Goal: Task Accomplishment & Management: Use online tool/utility

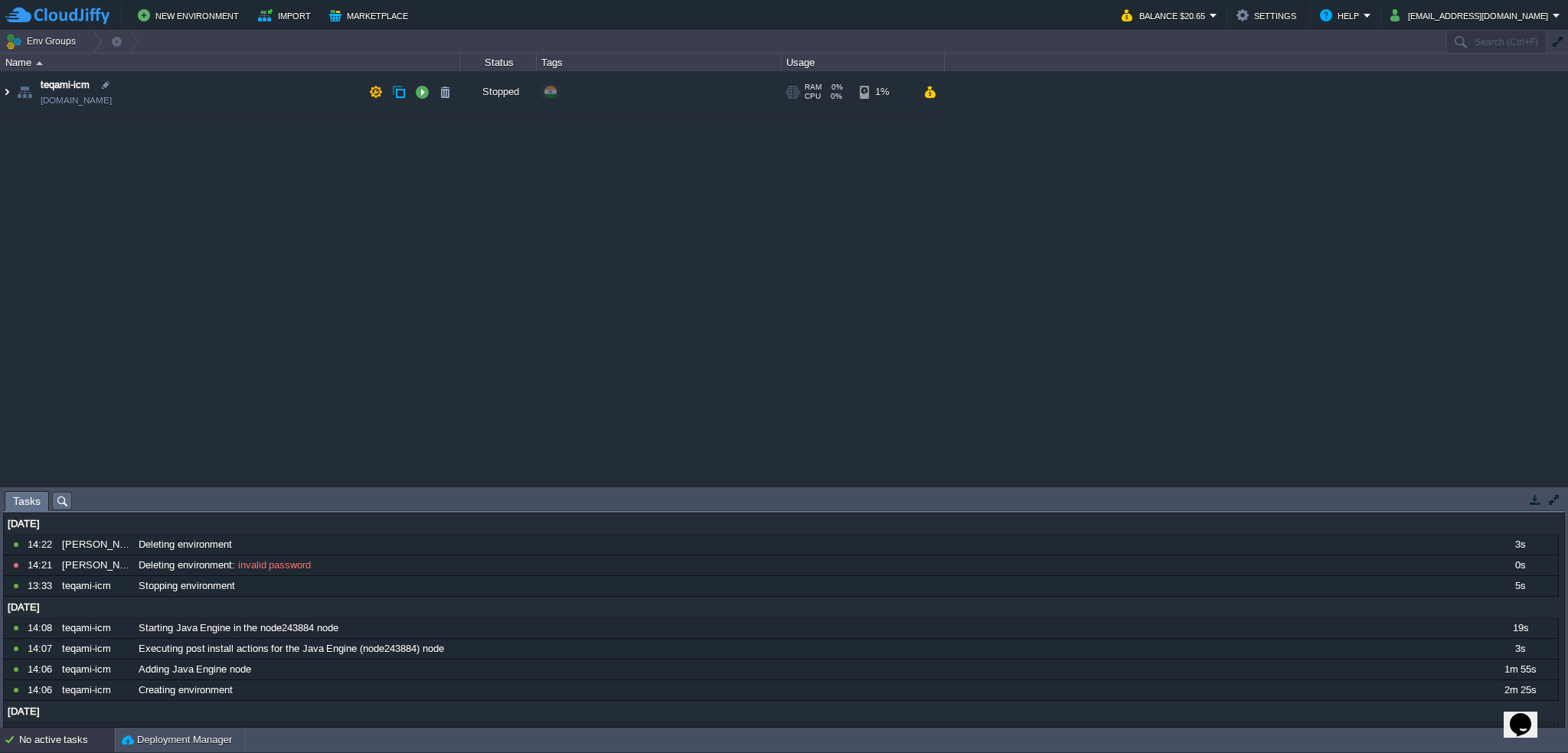
click at [9, 88] on img at bounding box center [7, 92] width 12 height 42
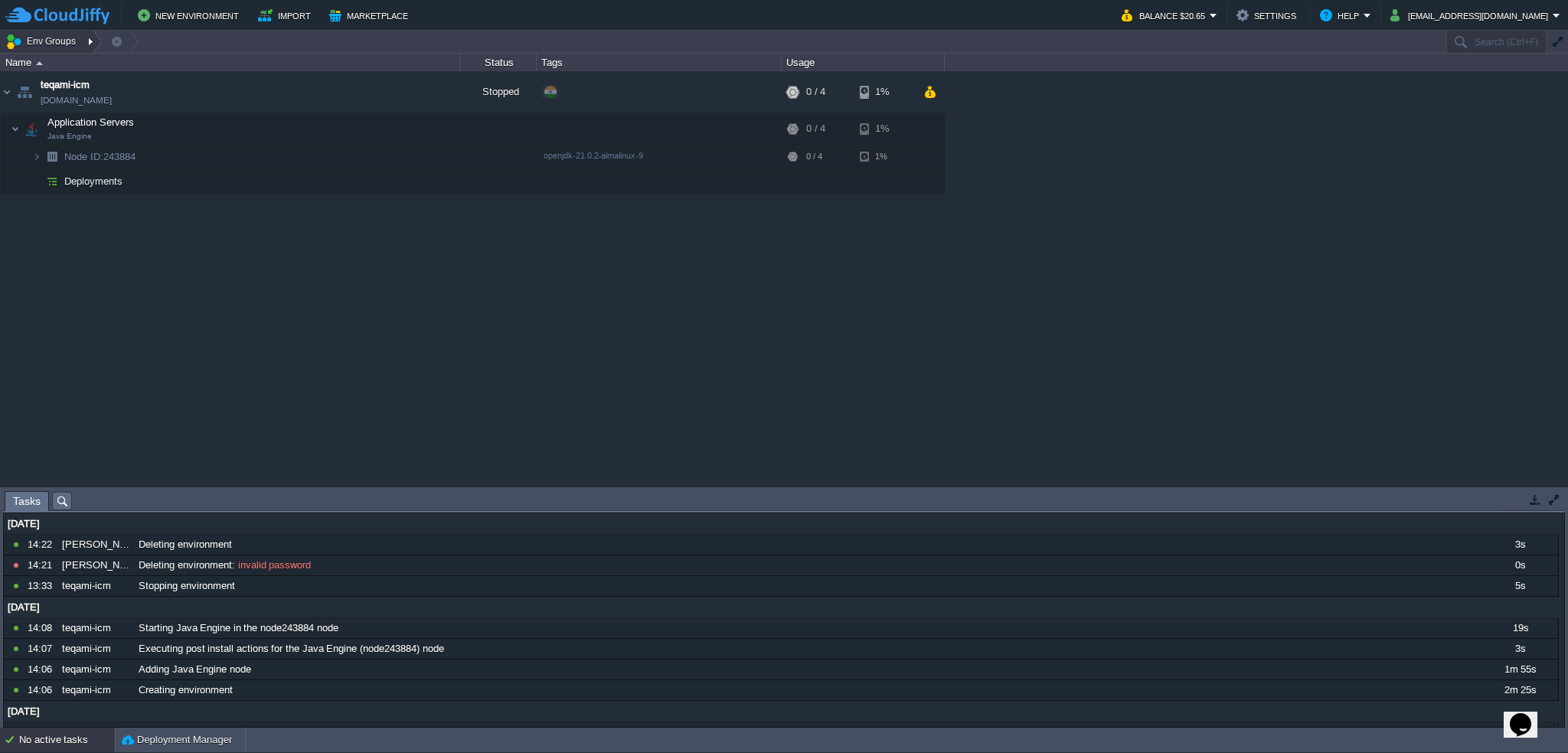
click at [65, 39] on button "Env Groups" at bounding box center [42, 41] width 76 height 21
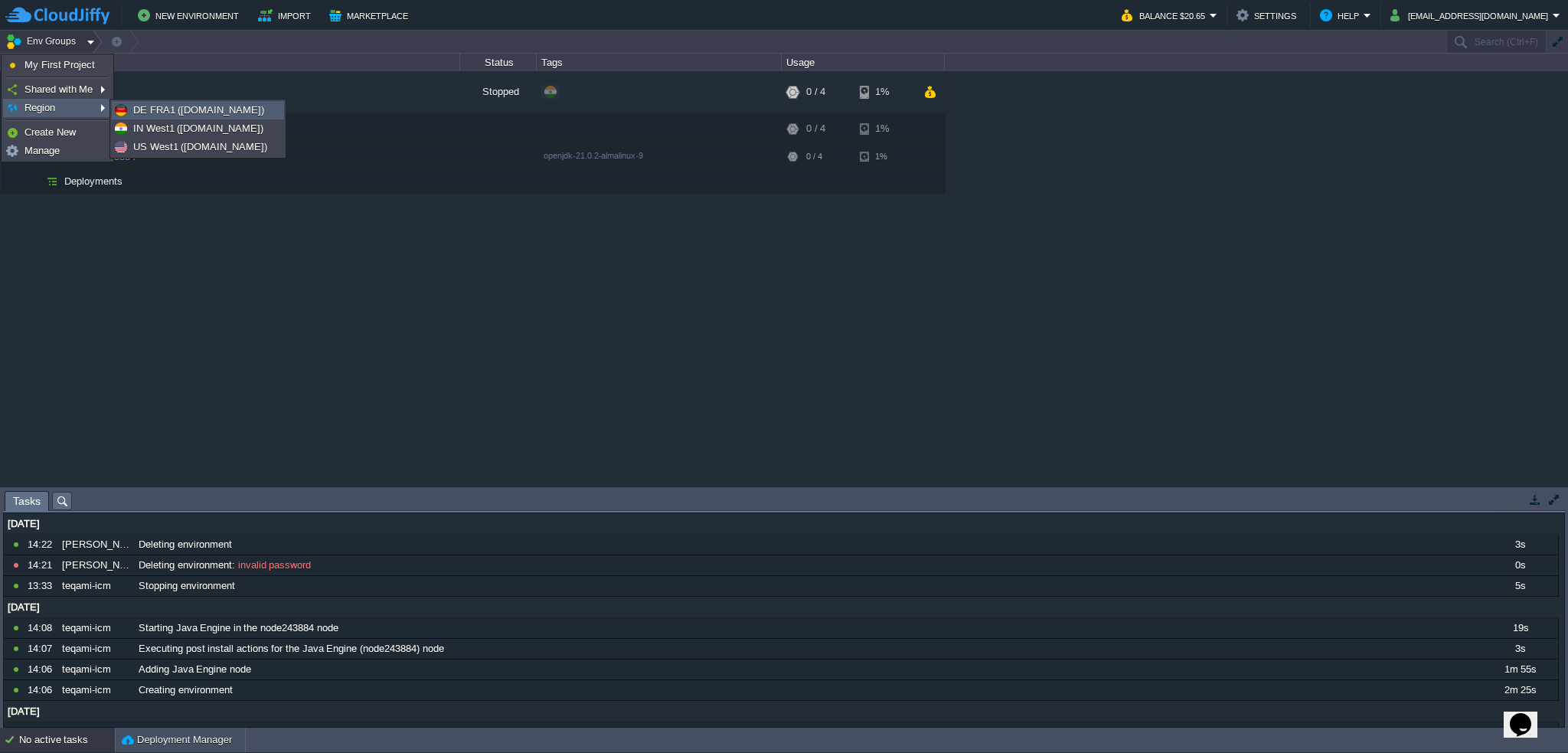
click at [187, 112] on span "DE FRA1 ([DOMAIN_NAME])" at bounding box center [199, 110] width 131 height 12
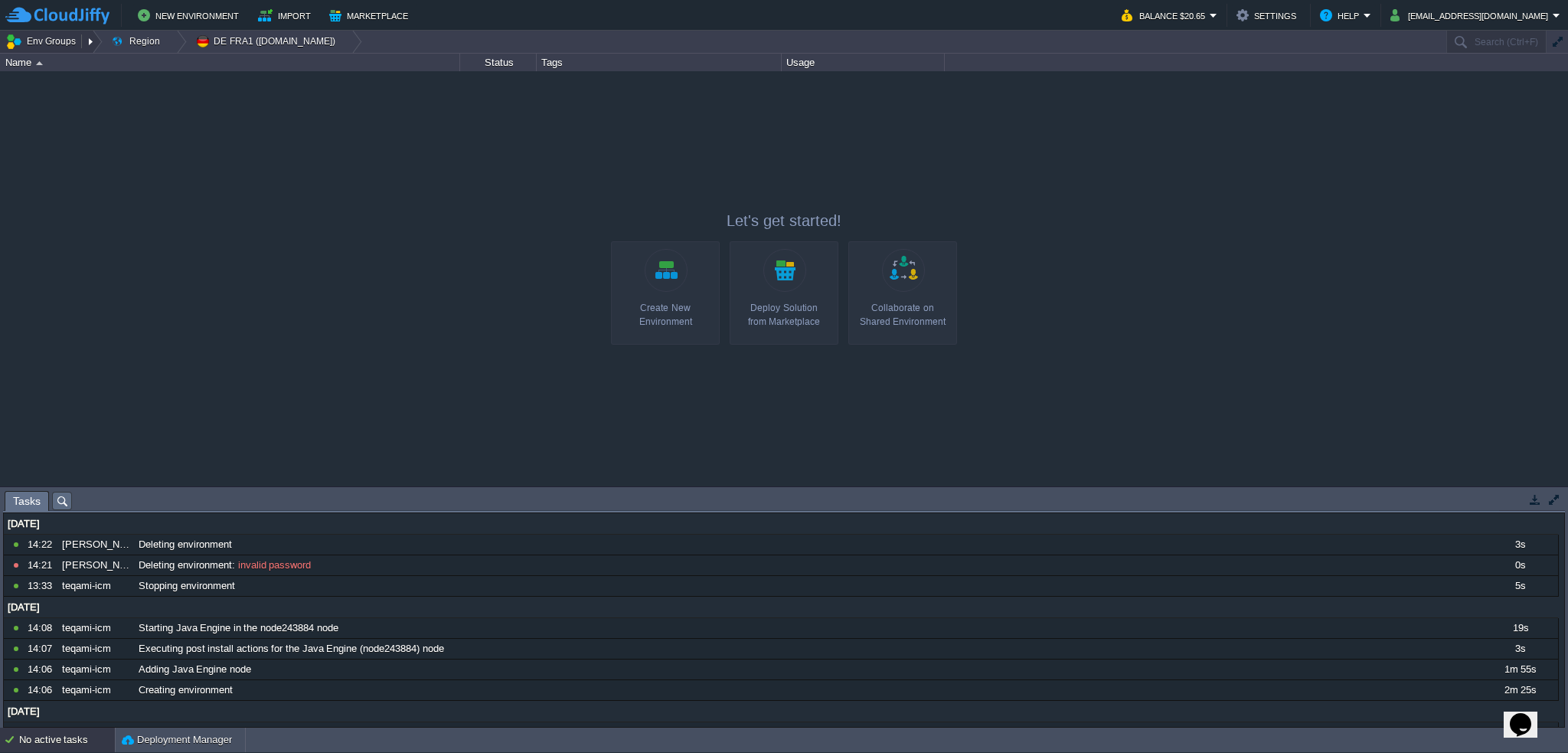
click at [46, 44] on button "Env Groups" at bounding box center [42, 41] width 76 height 21
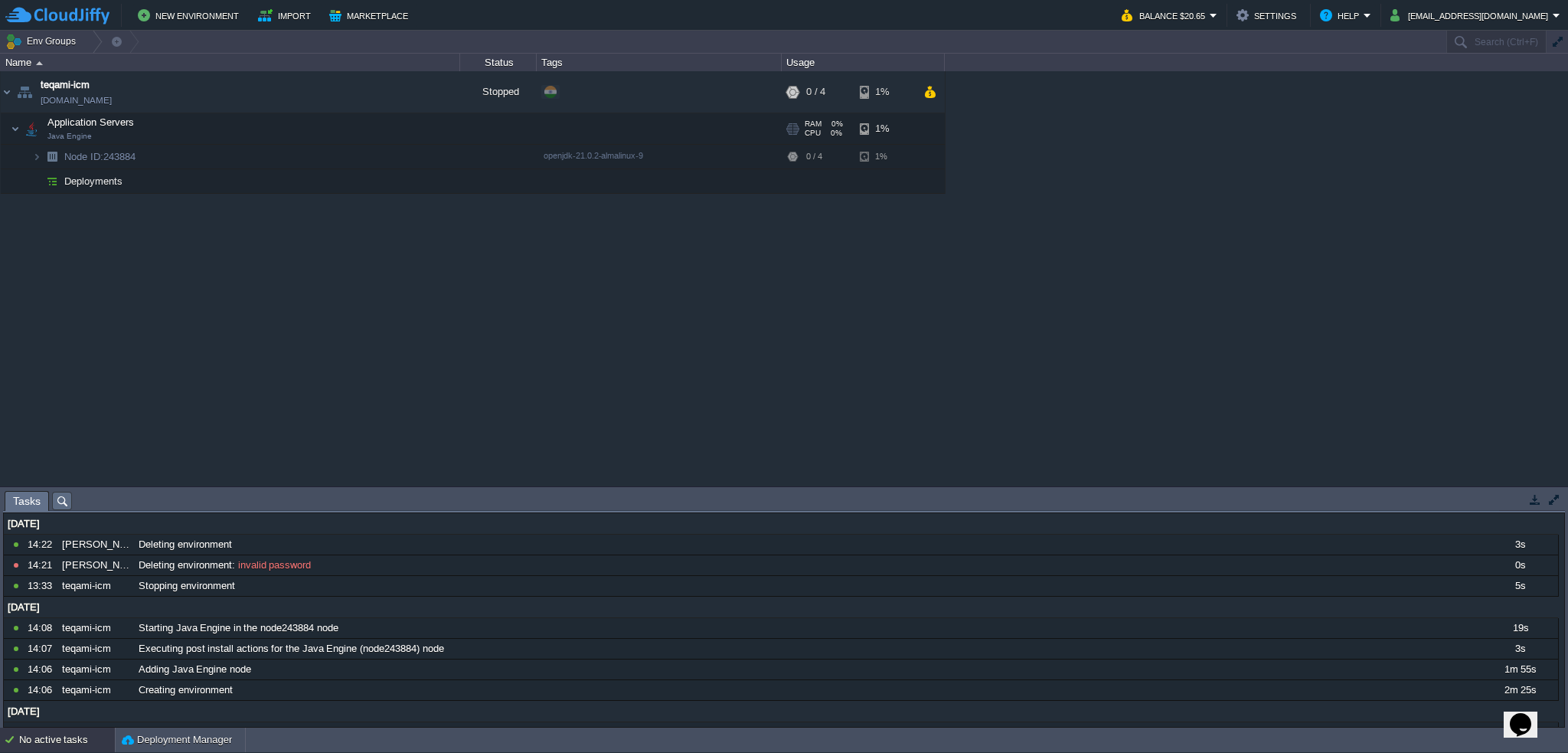
click at [224, 119] on td "Application Servers Java Engine" at bounding box center [230, 128] width 459 height 31
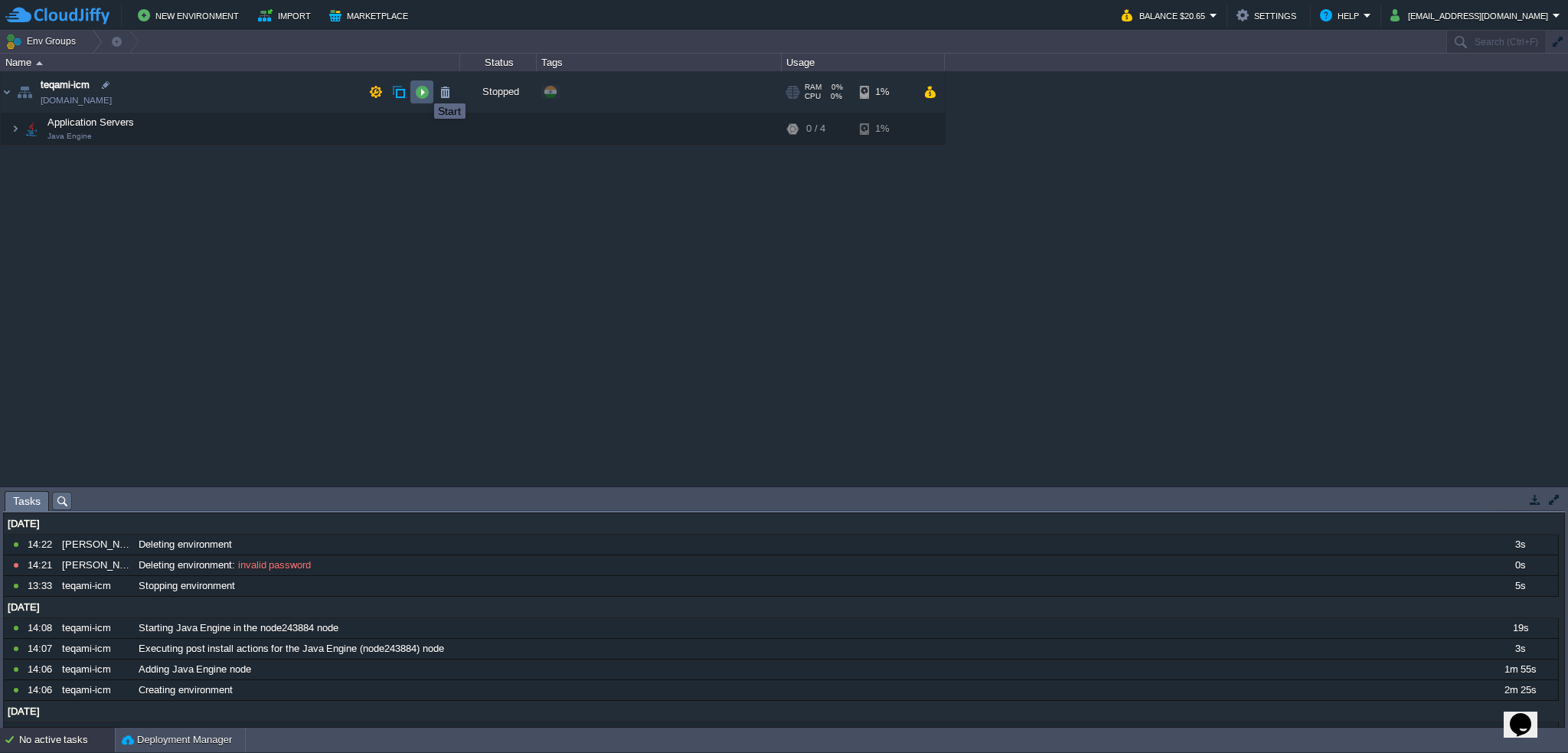
click at [422, 89] on button "button" at bounding box center [422, 92] width 14 height 14
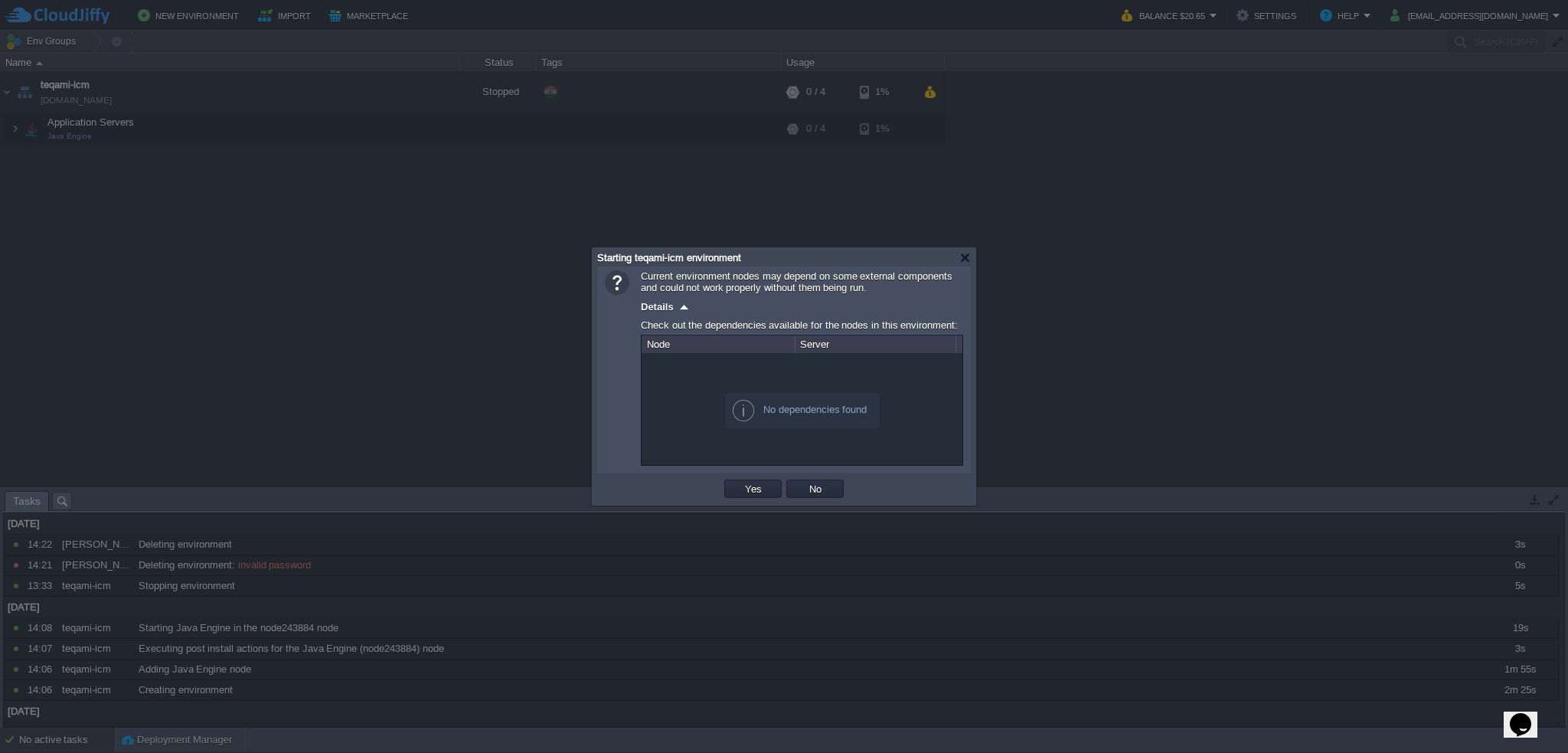
click at [756, 498] on td "Yes" at bounding box center [752, 488] width 62 height 23
click at [751, 490] on button "Yes" at bounding box center [753, 489] width 26 height 14
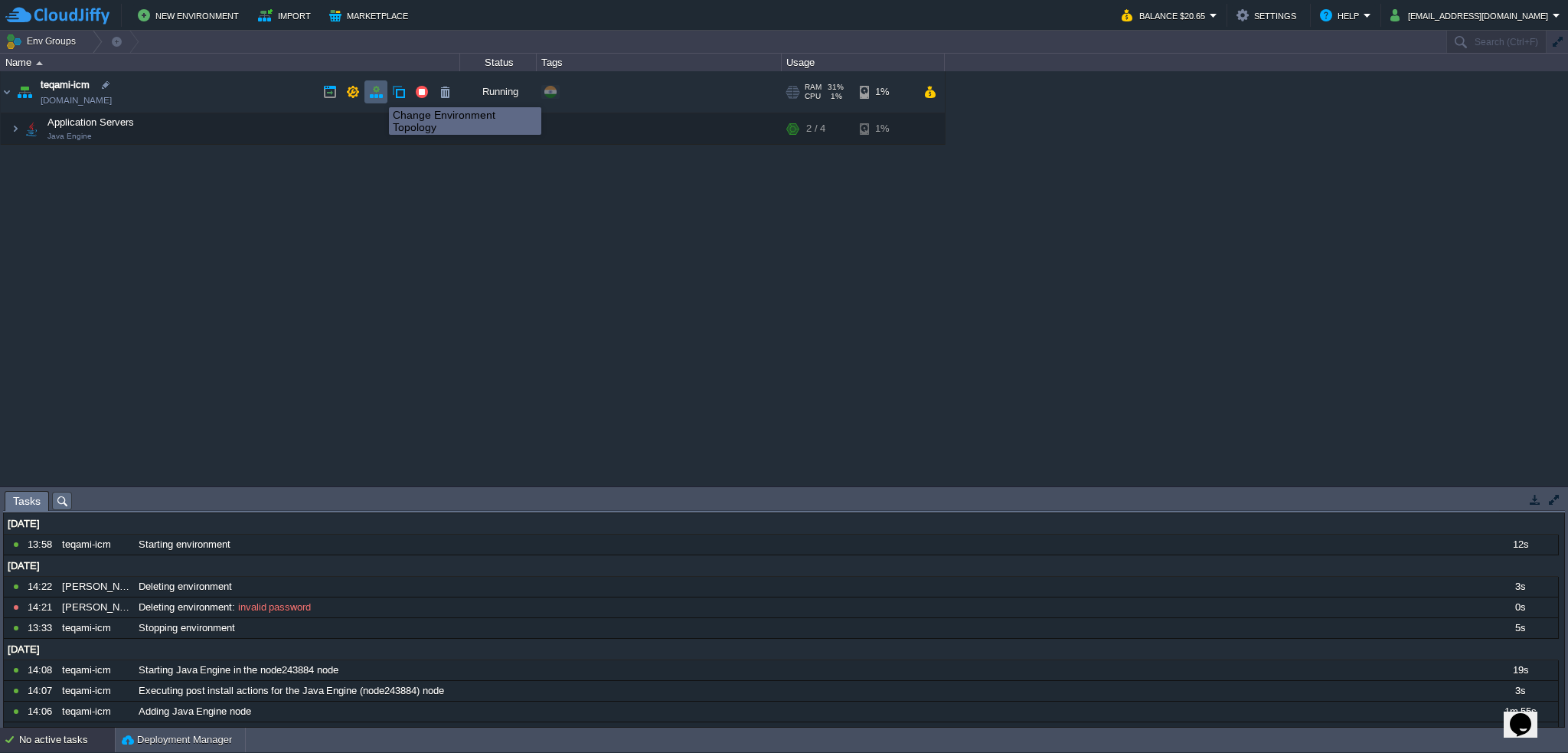
click at [377, 93] on button "button" at bounding box center [376, 92] width 14 height 14
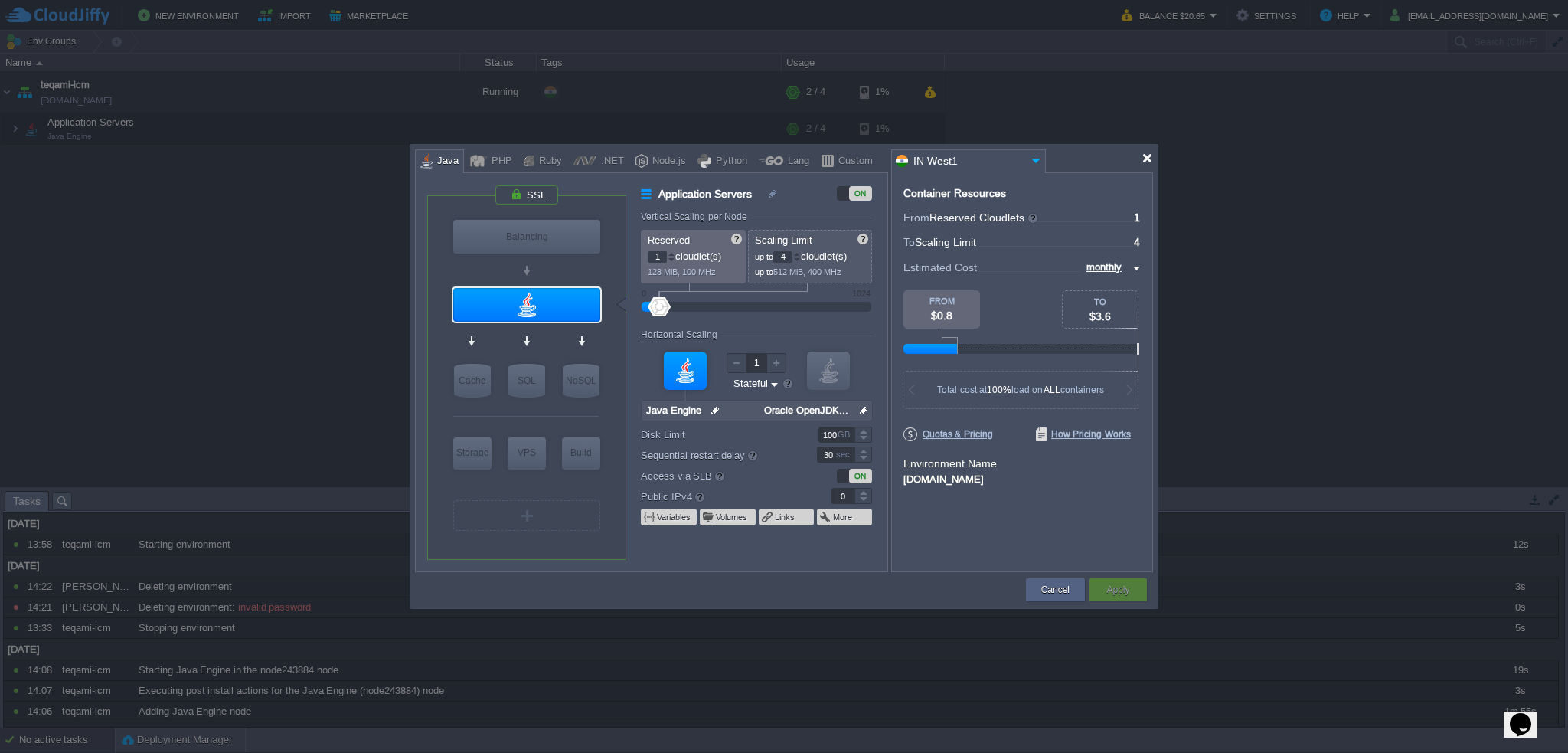
click at [1152, 158] on div at bounding box center [1147, 158] width 12 height 12
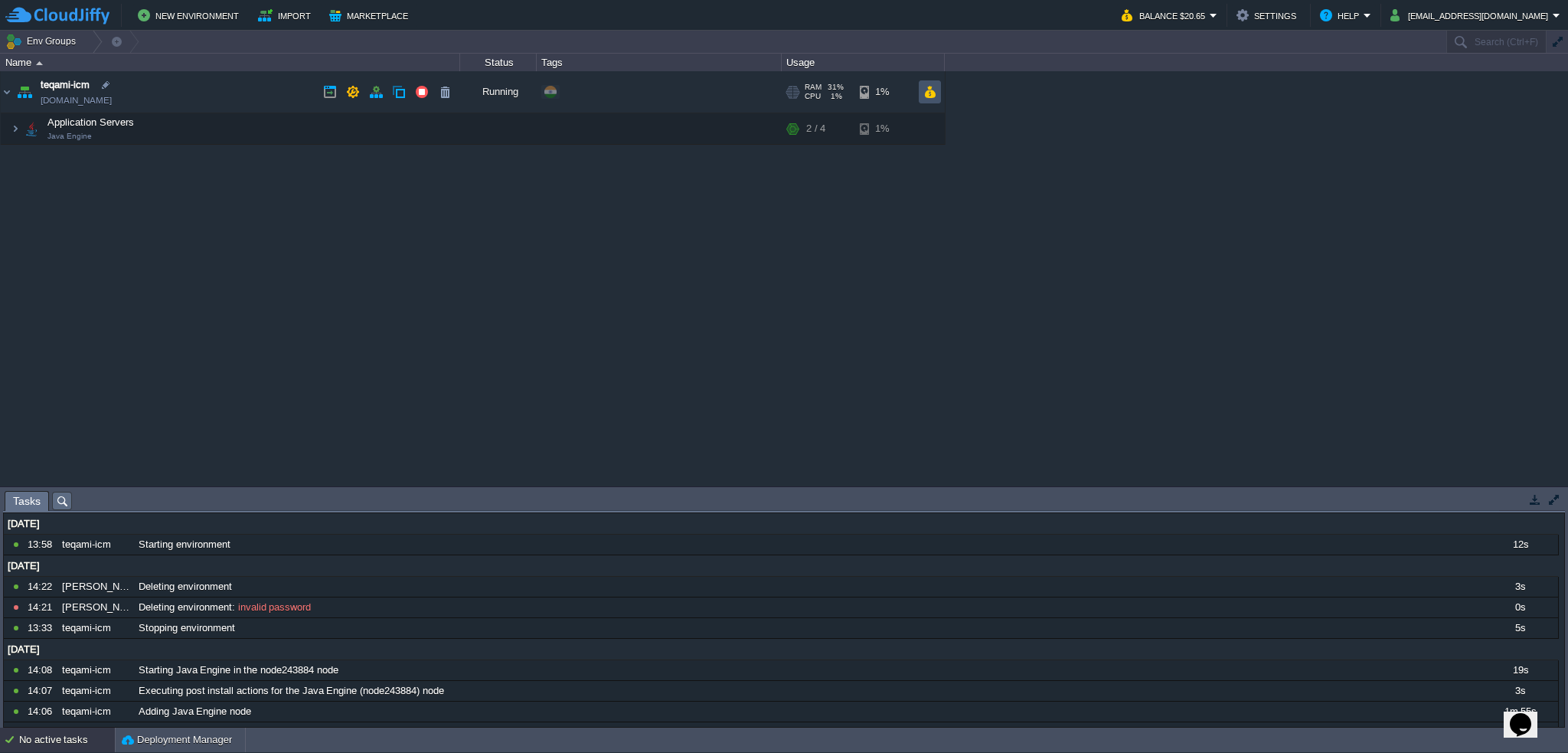
click at [930, 88] on button "button" at bounding box center [929, 92] width 13 height 14
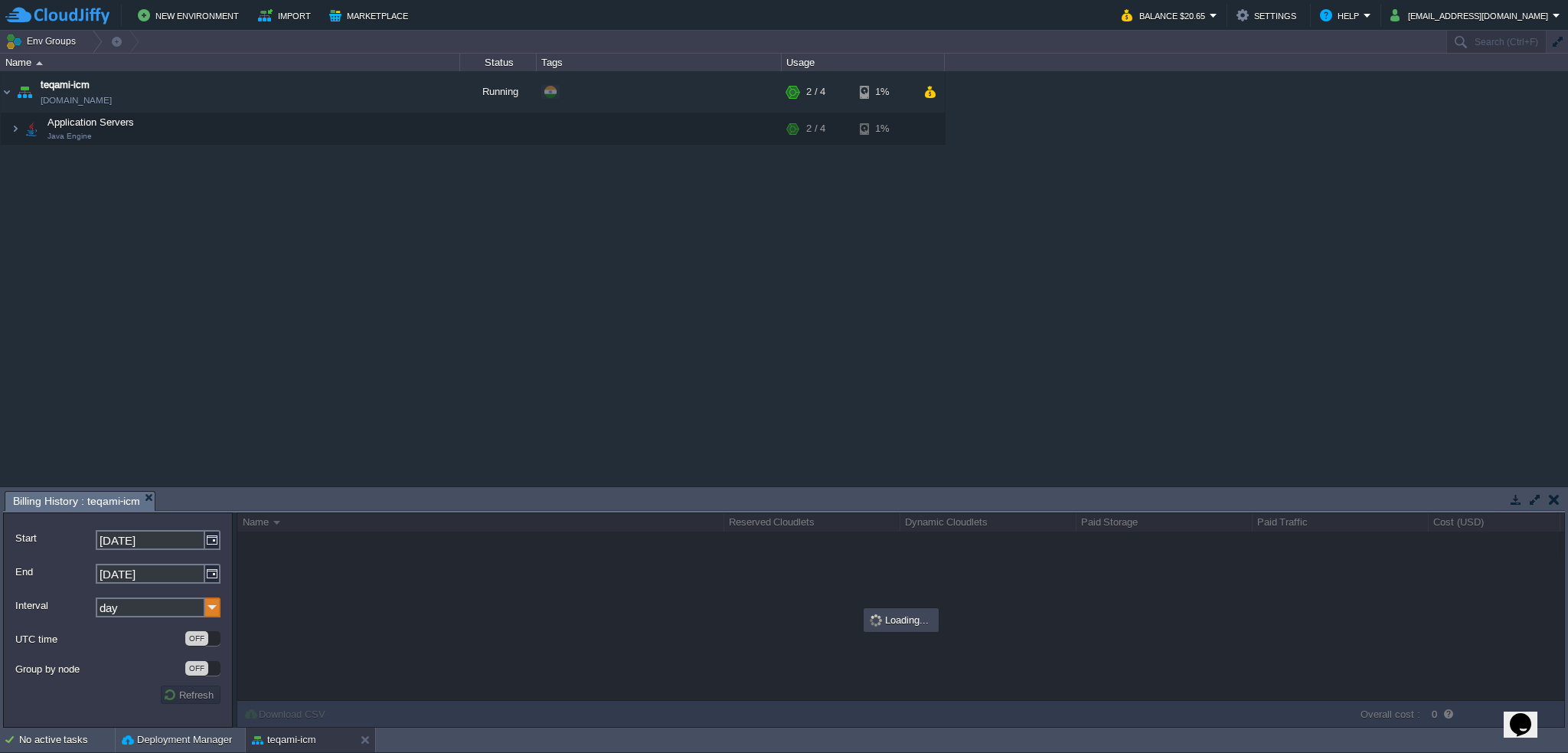
click at [209, 612] on img at bounding box center [212, 607] width 15 height 20
click at [155, 686] on div "month" at bounding box center [158, 692] width 123 height 20
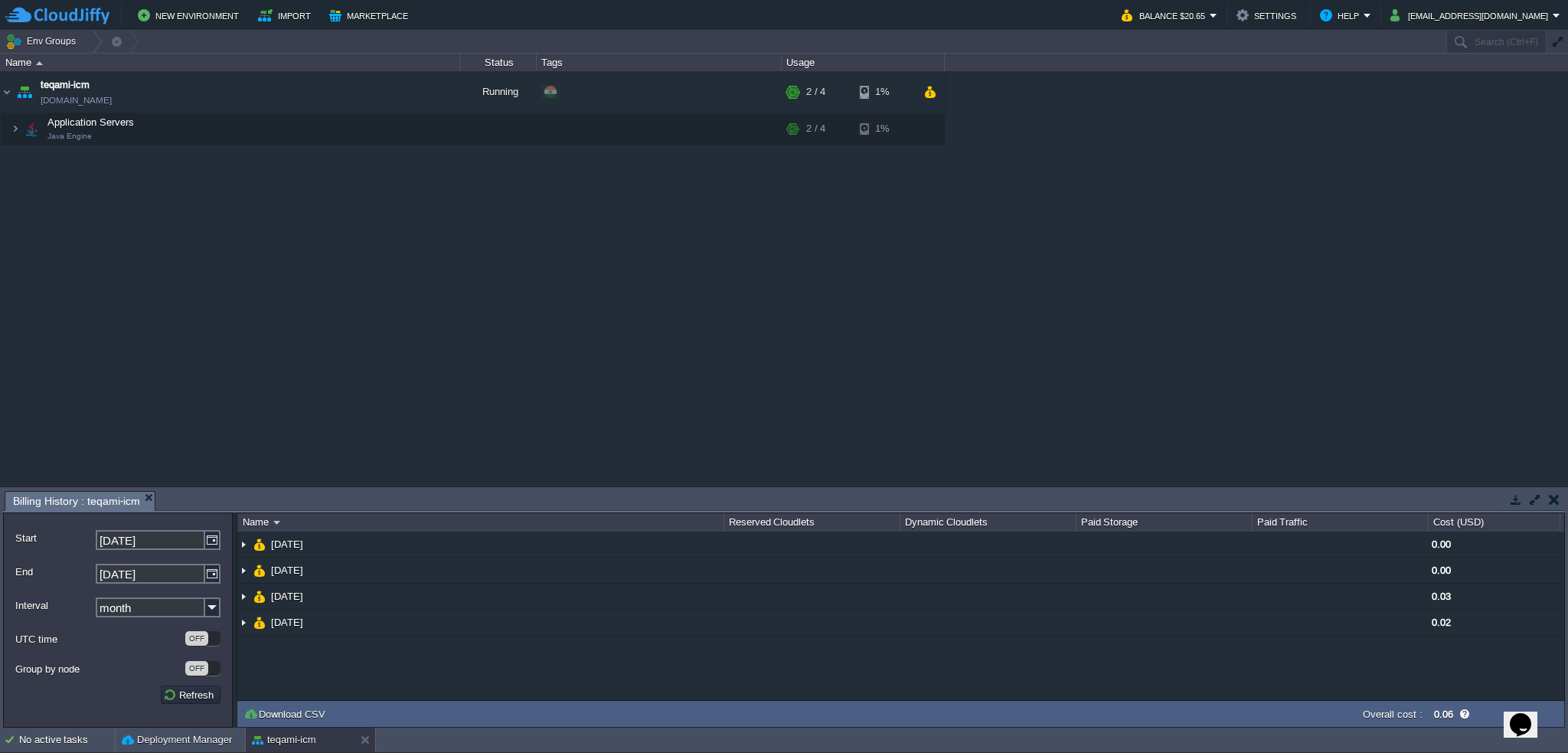
click at [130, 628] on div "UTC time OFF" at bounding box center [117, 639] width 205 height 27
click at [213, 608] on img at bounding box center [212, 607] width 15 height 20
click at [178, 652] on div "day" at bounding box center [158, 650] width 123 height 20
click at [190, 698] on button "Refresh" at bounding box center [190, 694] width 55 height 14
click at [208, 608] on img at bounding box center [212, 607] width 15 height 20
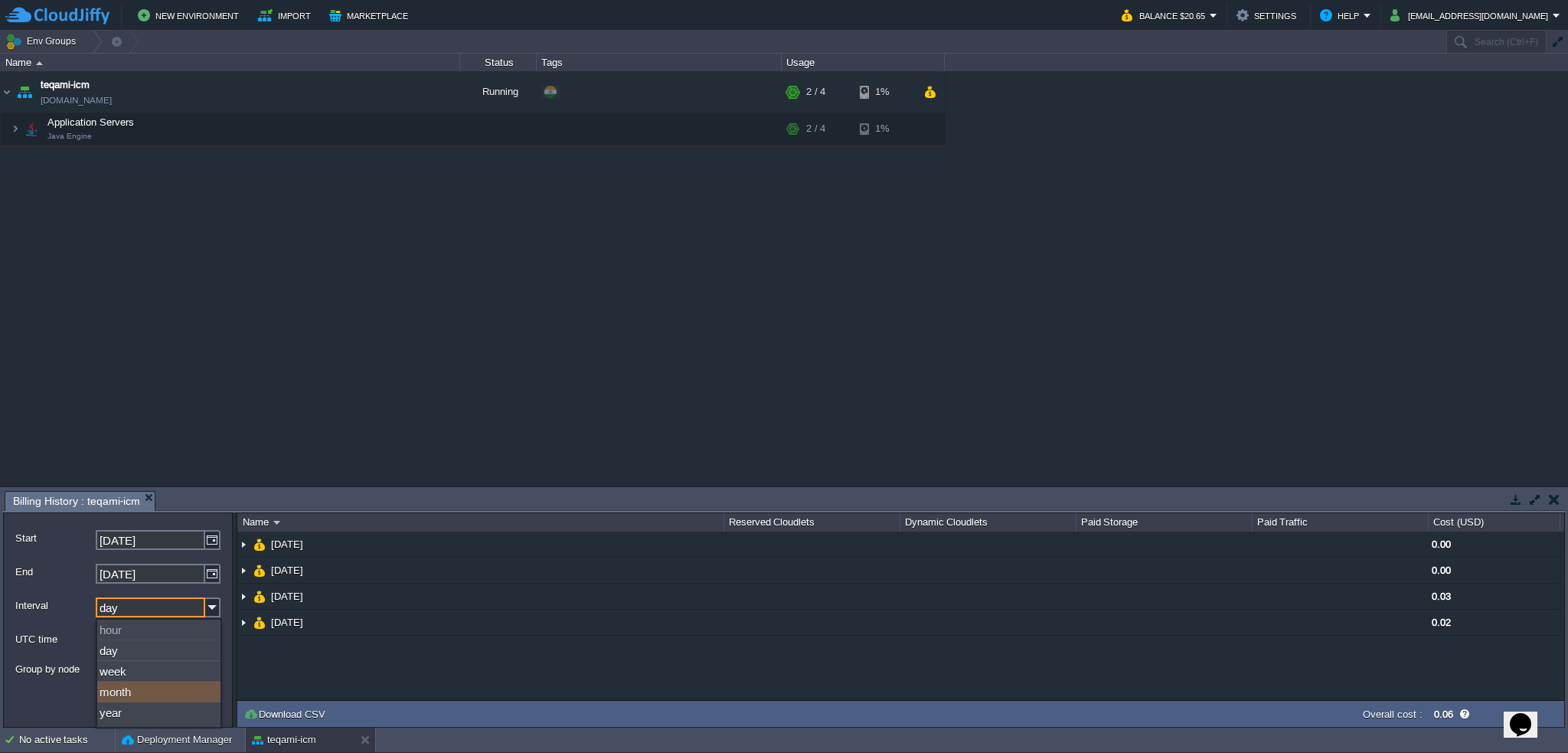
click at [161, 687] on div "month" at bounding box center [158, 692] width 123 height 20
click at [189, 694] on button "Refresh" at bounding box center [190, 694] width 55 height 14
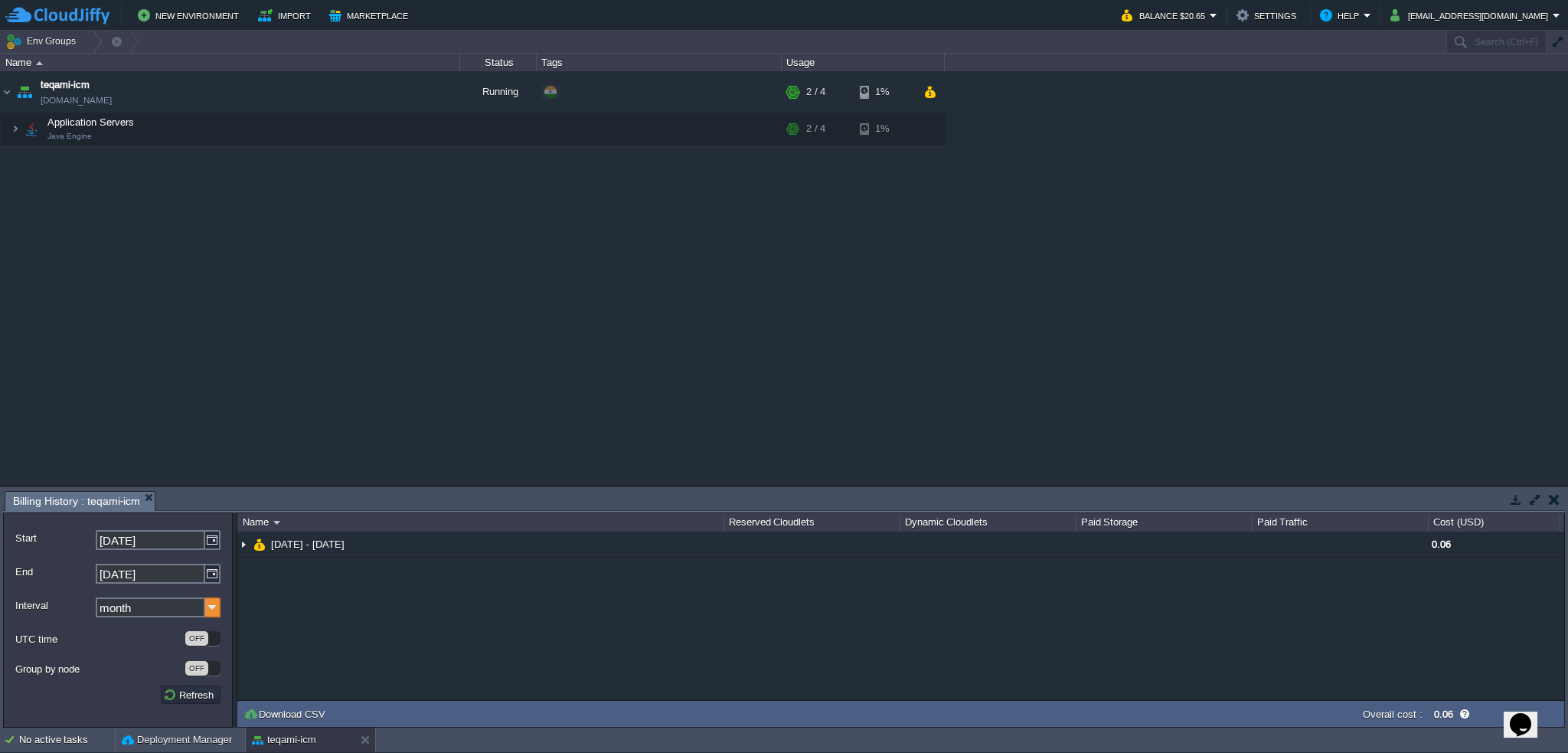
click at [209, 609] on img at bounding box center [212, 607] width 15 height 20
click at [191, 657] on div "day" at bounding box center [158, 650] width 123 height 20
type input "day"
click at [183, 692] on button "Refresh" at bounding box center [190, 694] width 55 height 14
click at [371, 94] on button "button" at bounding box center [376, 92] width 14 height 14
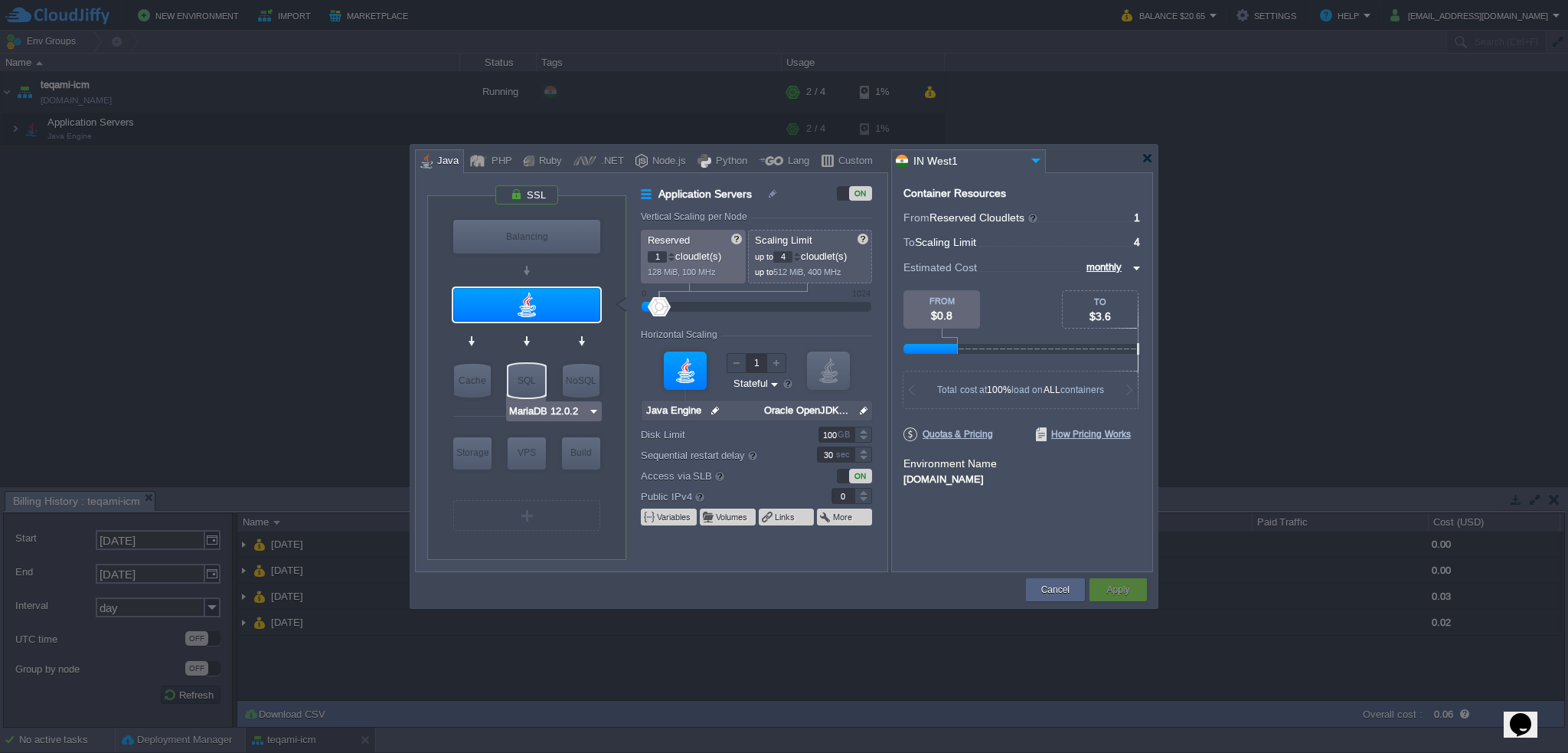
click at [591, 414] on img at bounding box center [594, 411] width 12 height 15
click at [549, 526] on div "More..." at bounding box center [553, 526] width 89 height 19
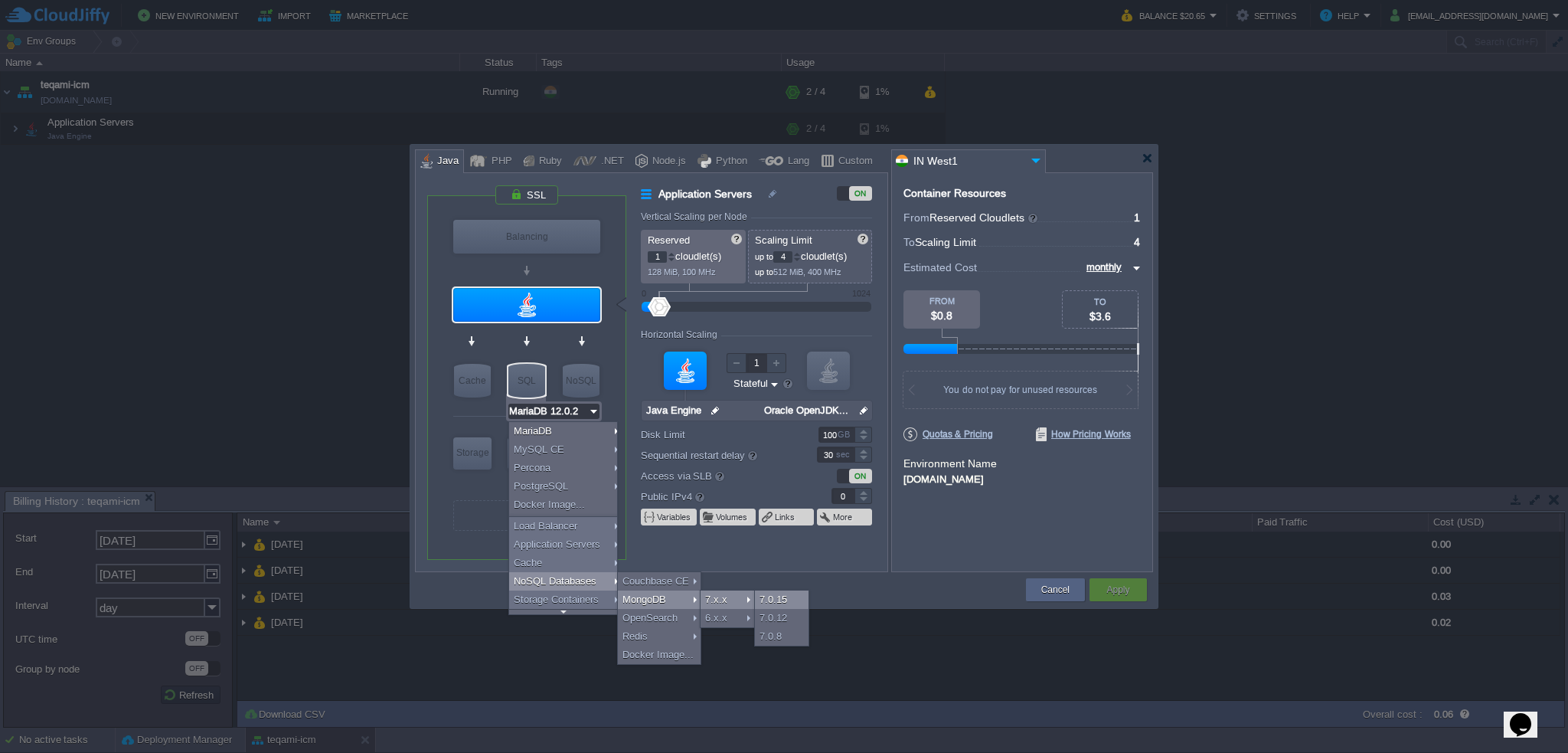
click at [784, 598] on div "7.0.15" at bounding box center [781, 600] width 54 height 19
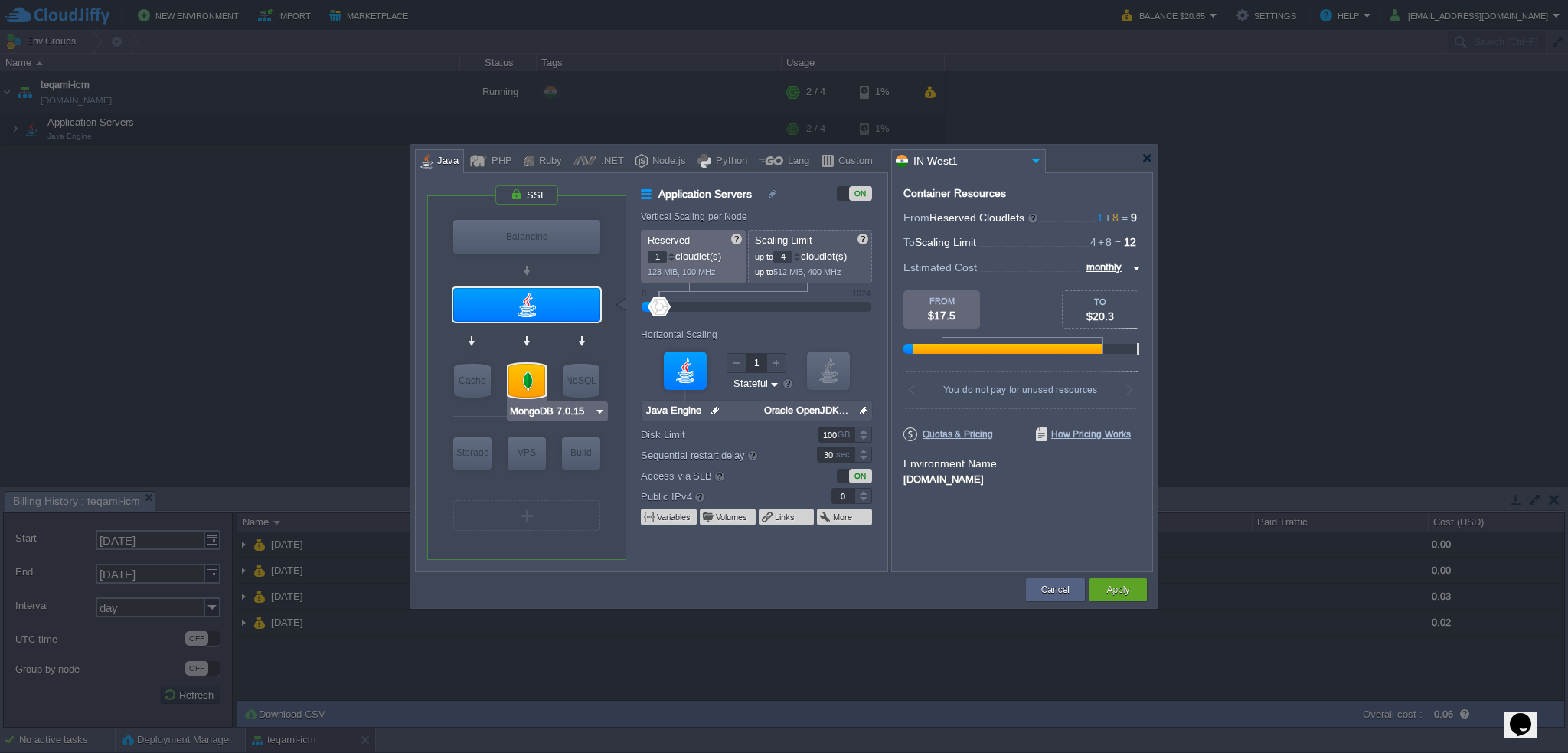
click at [596, 415] on img at bounding box center [600, 411] width 12 height 15
click at [573, 526] on div "More..." at bounding box center [558, 526] width 95 height 19
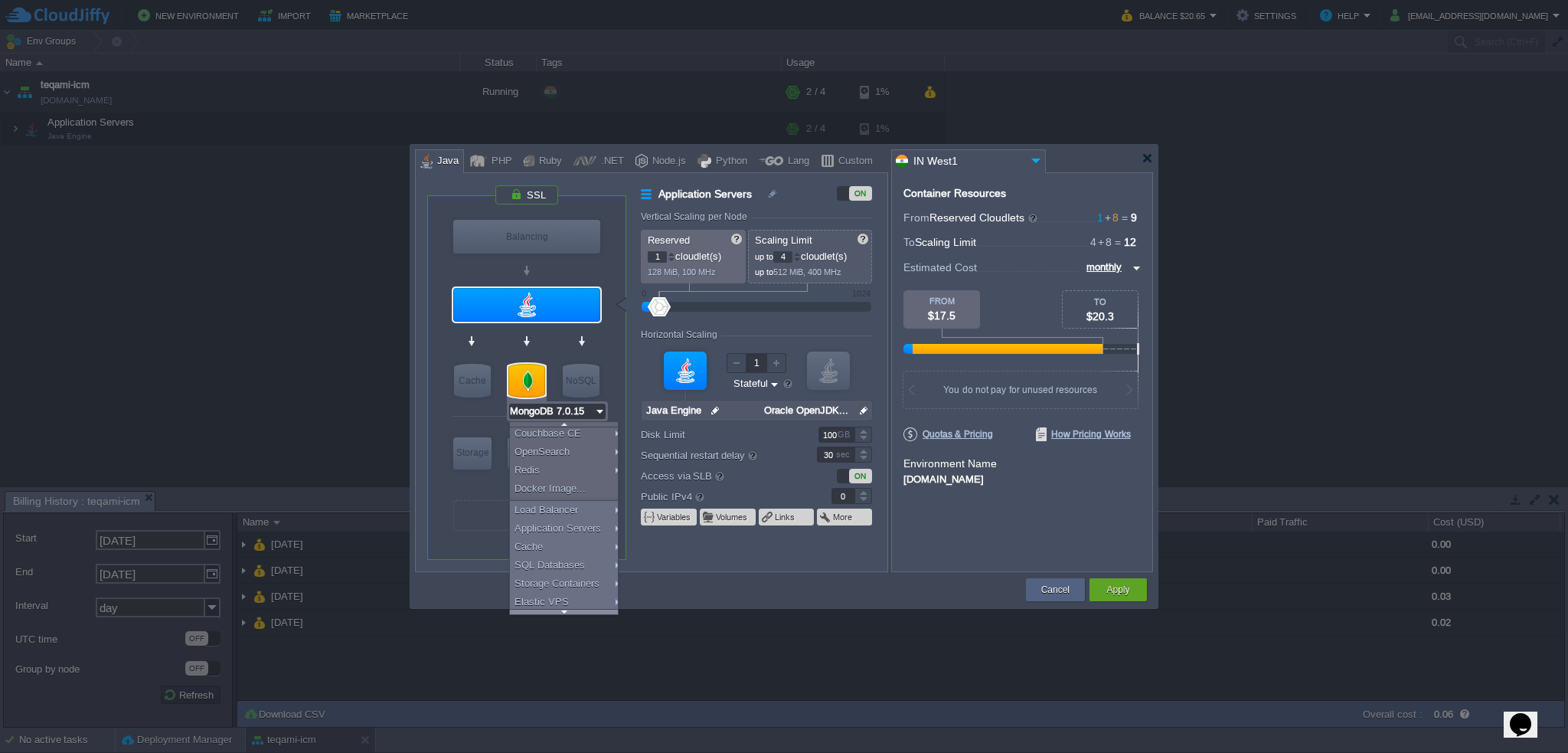
scroll to position [19, 0]
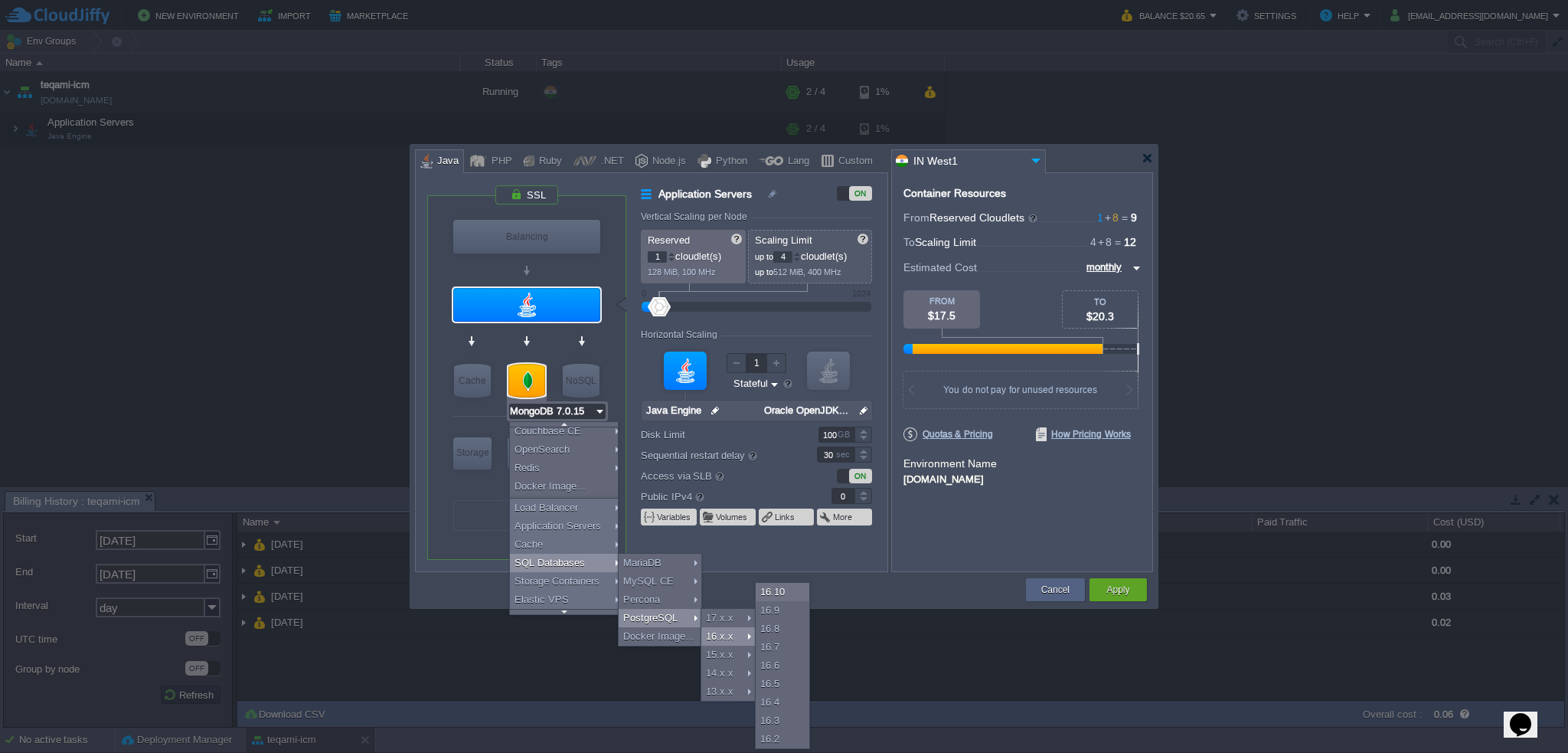
click at [727, 631] on div "16.x.x" at bounding box center [727, 637] width 54 height 19
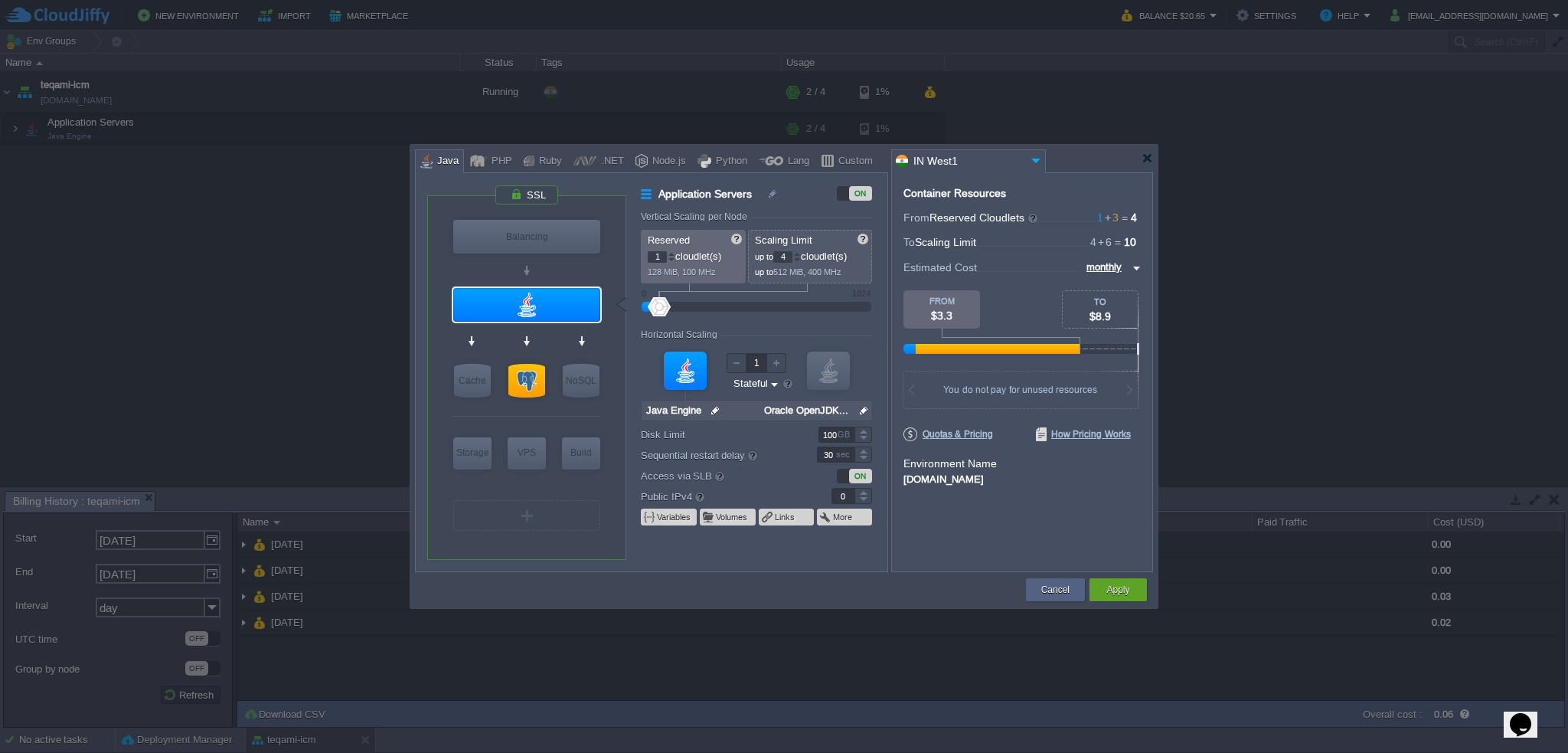
scroll to position [0, 0]
type input "PostgreSQL 16.10"
click at [521, 383] on div at bounding box center [526, 381] width 37 height 34
type input "SQL Databases"
type input "3"
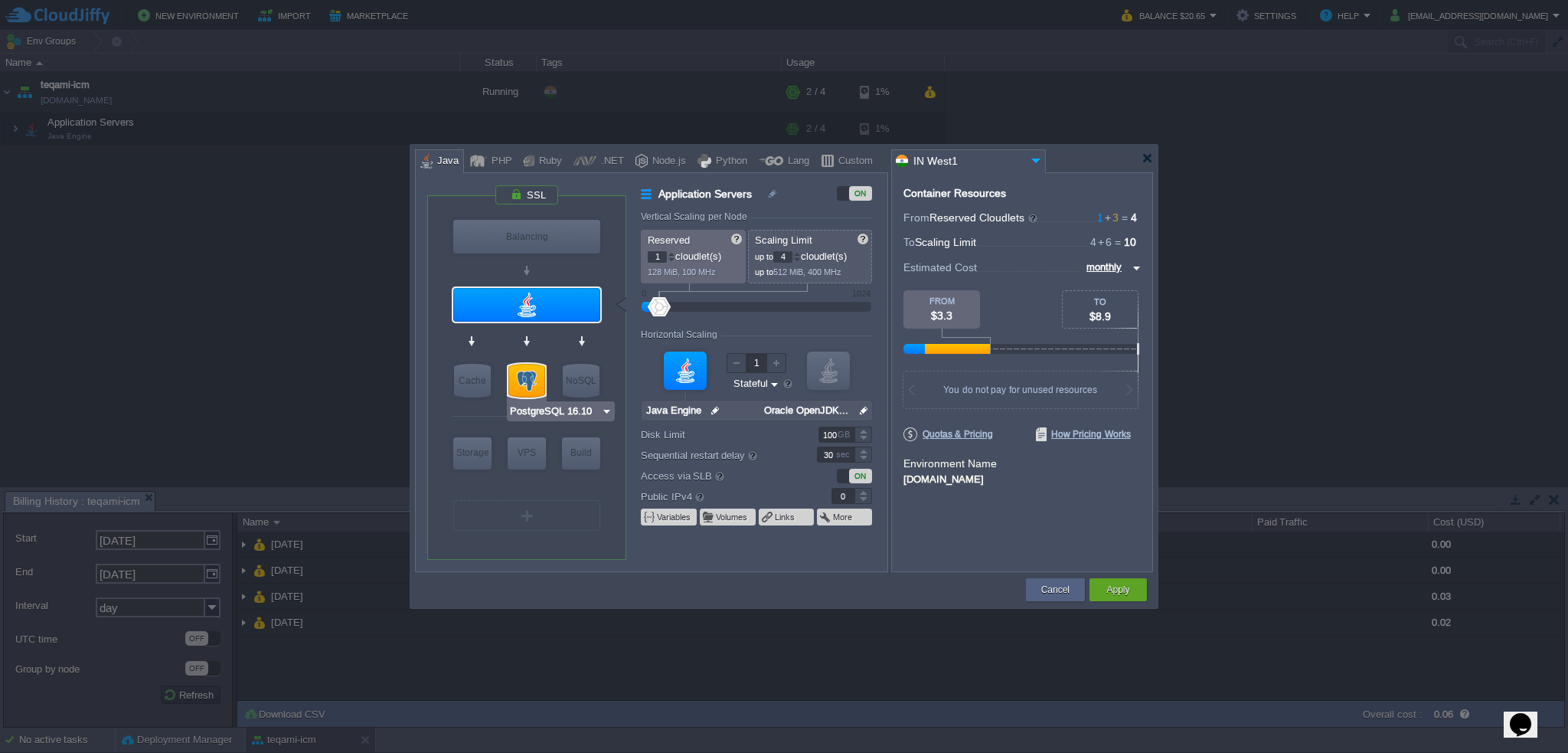
type input "6"
type input "PostgreSQL 16.10"
type input "16.10-almalinux-9"
type input "Stateless"
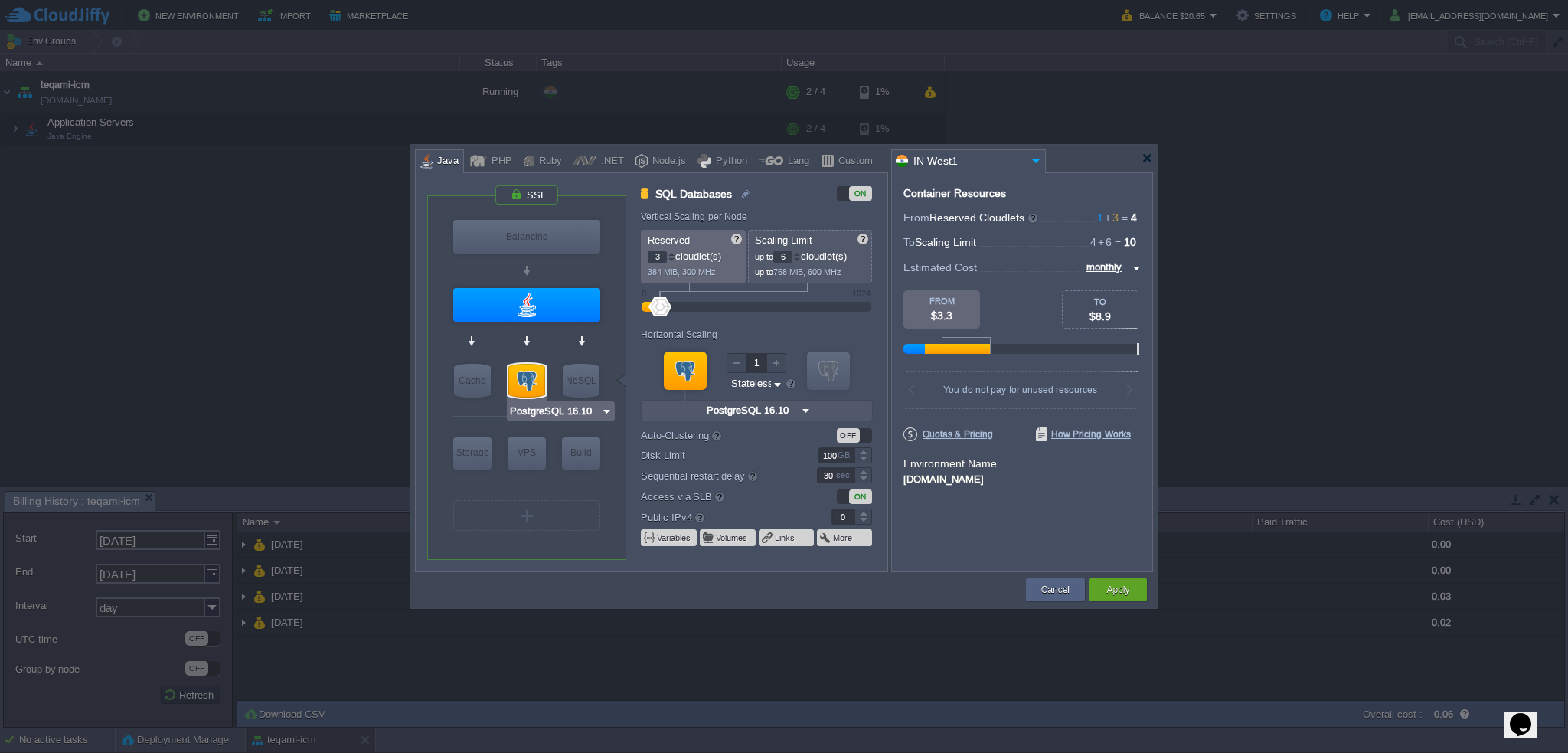
click at [523, 376] on div at bounding box center [526, 381] width 37 height 34
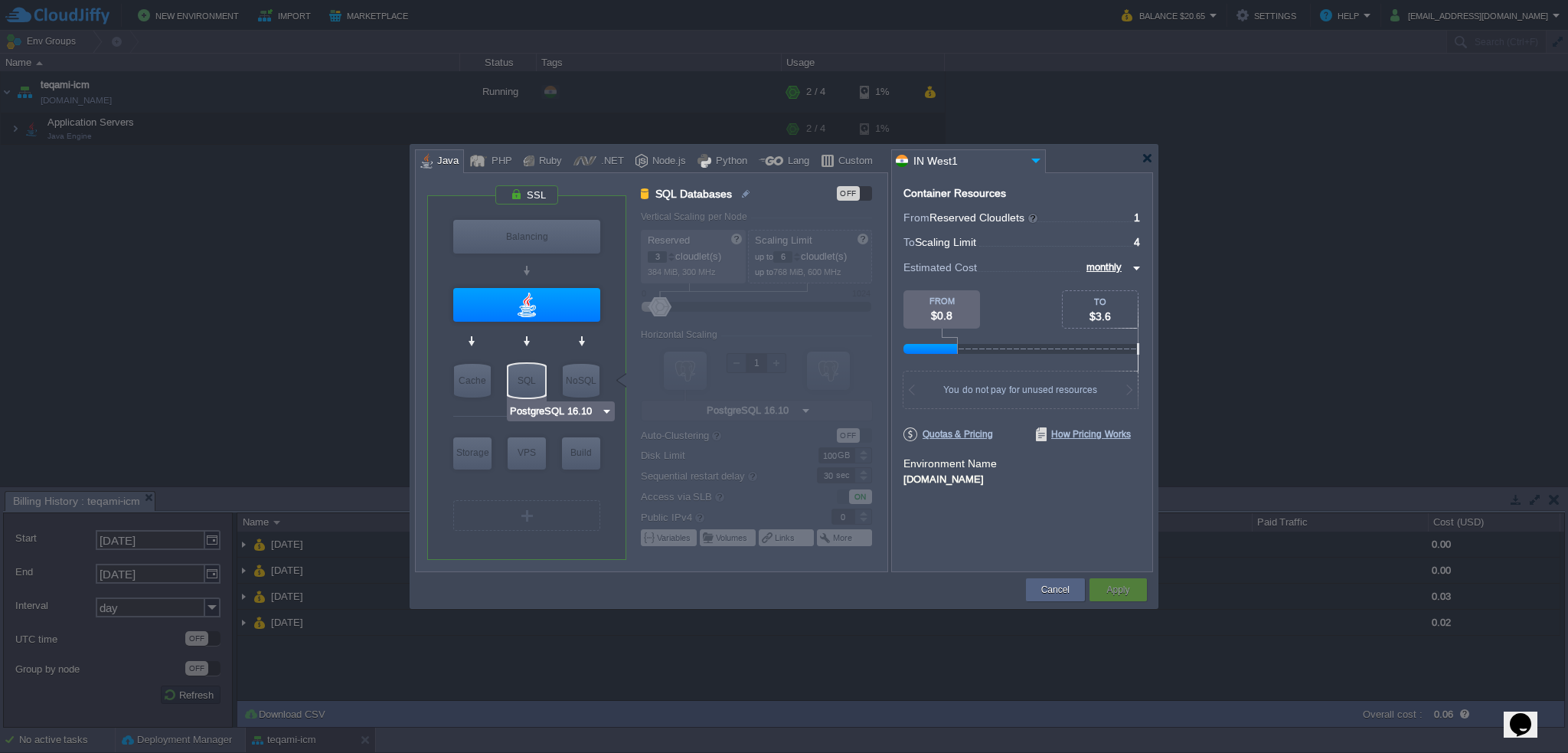
click at [523, 376] on div "SQL" at bounding box center [526, 381] width 37 height 34
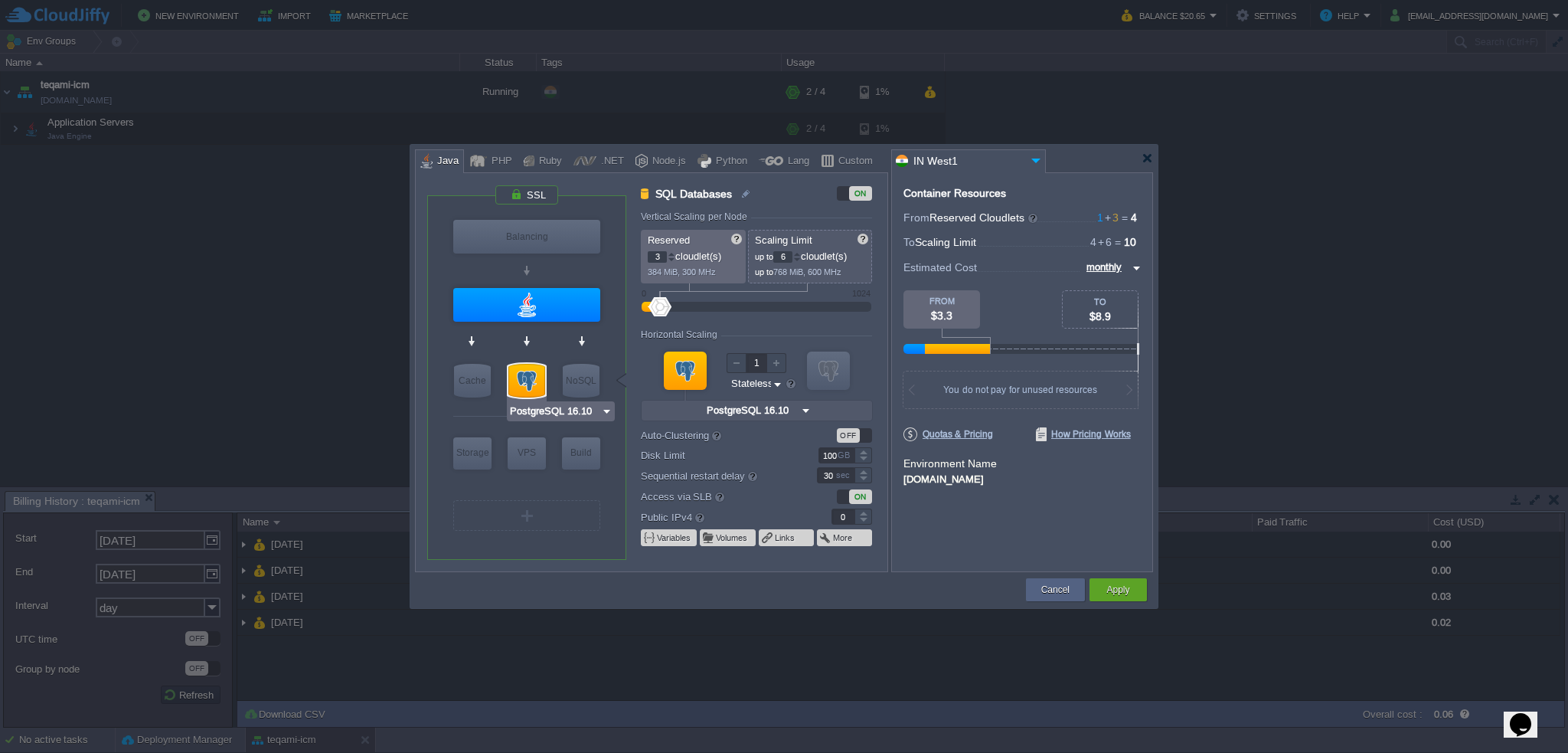
click at [523, 376] on div at bounding box center [526, 381] width 37 height 34
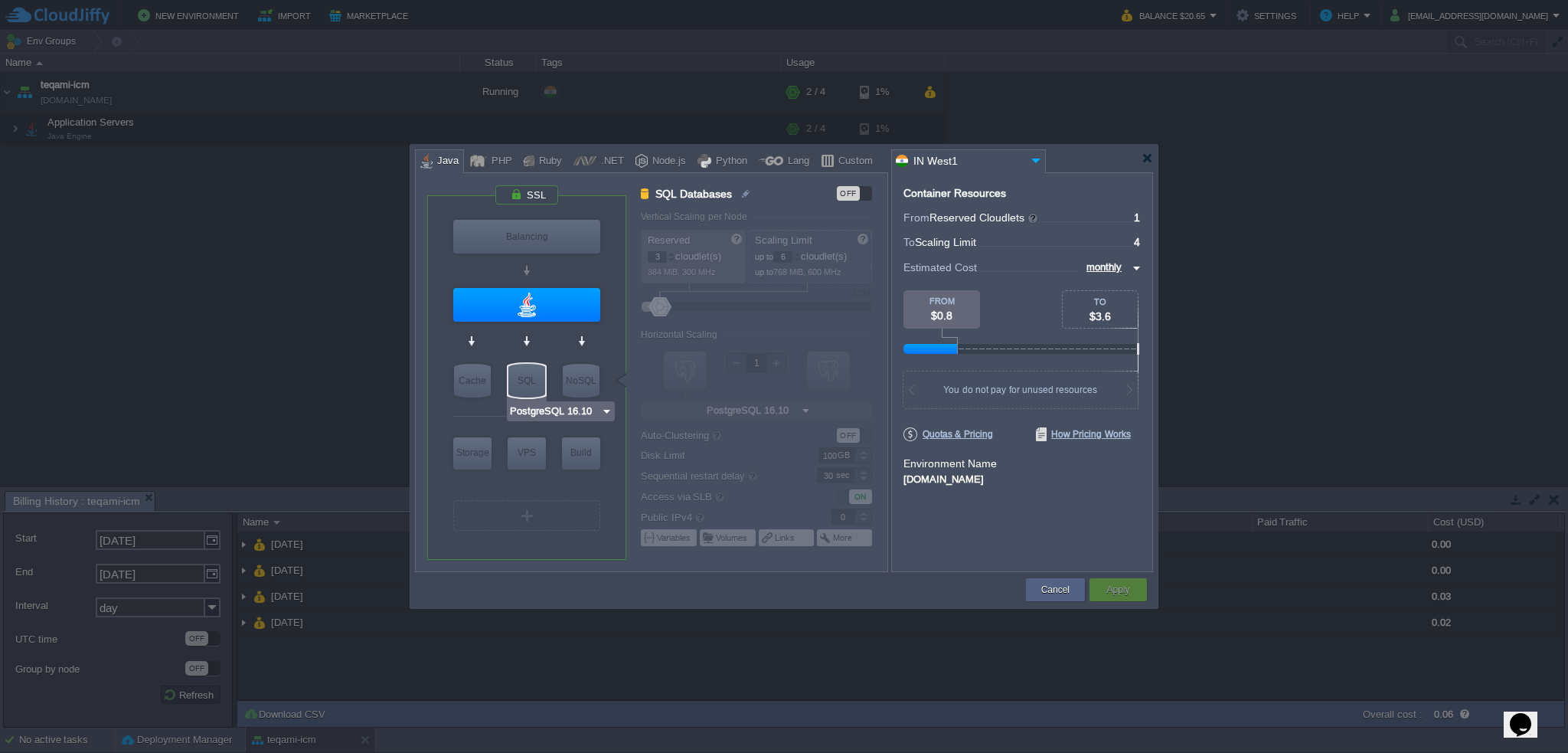
click at [523, 376] on div "SQL" at bounding box center [526, 381] width 37 height 34
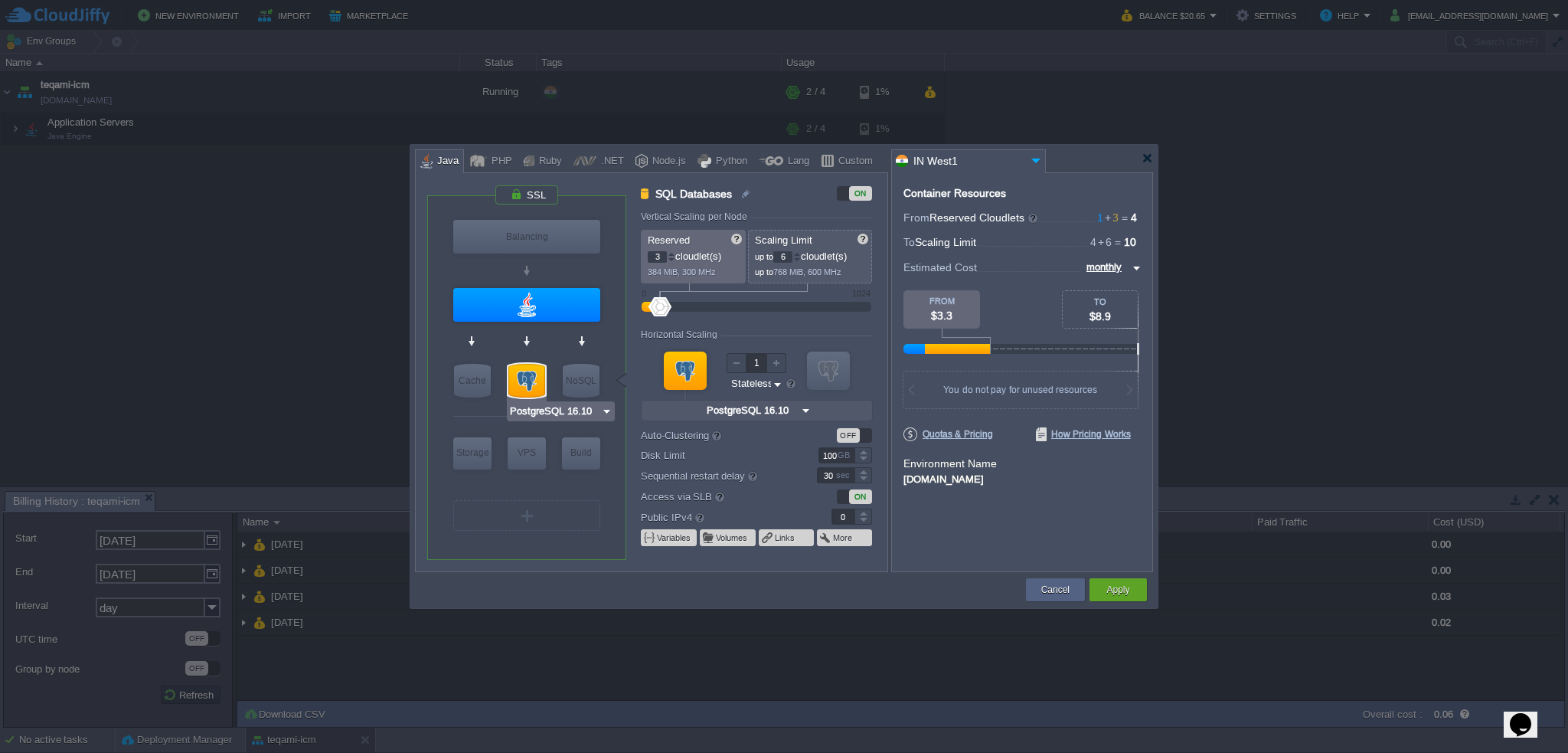
click at [523, 376] on div at bounding box center [526, 381] width 37 height 34
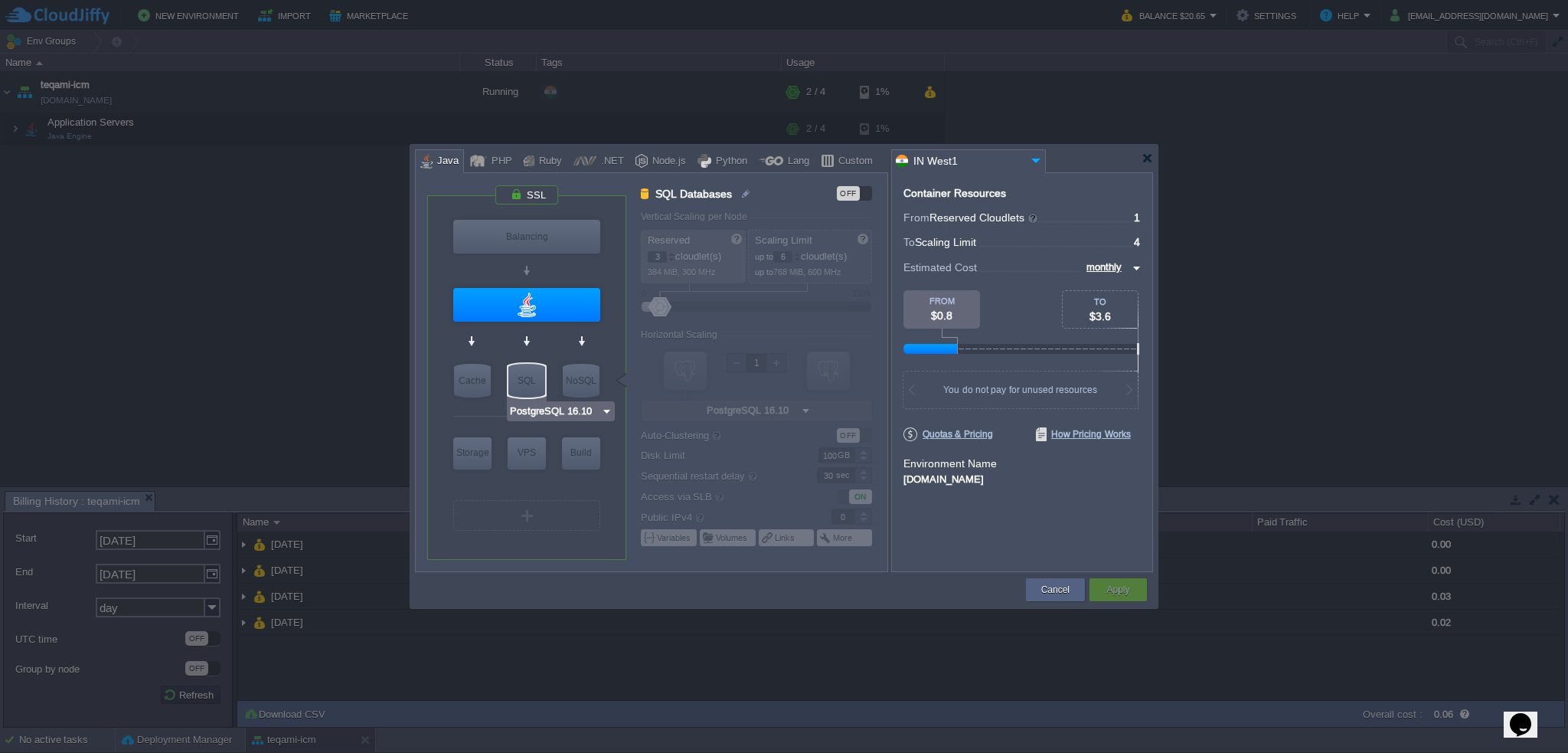
click at [523, 376] on div "SQL" at bounding box center [526, 381] width 37 height 34
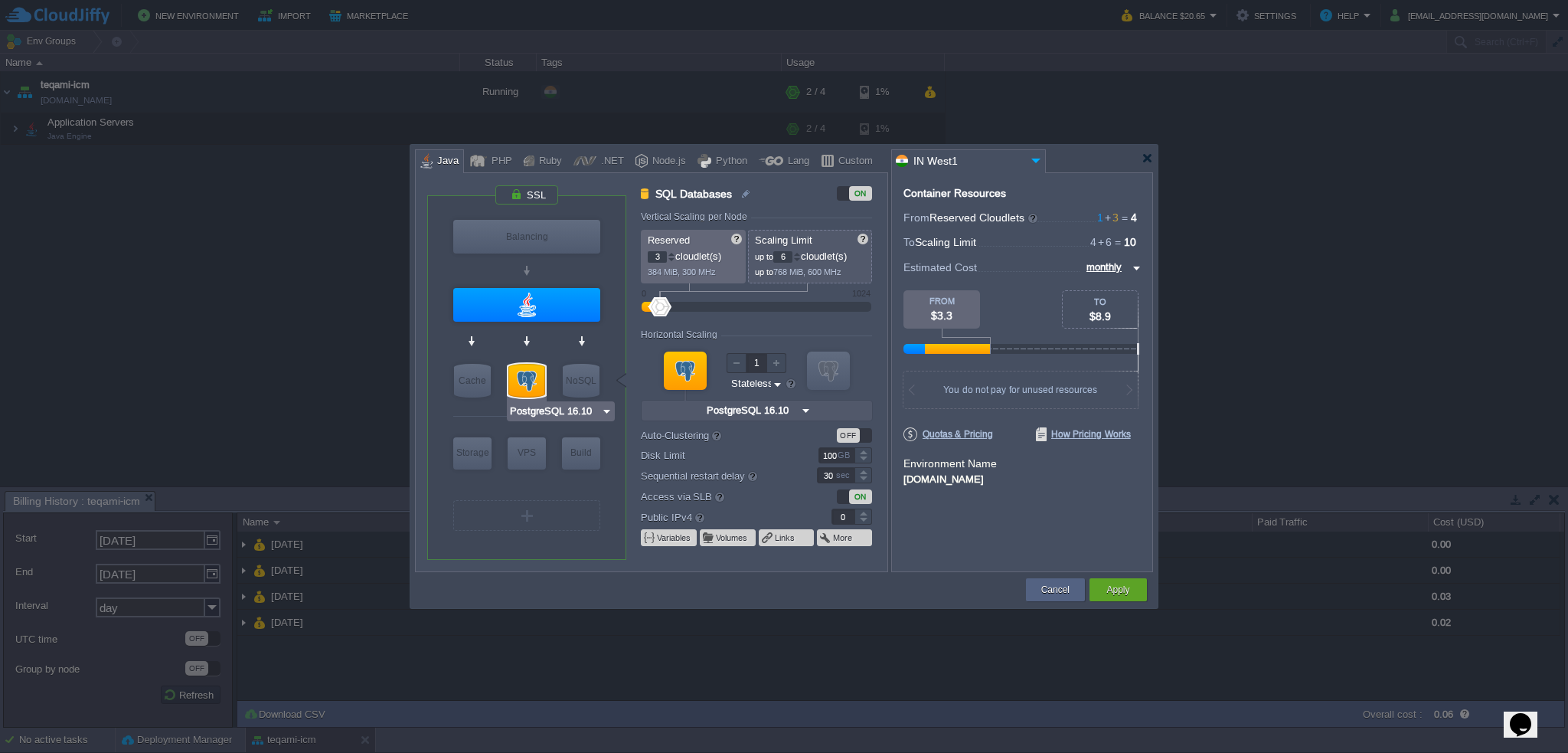
click at [523, 376] on div at bounding box center [526, 381] width 37 height 34
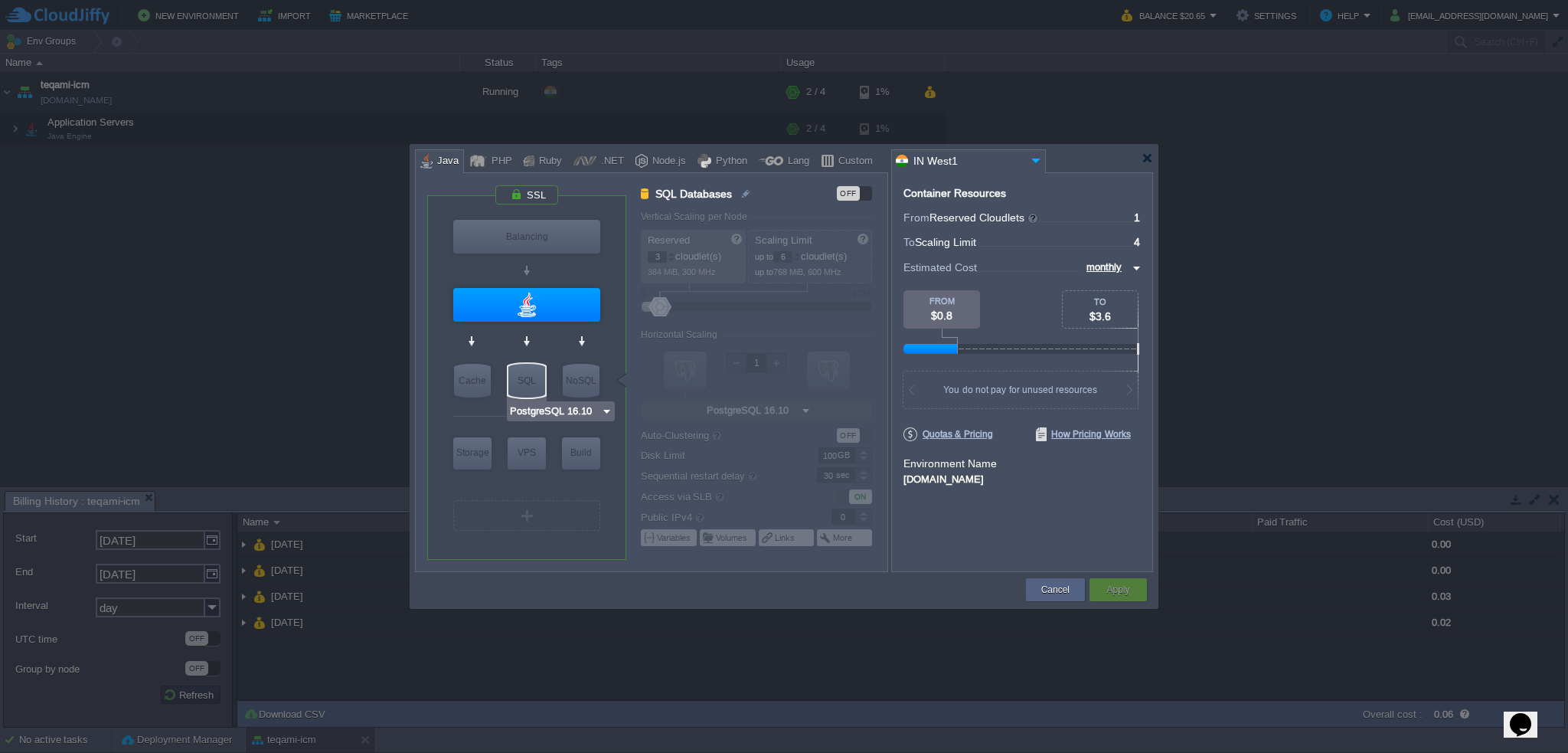
click at [523, 376] on div "SQL" at bounding box center [526, 381] width 37 height 34
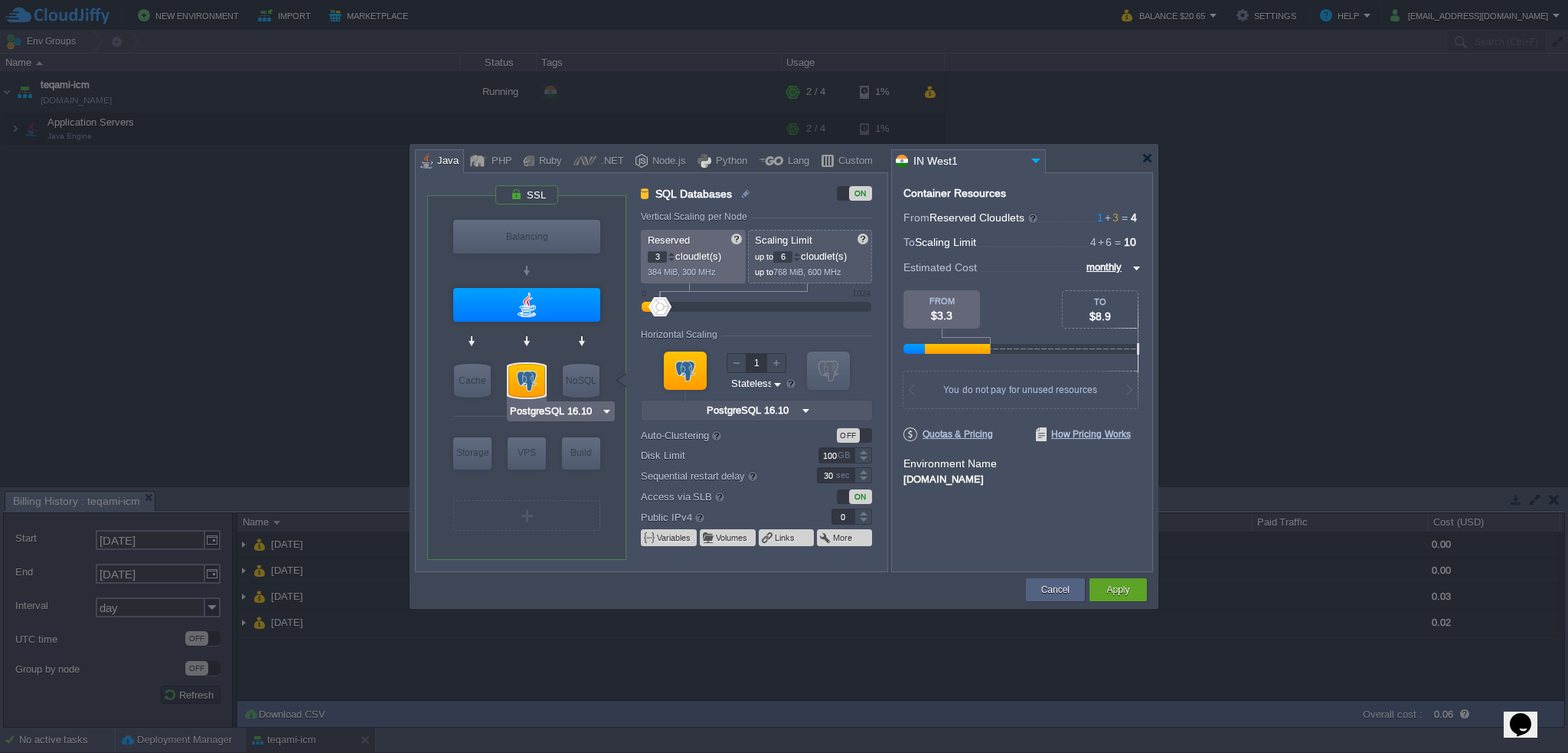
click at [523, 376] on div at bounding box center [526, 381] width 37 height 34
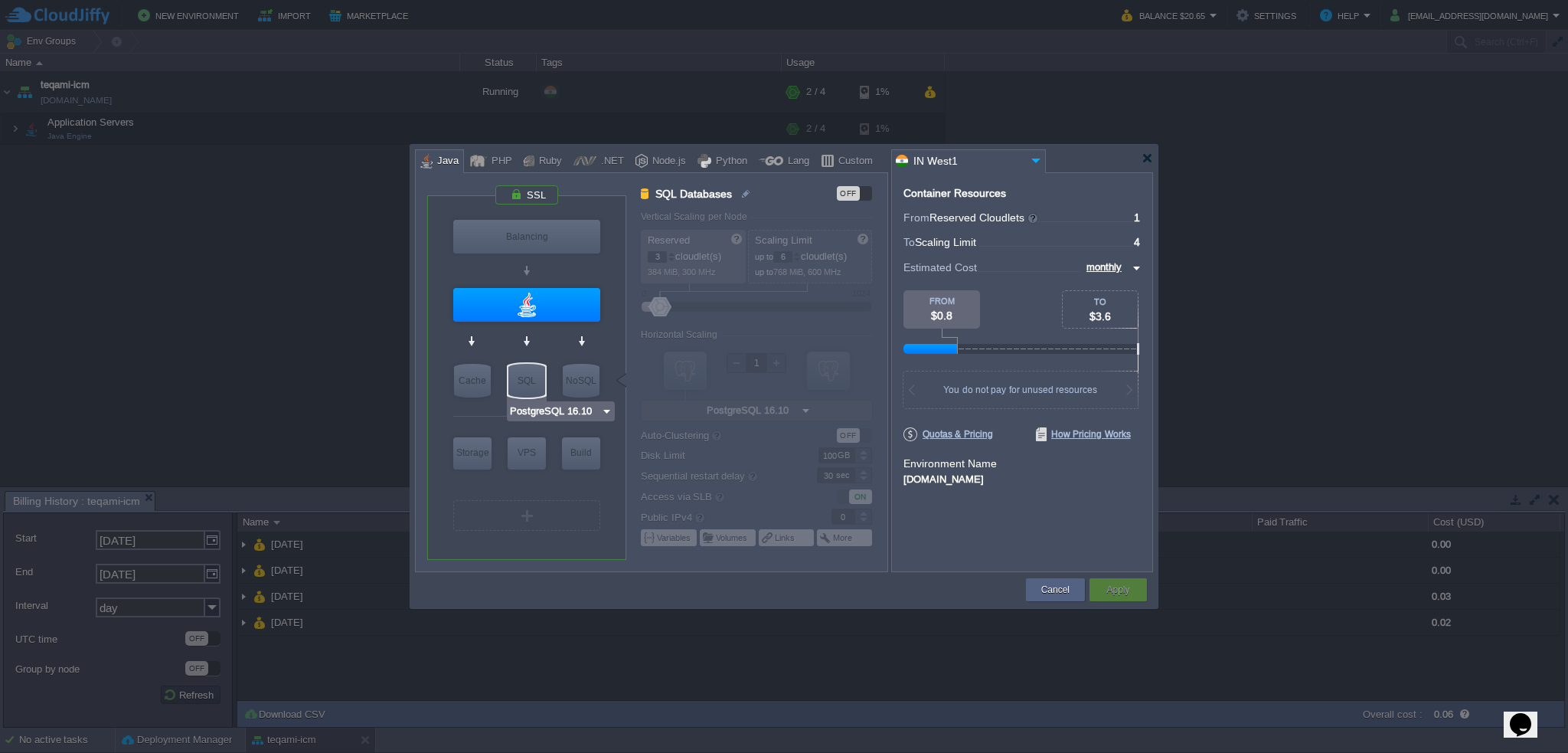
click at [523, 376] on div "SQL" at bounding box center [526, 381] width 37 height 34
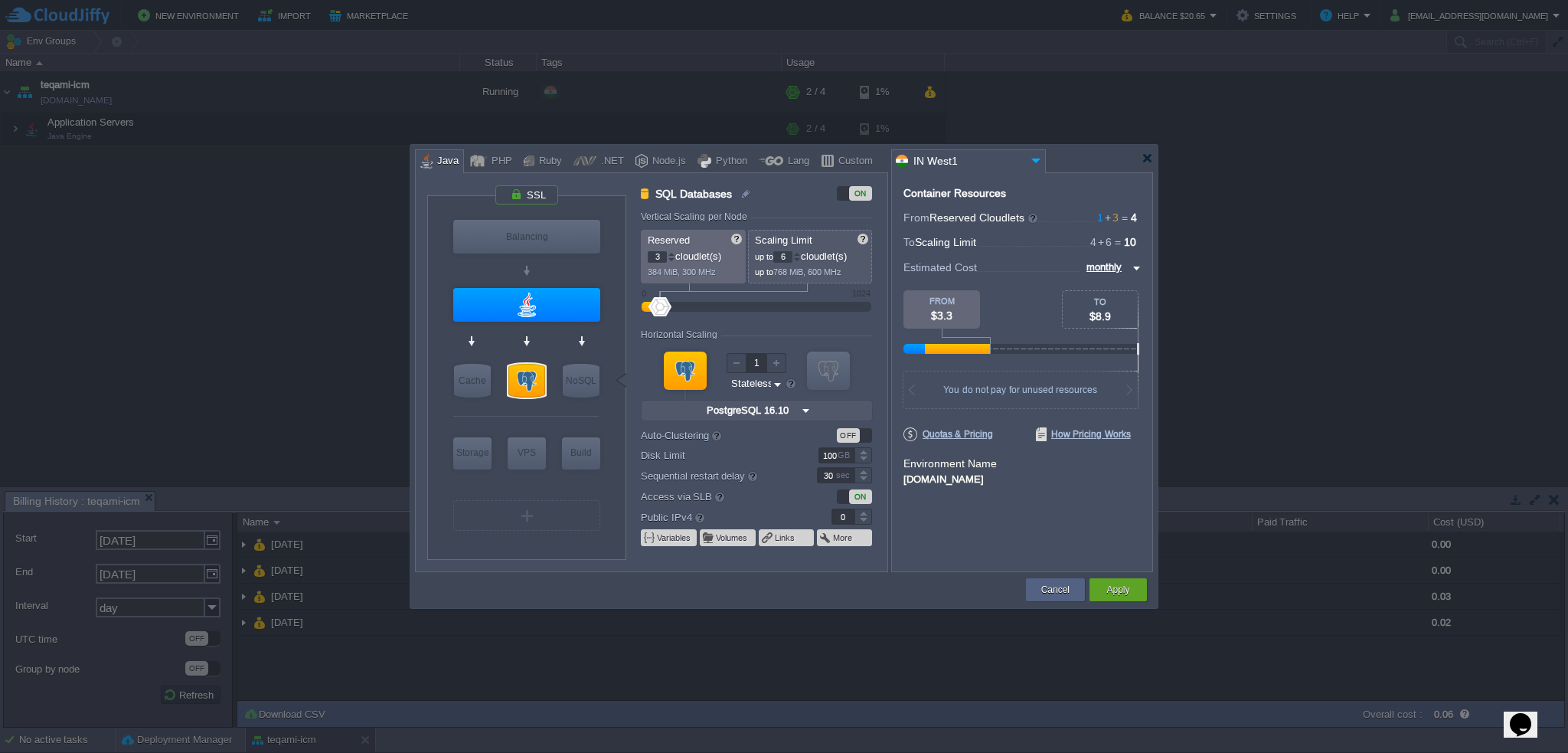
type input "PostgreSQL 16.10"
click at [530, 380] on div at bounding box center [526, 381] width 37 height 34
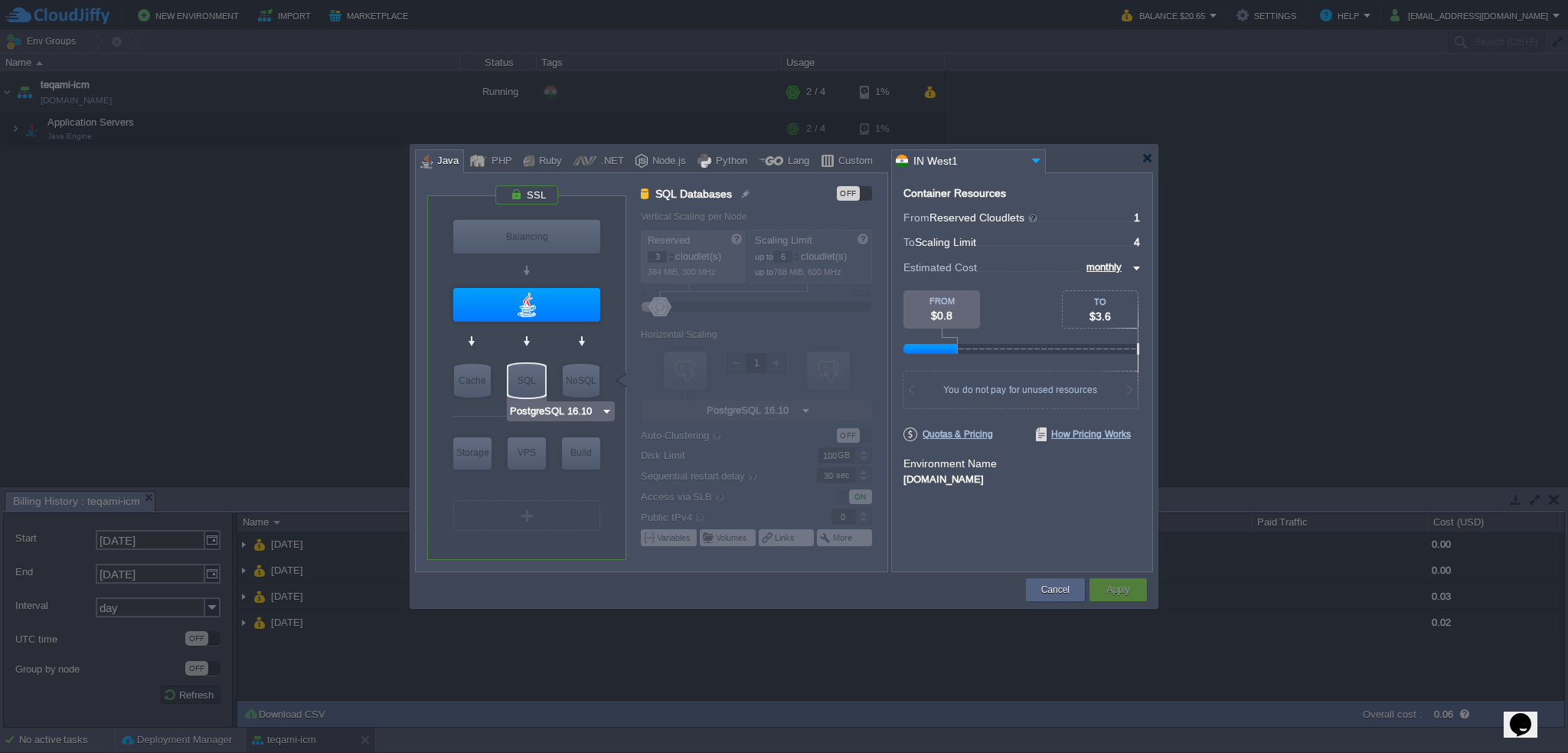
click at [529, 381] on div "SQL" at bounding box center [526, 381] width 37 height 34
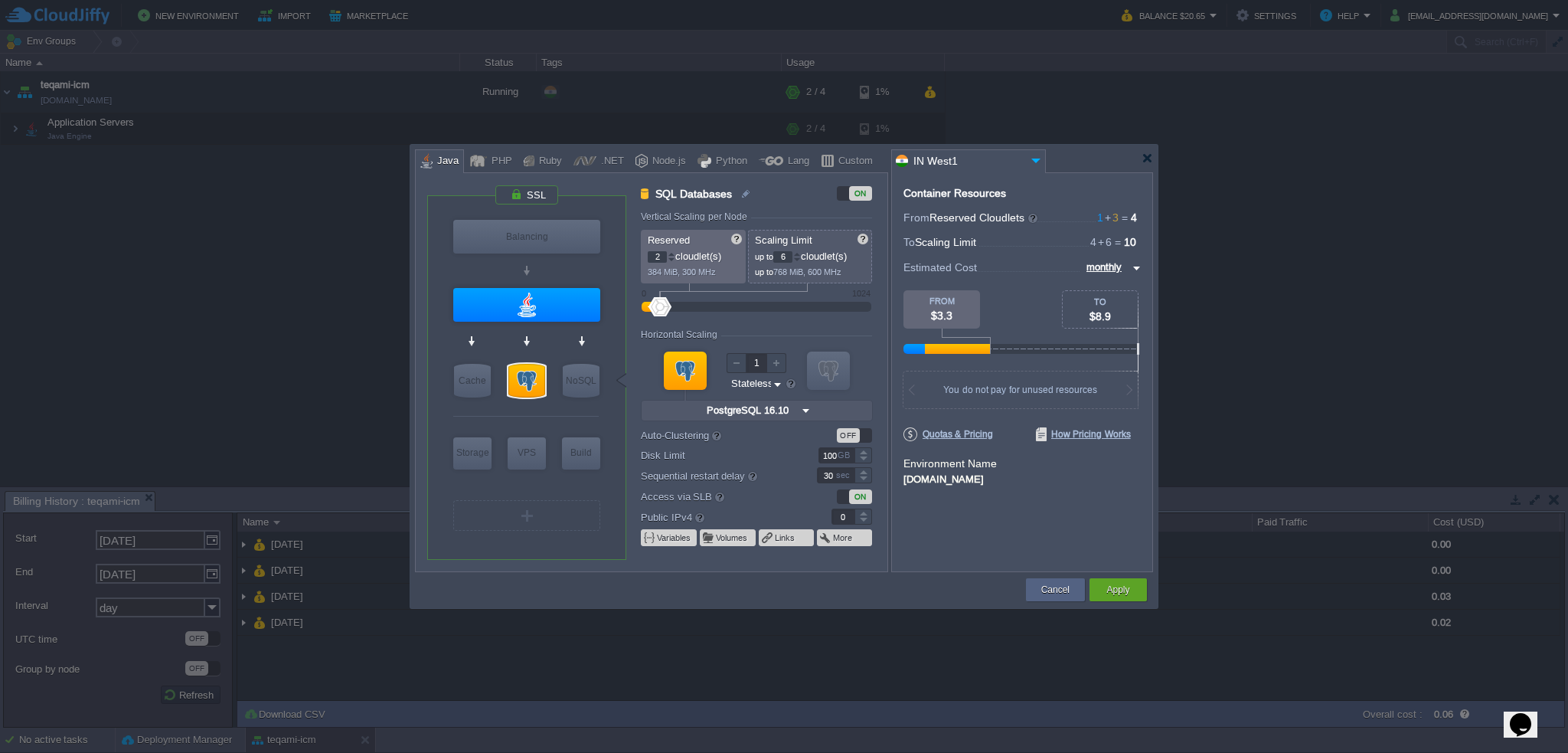
click at [672, 258] on div at bounding box center [671, 260] width 8 height 5
click at [673, 254] on div at bounding box center [671, 253] width 8 height 5
click at [674, 252] on div at bounding box center [671, 253] width 8 height 5
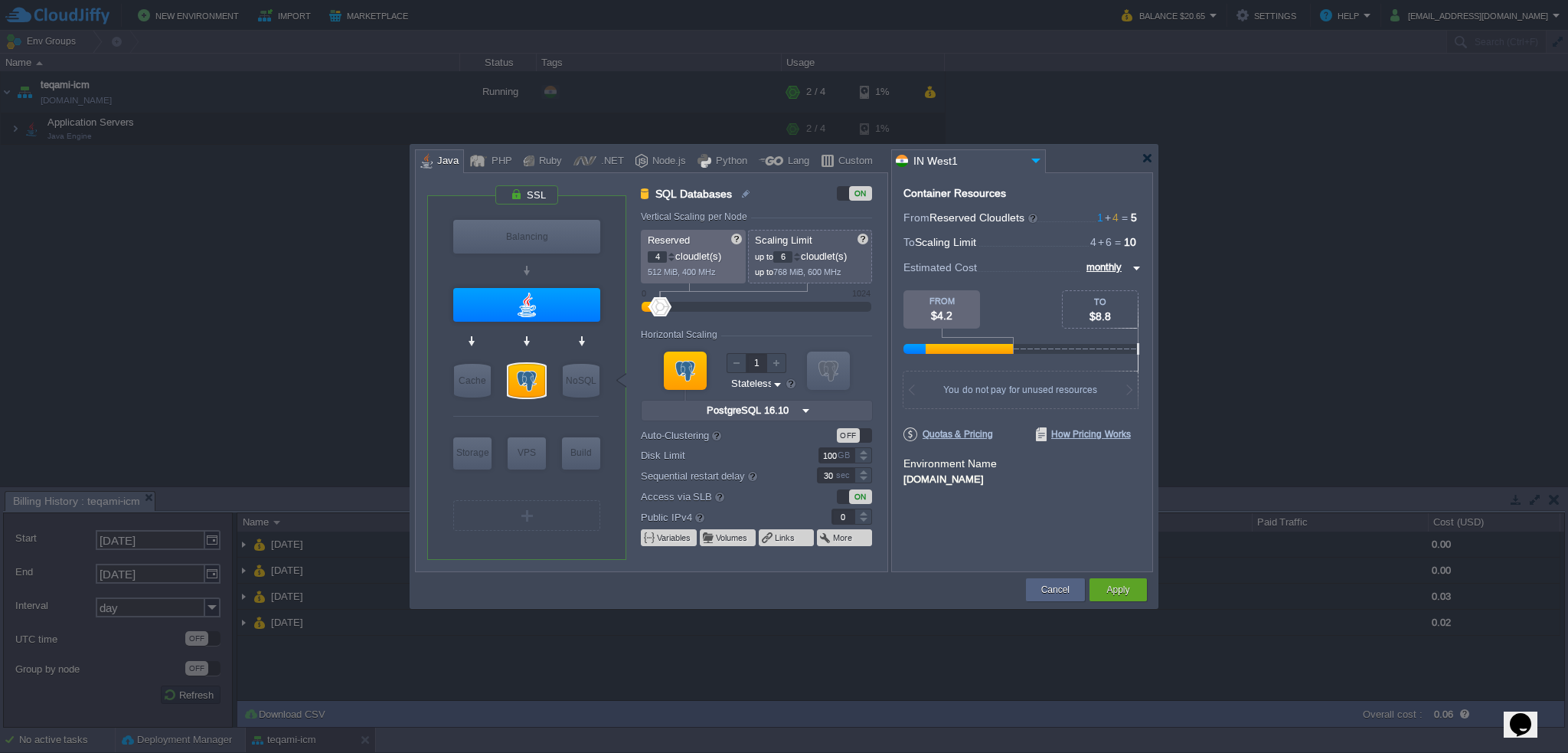
click at [674, 257] on div at bounding box center [671, 257] width 7 height 1
click at [671, 259] on div at bounding box center [671, 260] width 8 height 5
click at [671, 257] on div at bounding box center [671, 257] width 7 height 1
click at [671, 251] on div at bounding box center [671, 253] width 8 height 5
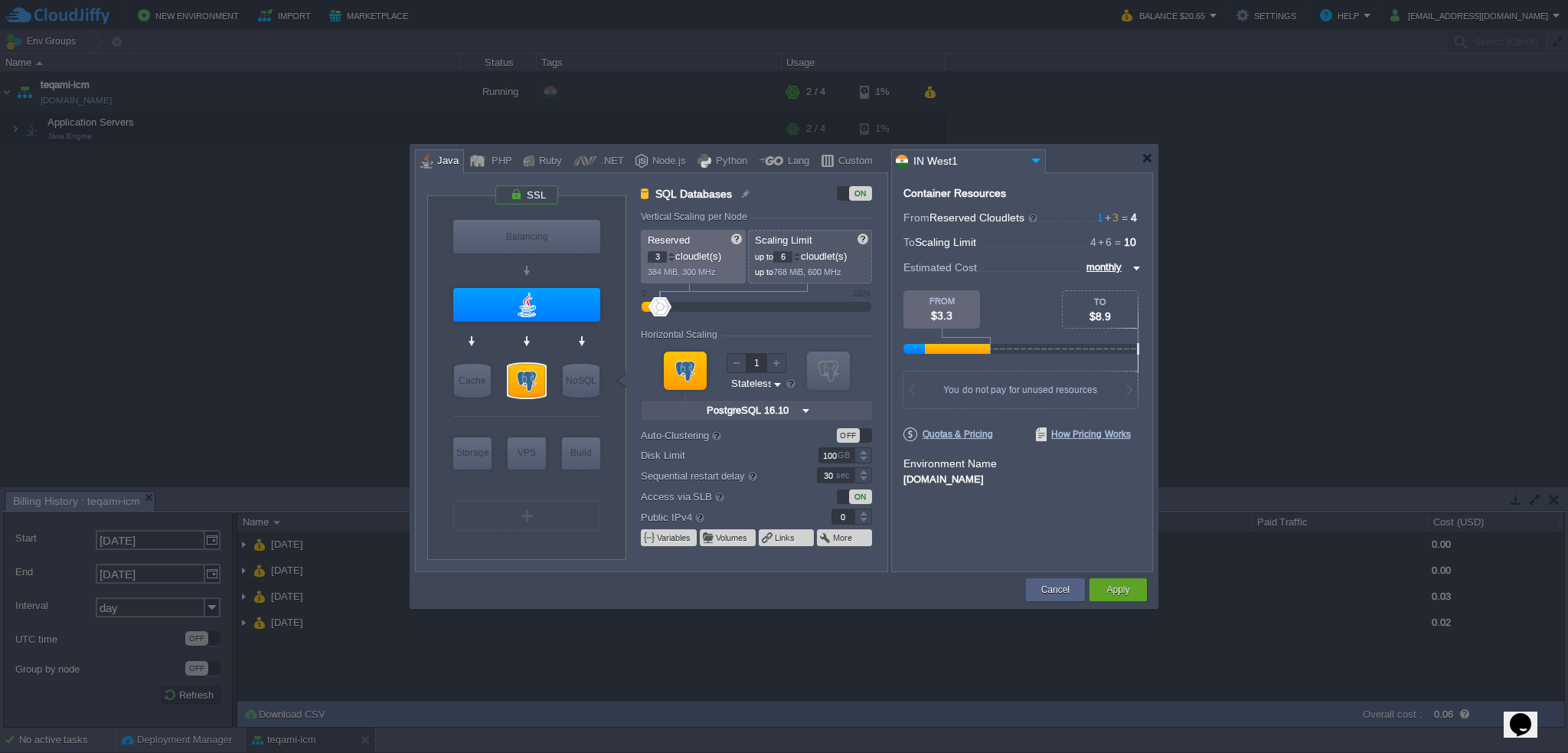
type input "2"
click at [671, 258] on div at bounding box center [671, 260] width 8 height 5
click at [801, 258] on div at bounding box center [796, 260] width 8 height 5
type input "4"
click at [801, 258] on div at bounding box center [796, 260] width 8 height 5
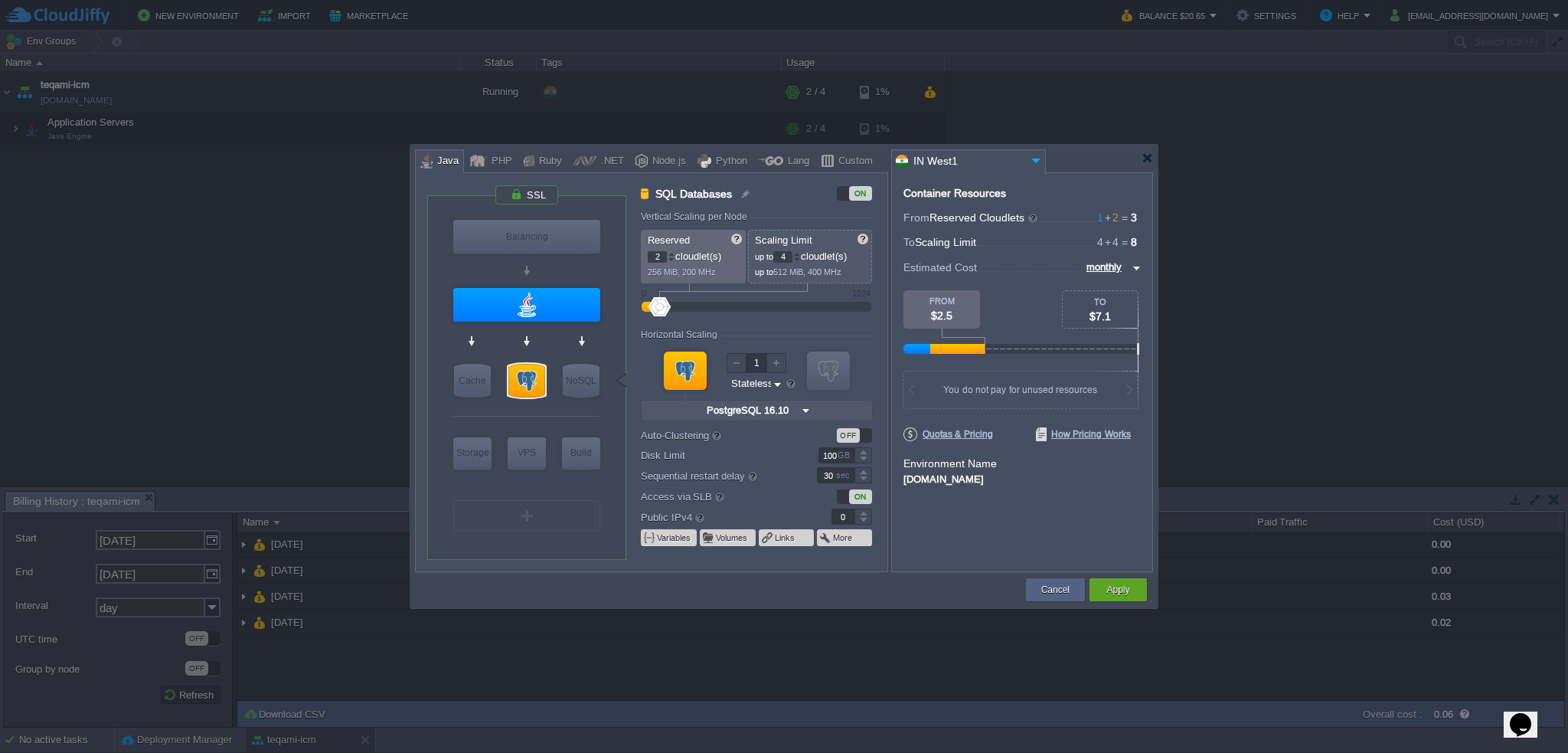
type input "Java Engine"
click at [559, 305] on div at bounding box center [526, 305] width 147 height 34
type input "Application Servers"
type input "1"
type input "Java Engine"
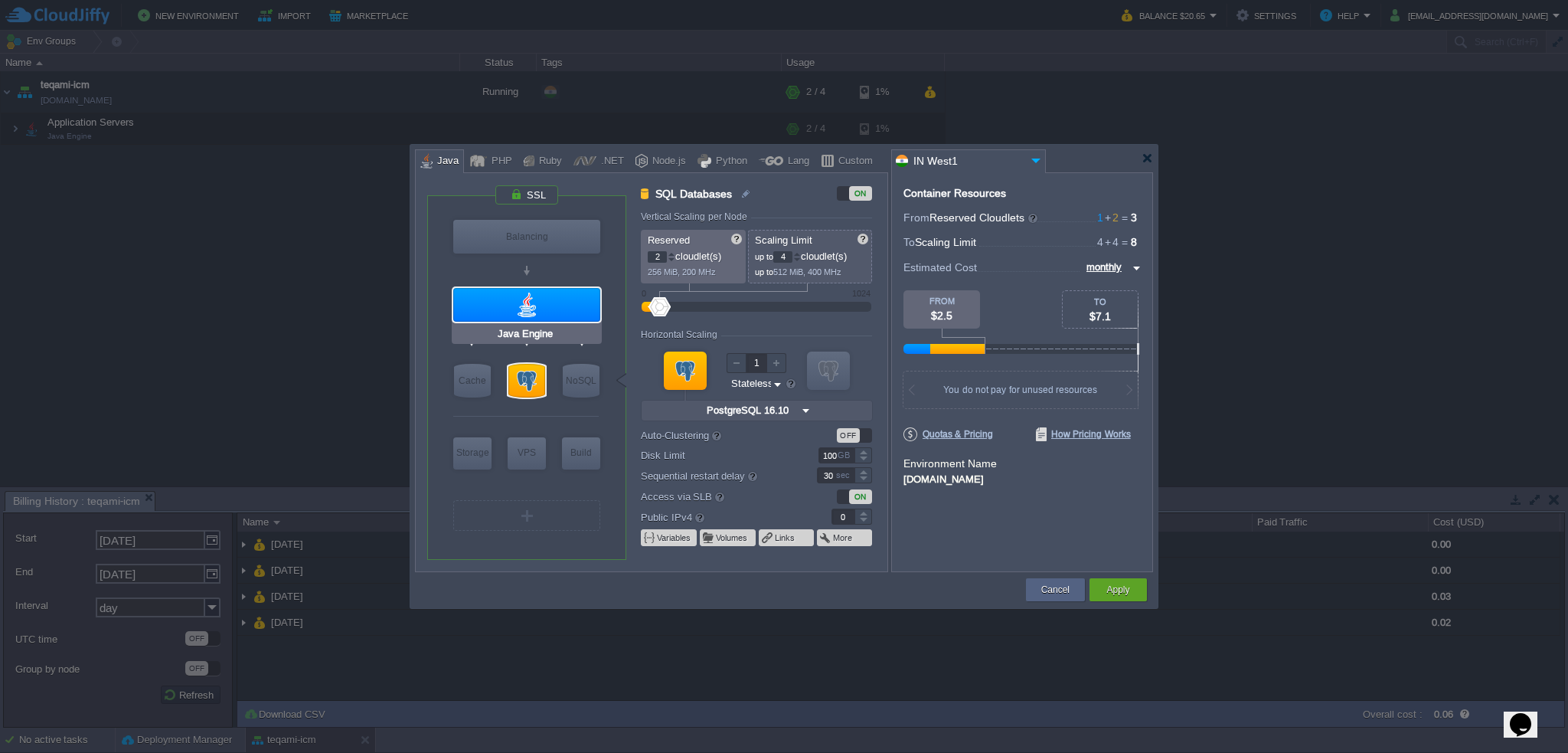
type input "null"
type input "Oracle OpenJDK..."
type input "Stateful"
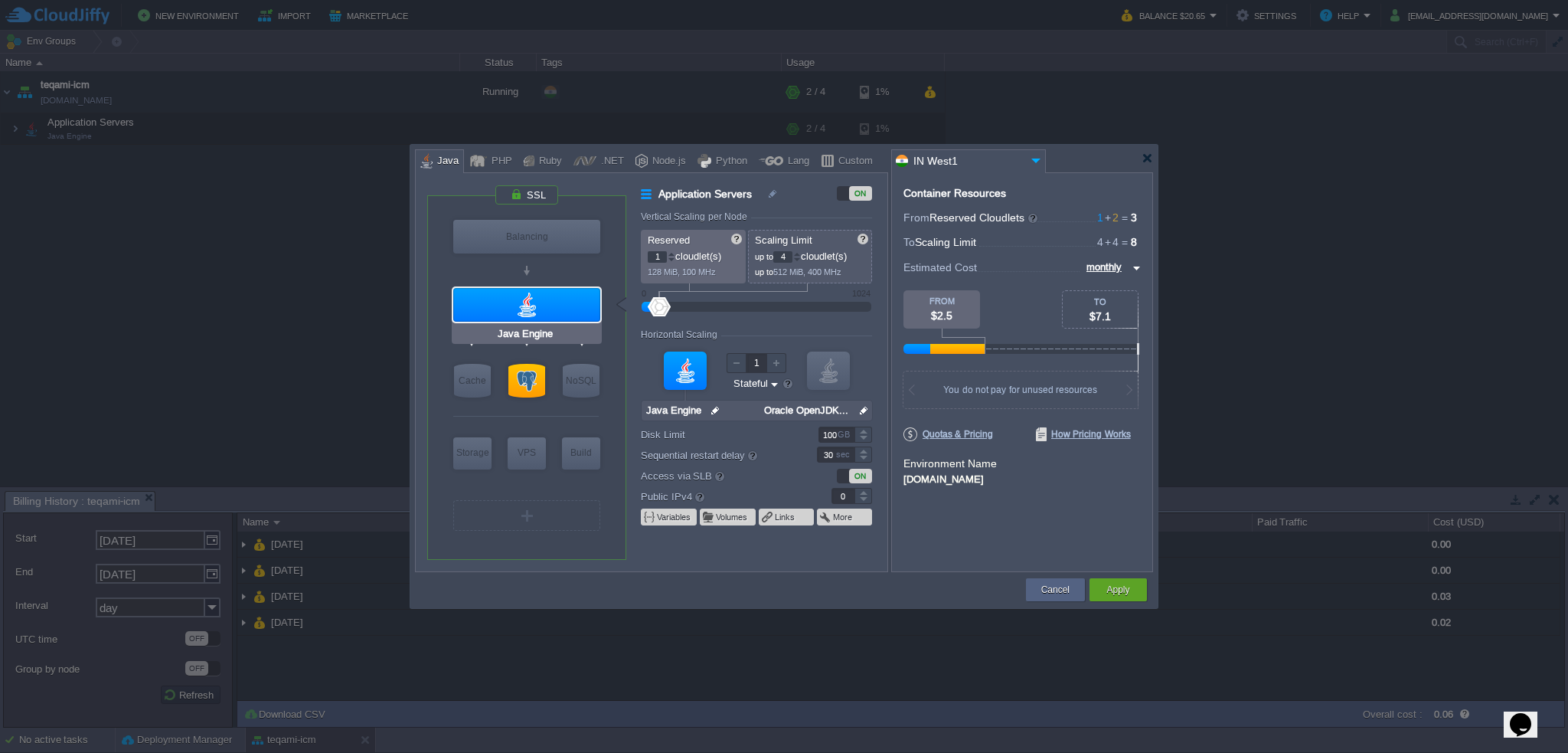
type input "PostgreSQL 16.10"
click at [536, 374] on div at bounding box center [526, 381] width 37 height 34
type input "SQL Databases"
type input "2"
type input "PostgreSQL 16.10"
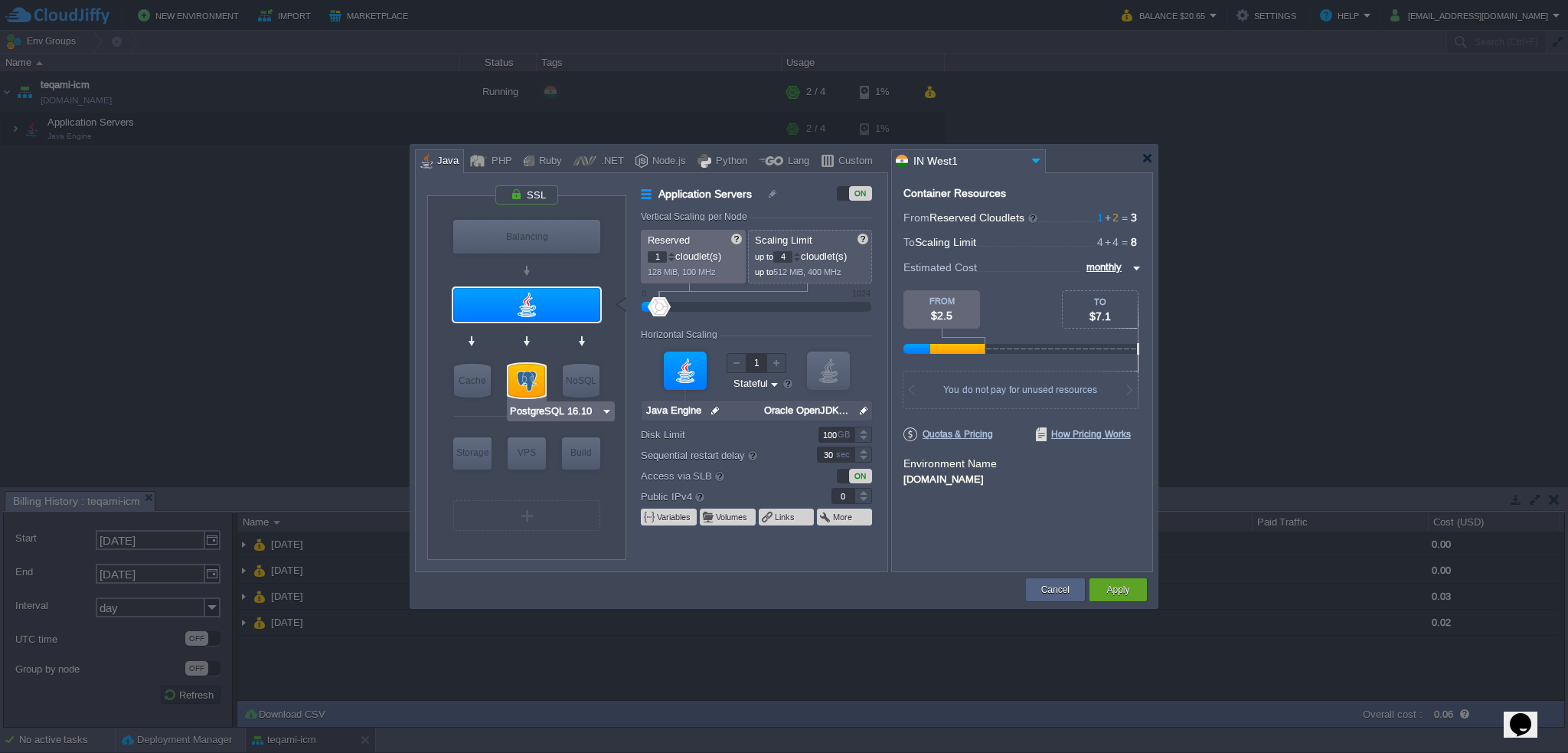
type input "16.10-almalinux-9"
type input "Stateless"
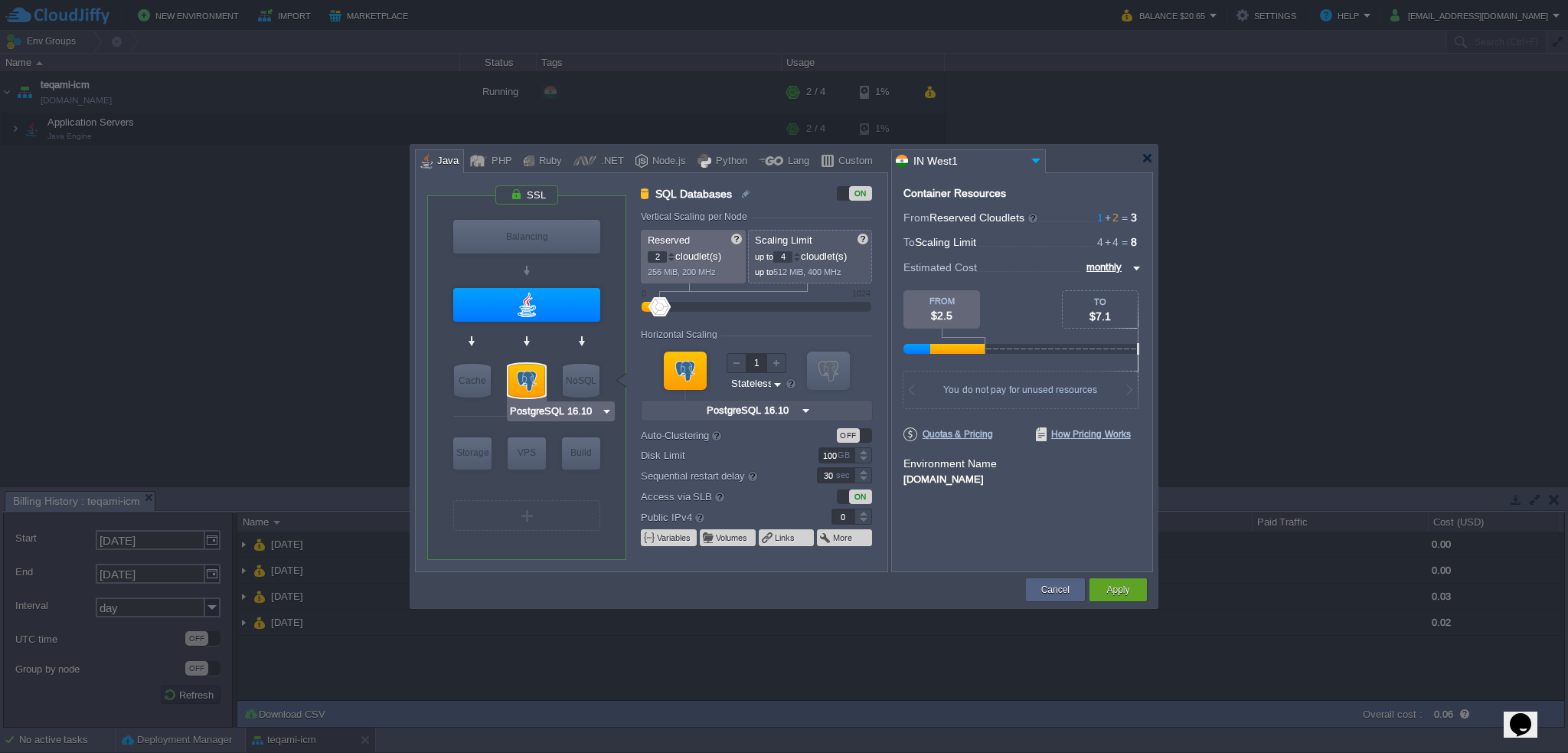
type input "Redis 7.2.4"
click at [671, 258] on div at bounding box center [671, 260] width 8 height 5
type input "1"
type input "PostgreSQL 16.10"
click at [801, 258] on div at bounding box center [796, 260] width 8 height 5
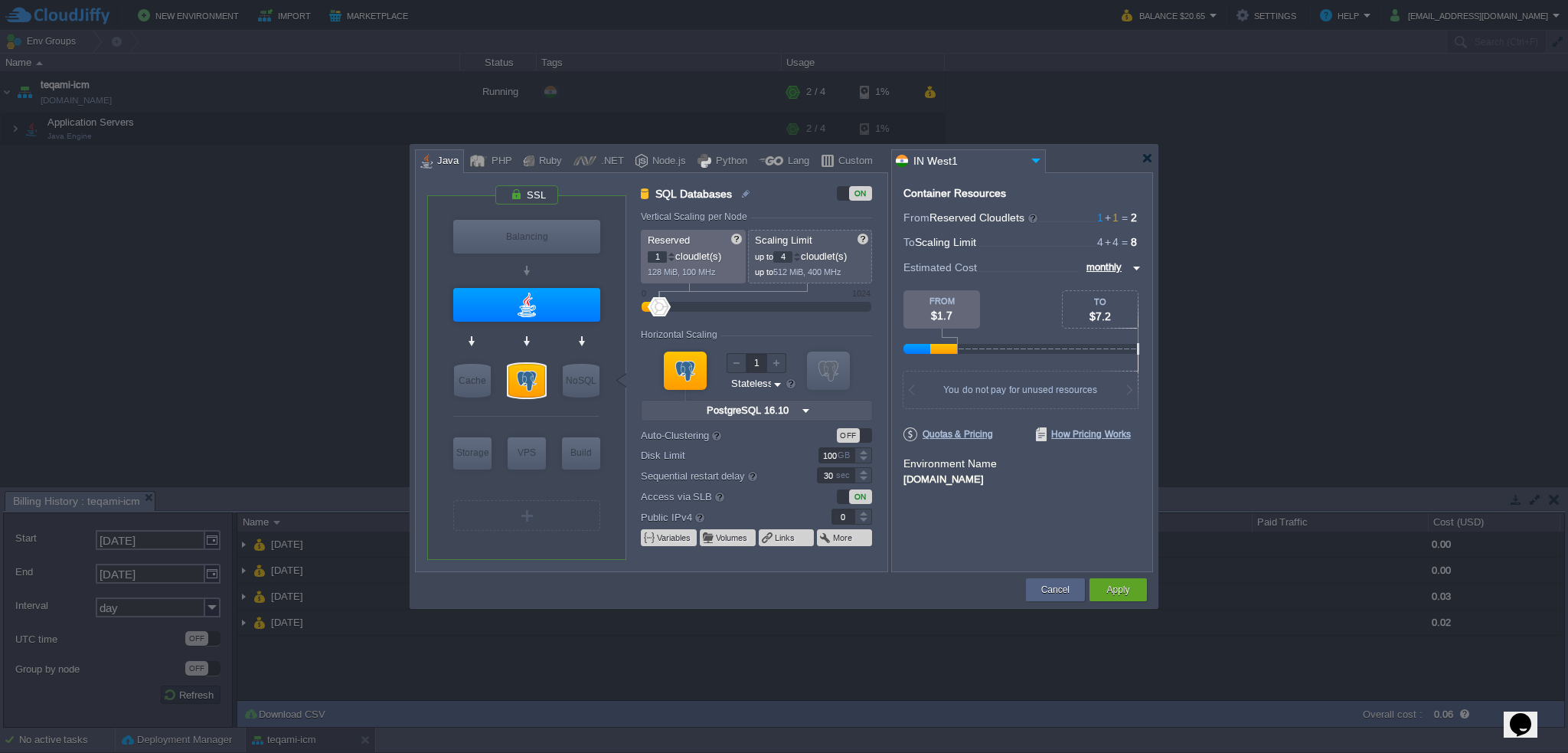
type input "3"
click at [801, 258] on div at bounding box center [796, 260] width 8 height 5
click at [801, 259] on div at bounding box center [796, 260] width 8 height 5
click at [800, 258] on div at bounding box center [796, 260] width 8 height 5
type input "Java Engine"
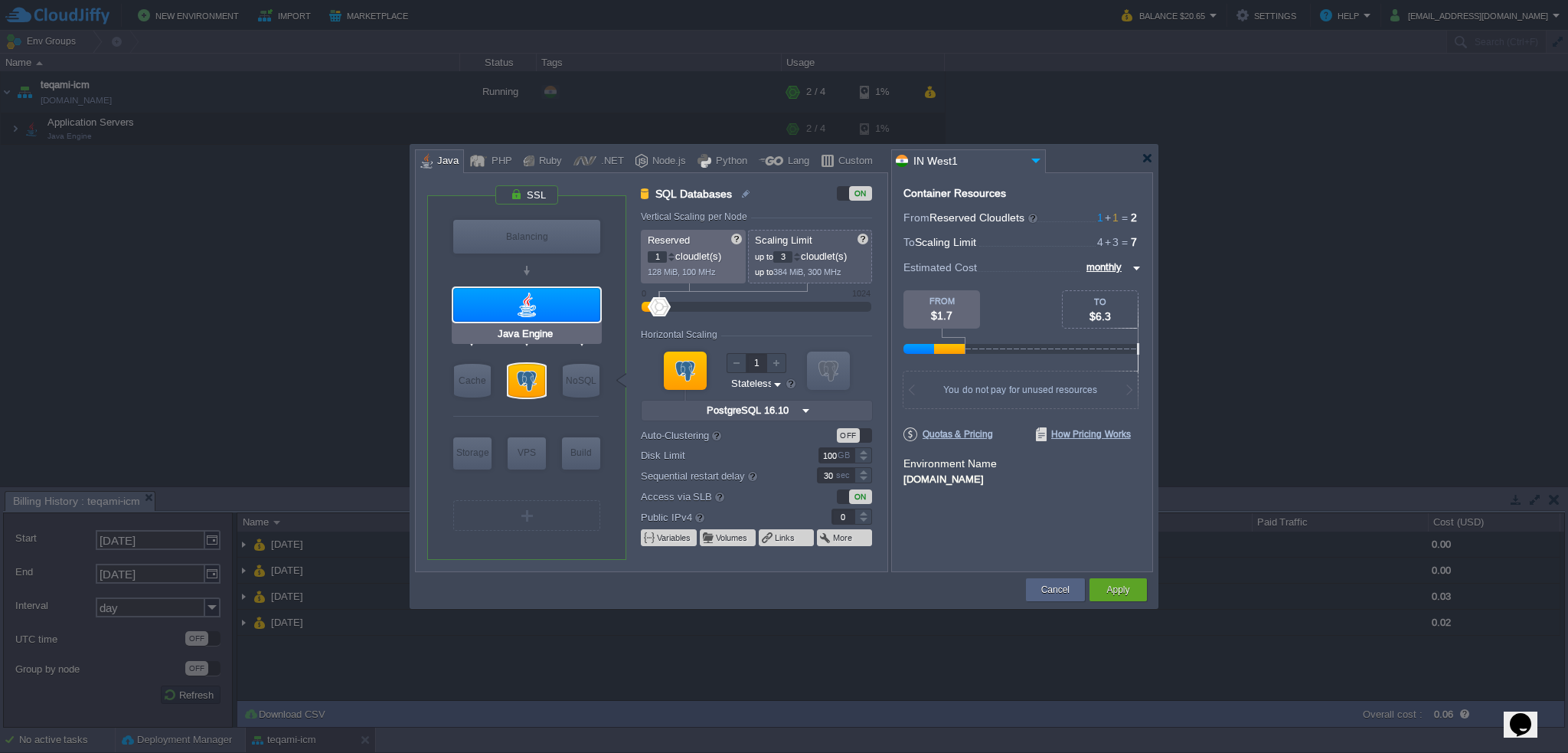
click at [557, 304] on div at bounding box center [526, 305] width 147 height 34
type input "Application Servers"
type input "4"
type input "Java Engine"
type input "null"
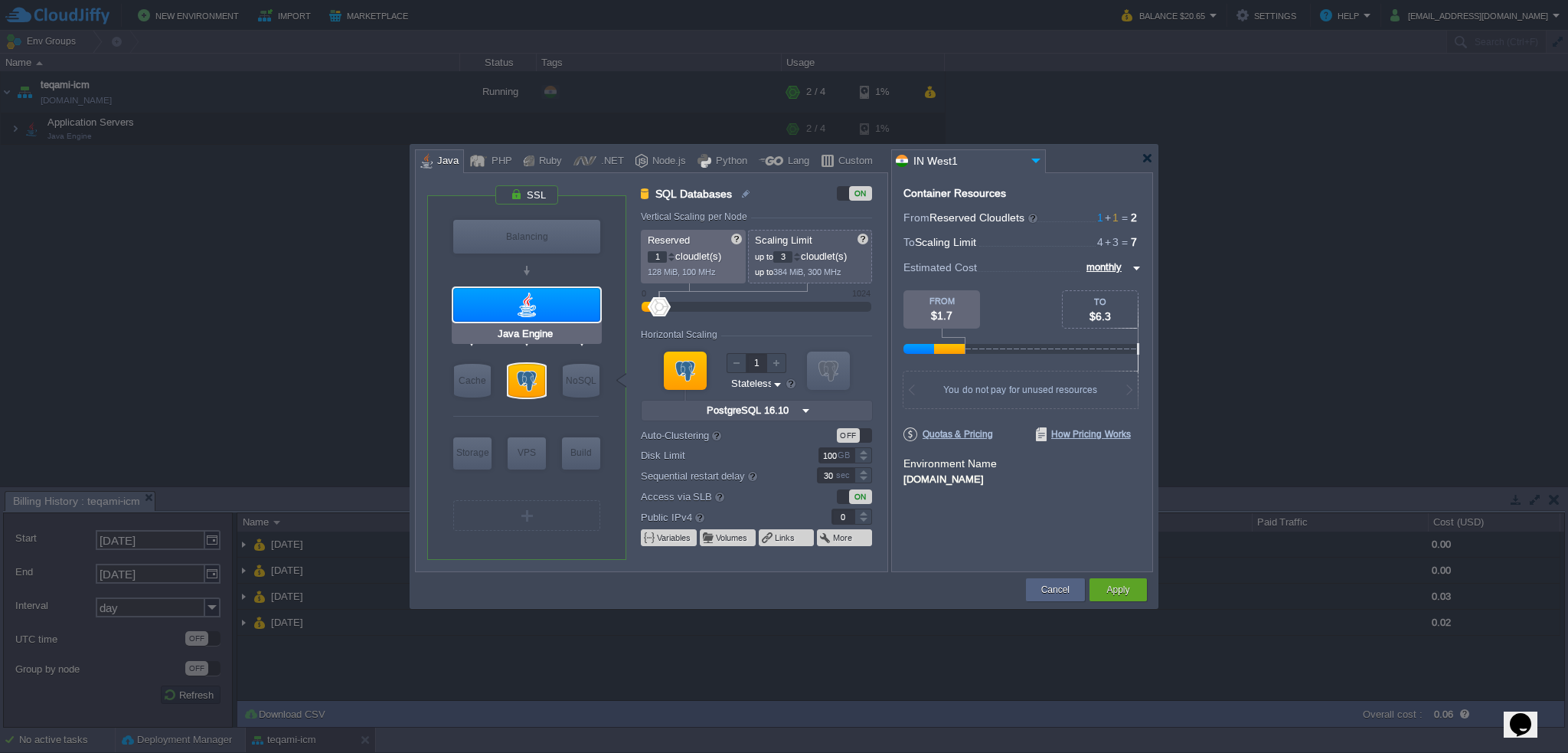
type input "Oracle OpenJDK..."
type input "Stateful"
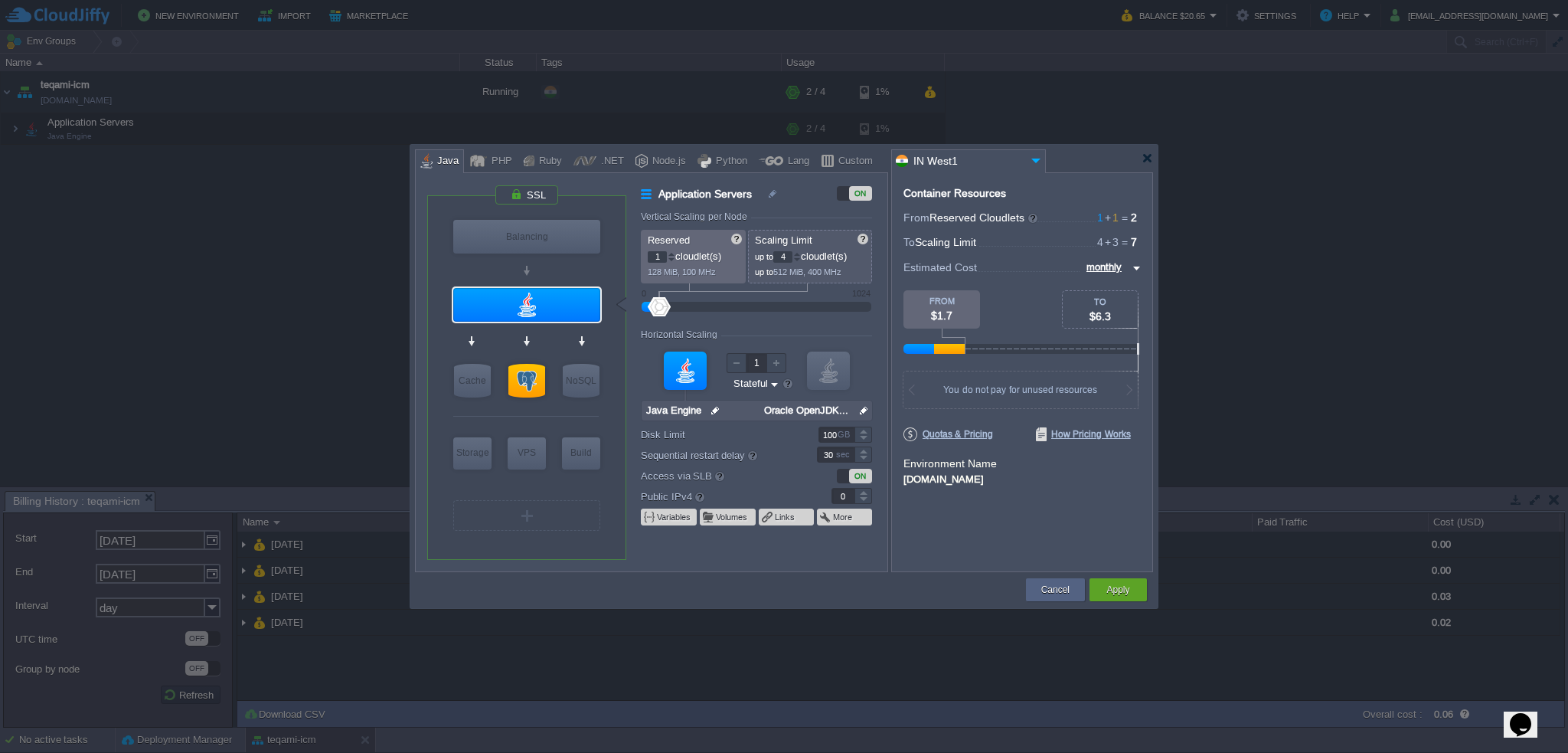
click at [799, 259] on div at bounding box center [796, 260] width 8 height 5
type input "1"
click at [799, 259] on div at bounding box center [796, 260] width 8 height 5
drag, startPoint x: 1050, startPoint y: 588, endPoint x: 1006, endPoint y: 567, distance: 48.8
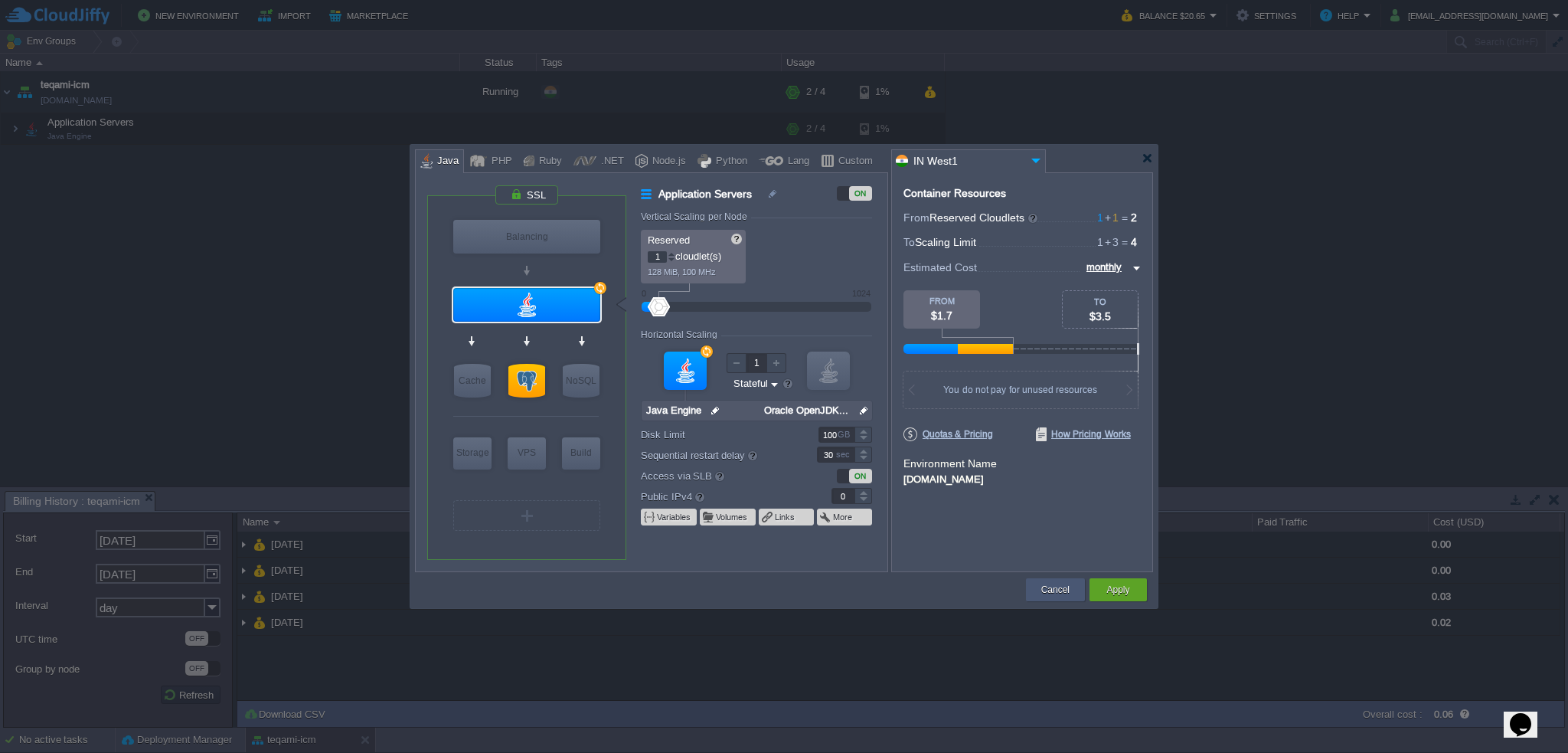
click at [1049, 588] on button "Cancel" at bounding box center [1055, 590] width 28 height 15
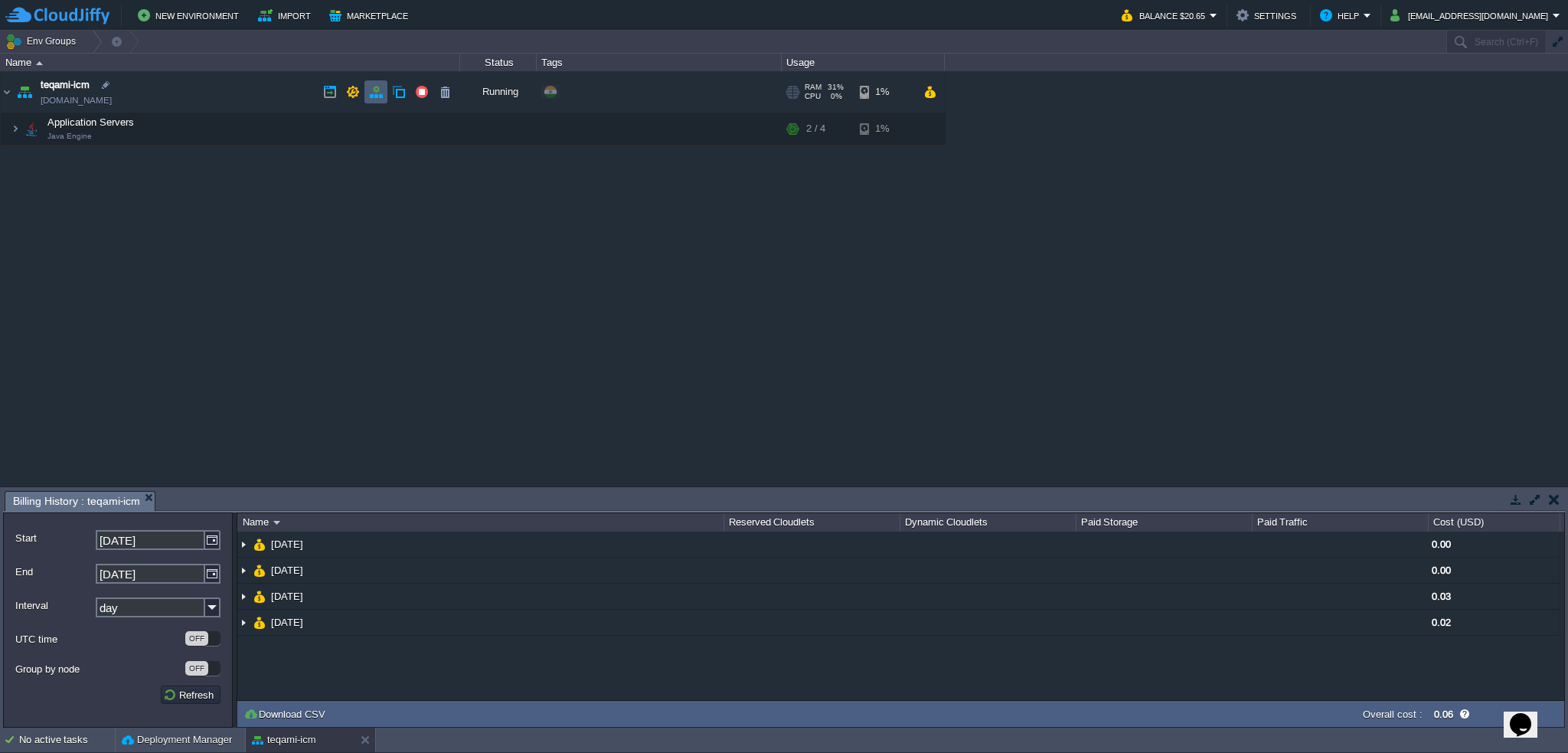
click at [376, 93] on button "button" at bounding box center [376, 92] width 14 height 14
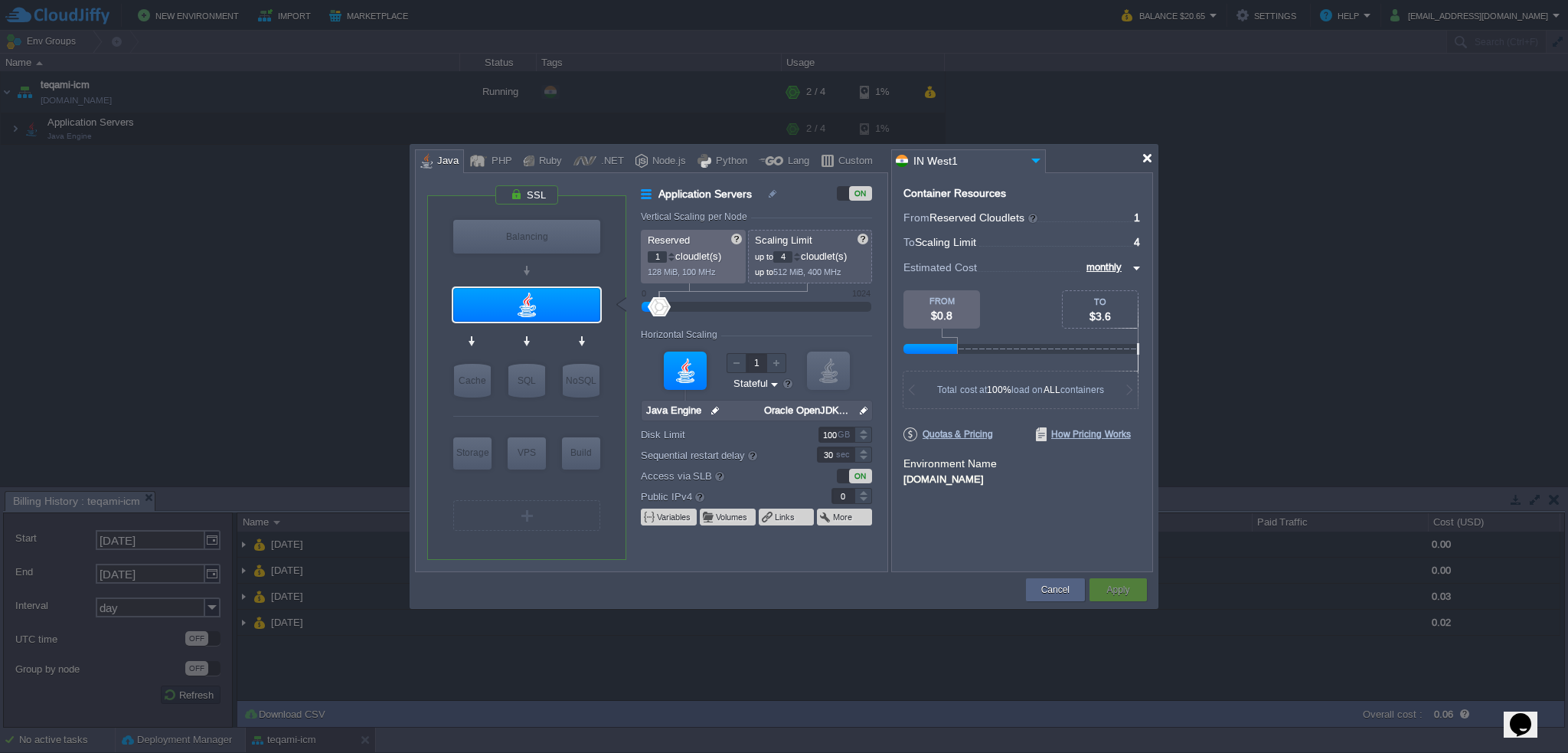
click at [1146, 160] on div at bounding box center [1147, 158] width 12 height 12
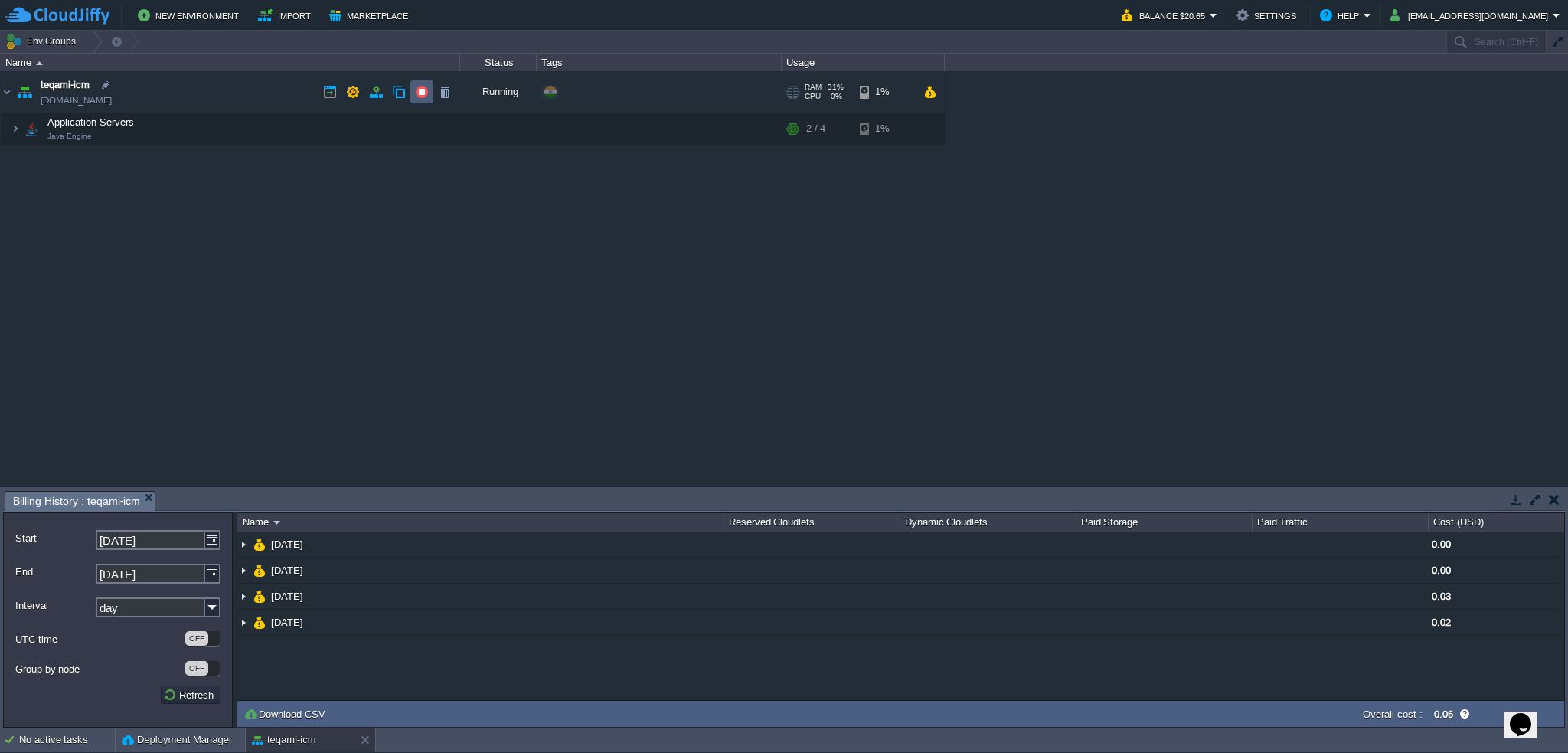
click at [426, 92] on button "button" at bounding box center [422, 92] width 14 height 14
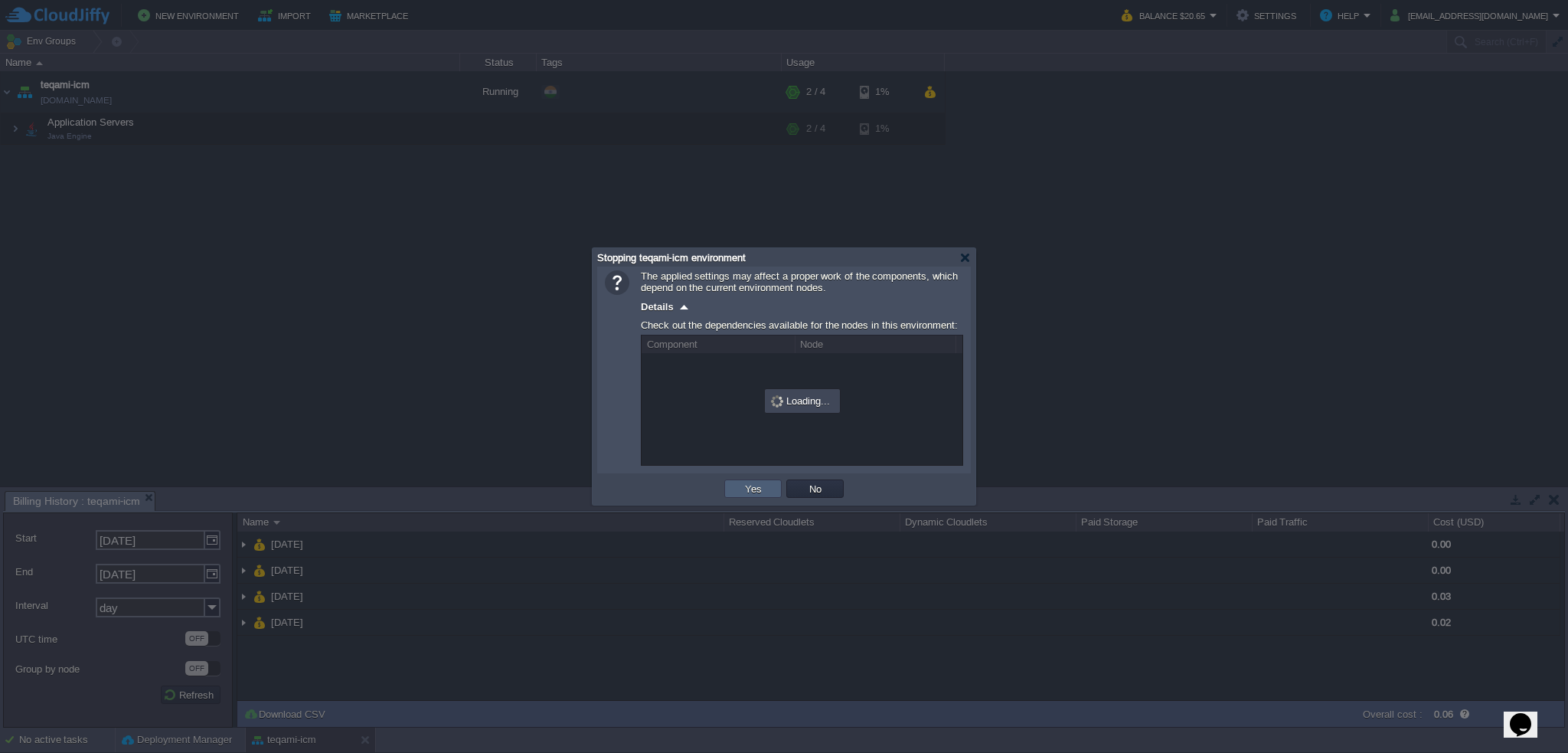
click at [747, 492] on button "Yes" at bounding box center [753, 489] width 26 height 14
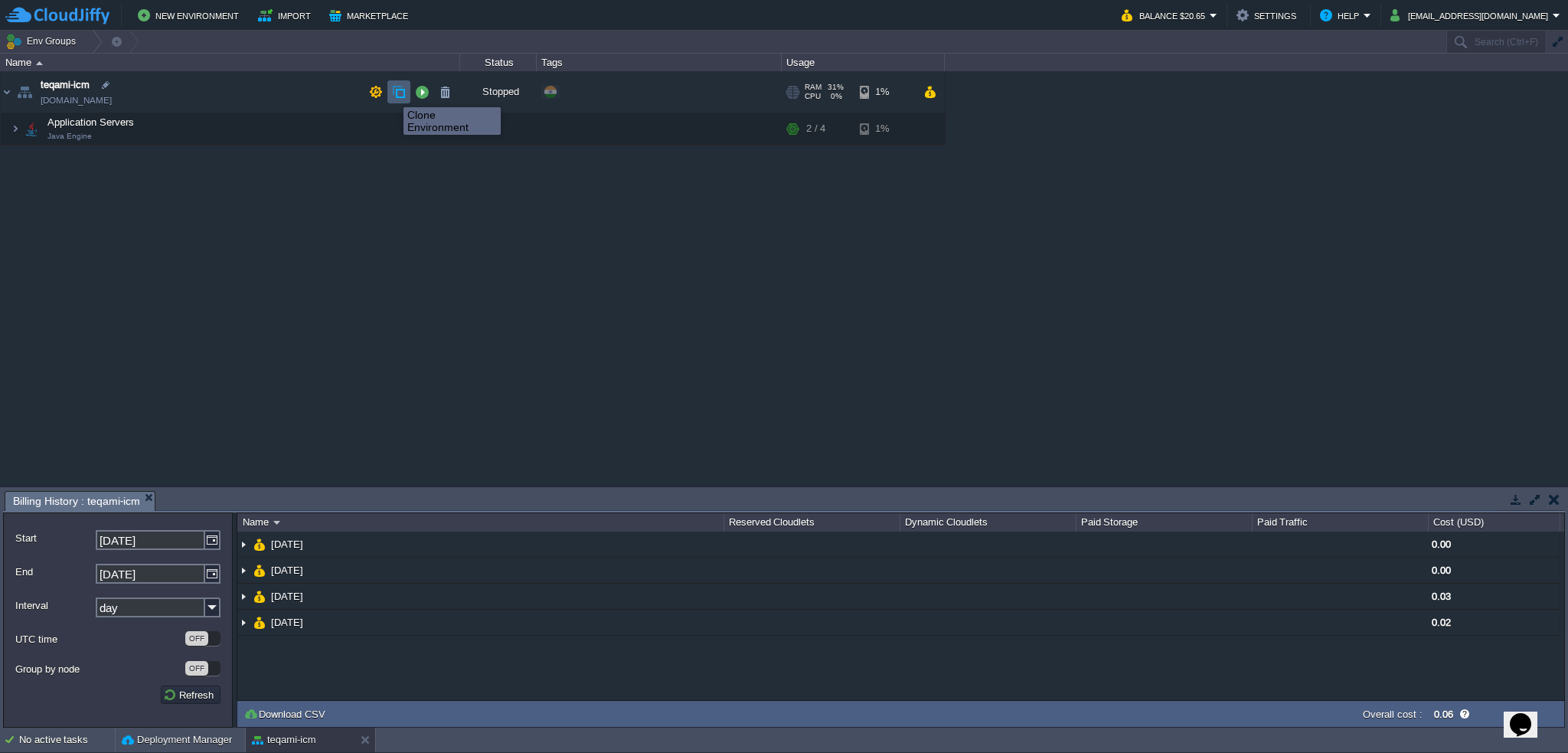
click at [397, 92] on button "button" at bounding box center [399, 92] width 14 height 14
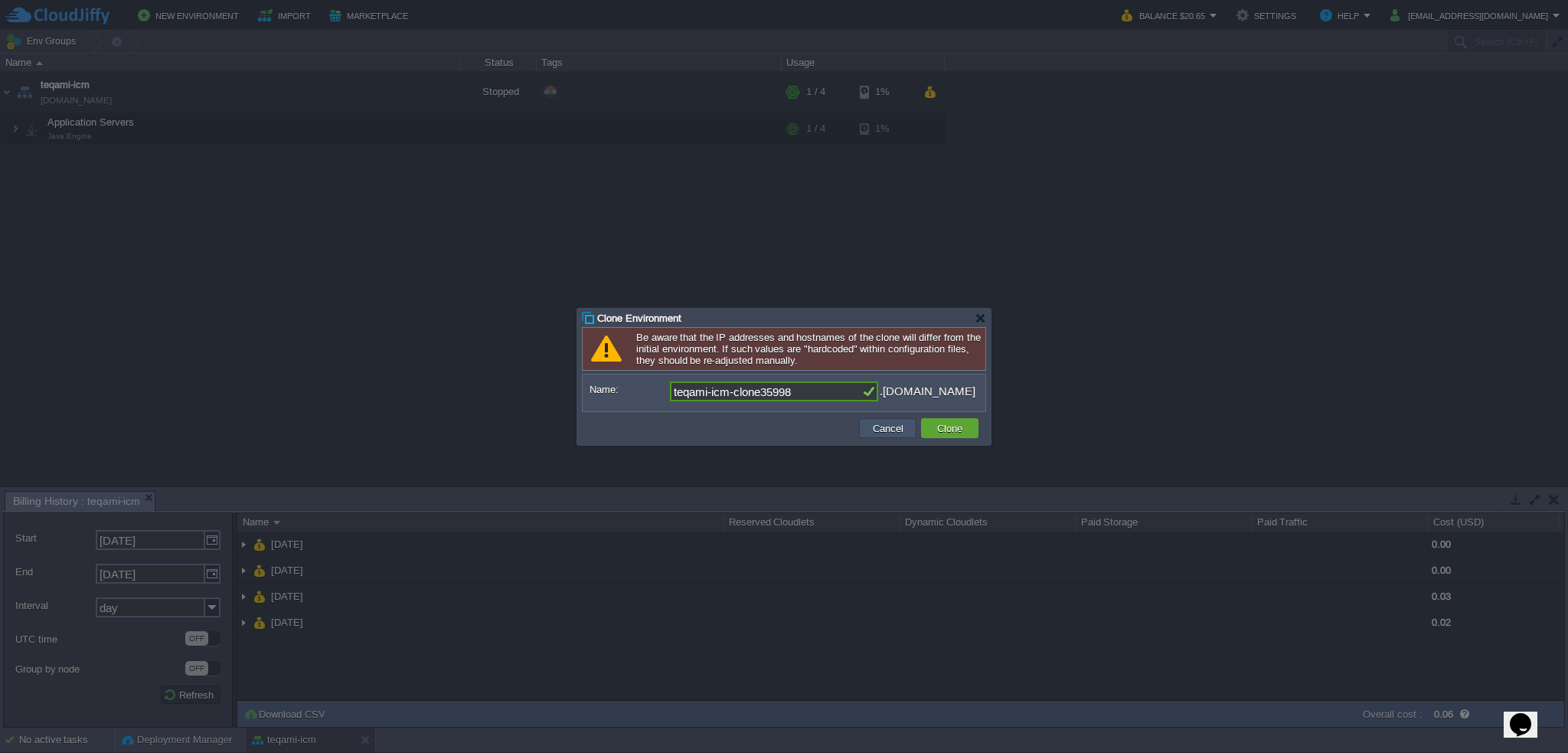
click at [888, 430] on button "Cancel" at bounding box center [888, 427] width 40 height 14
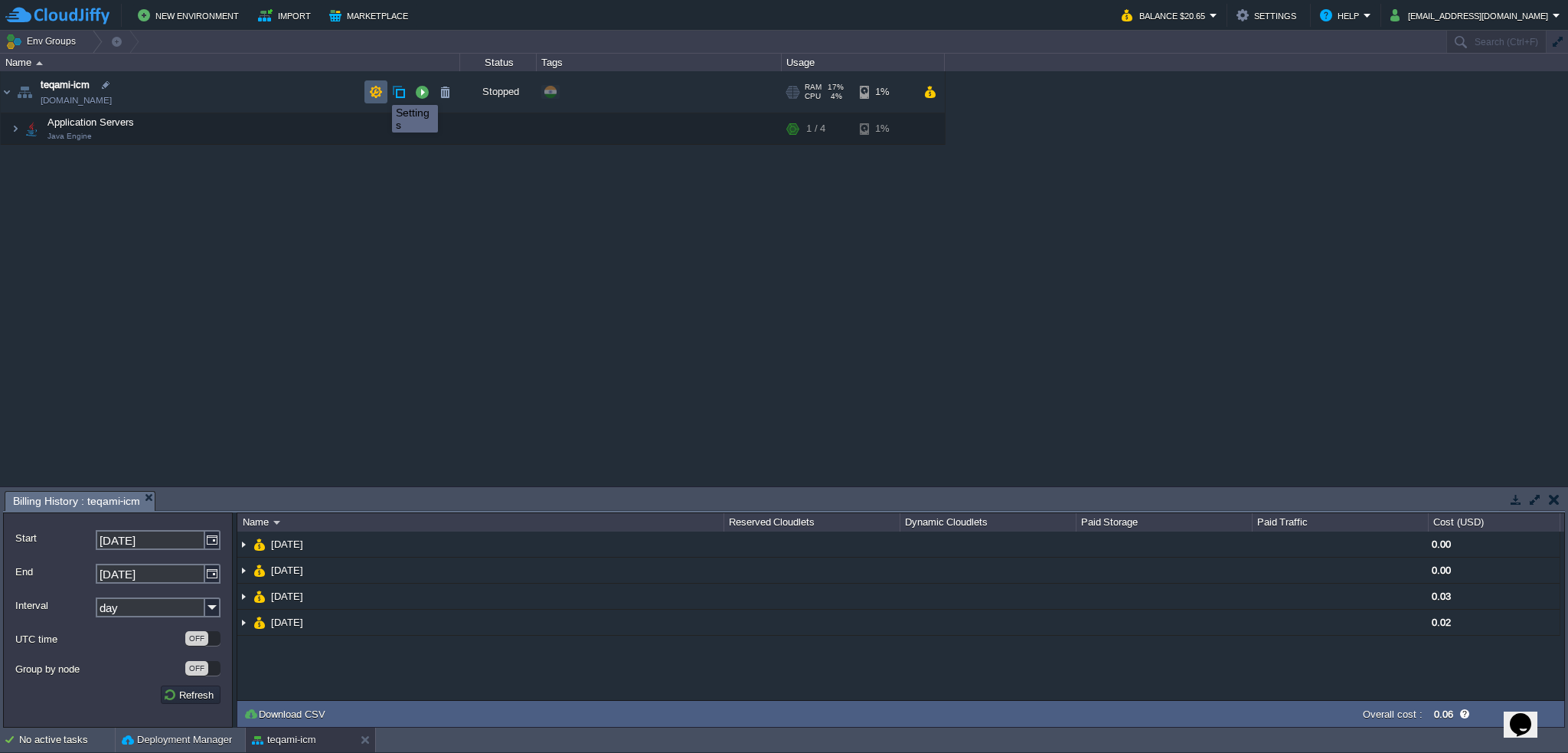
click at [378, 91] on button "button" at bounding box center [376, 92] width 14 height 14
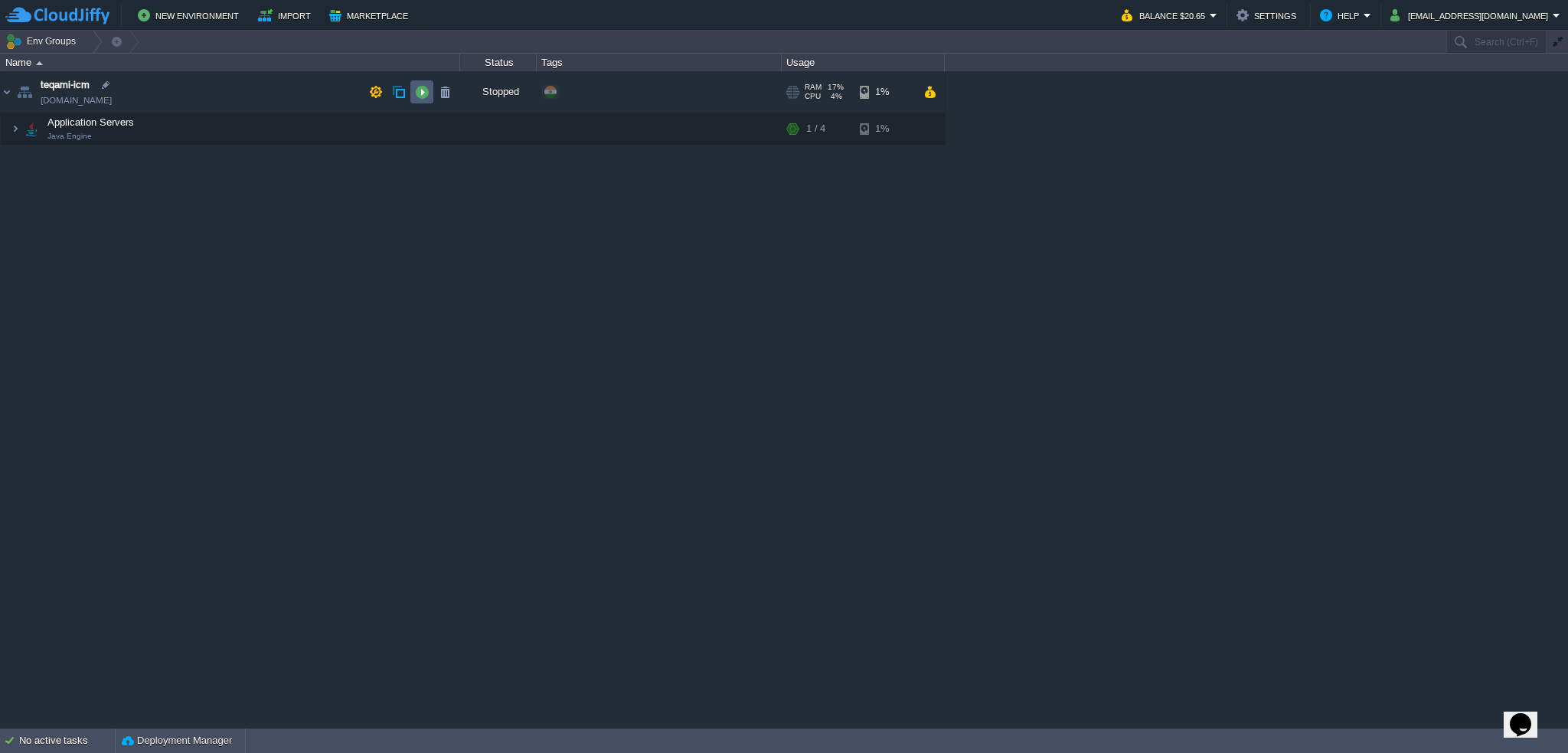
click at [418, 91] on button "button" at bounding box center [422, 92] width 14 height 14
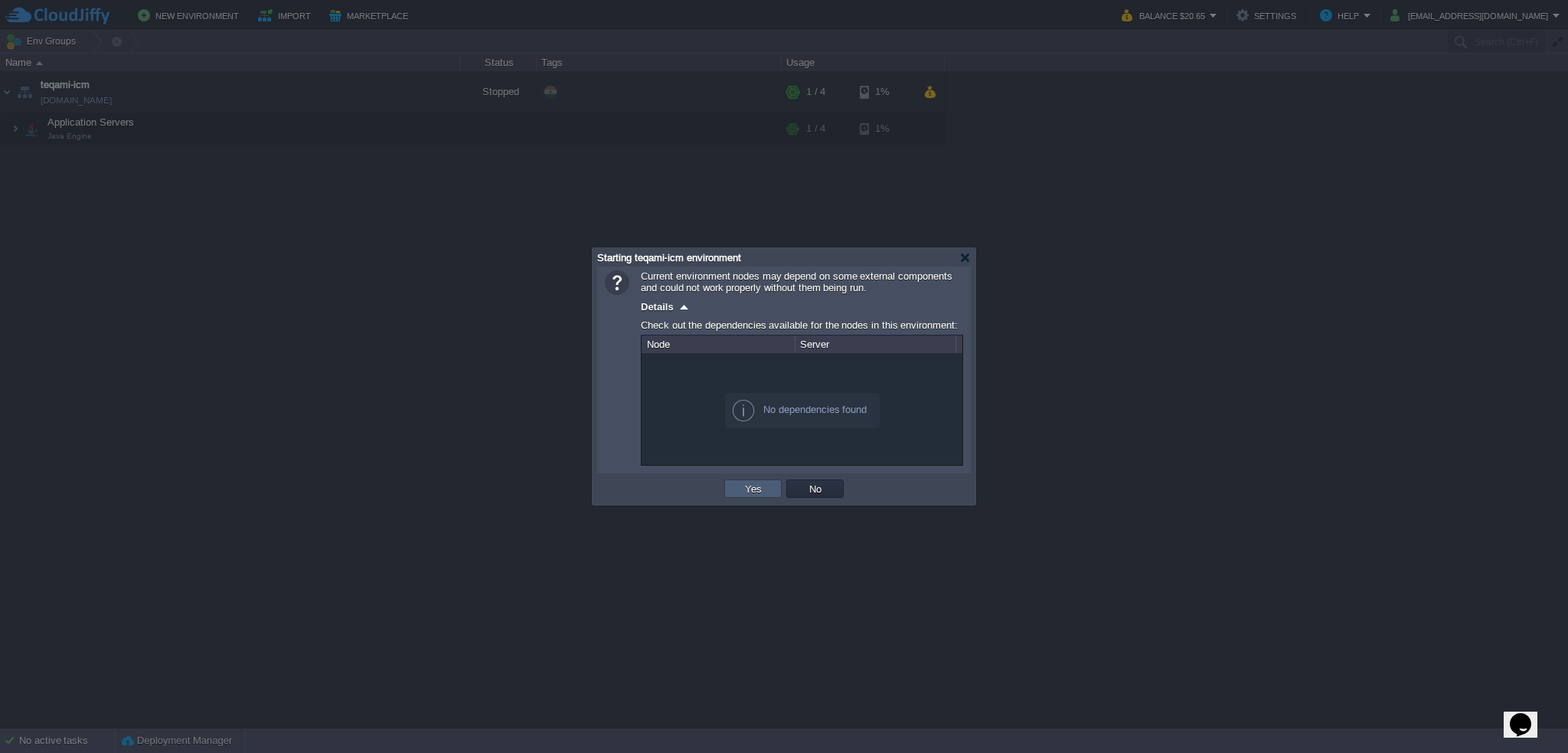
click at [751, 486] on button "Yes" at bounding box center [753, 489] width 26 height 14
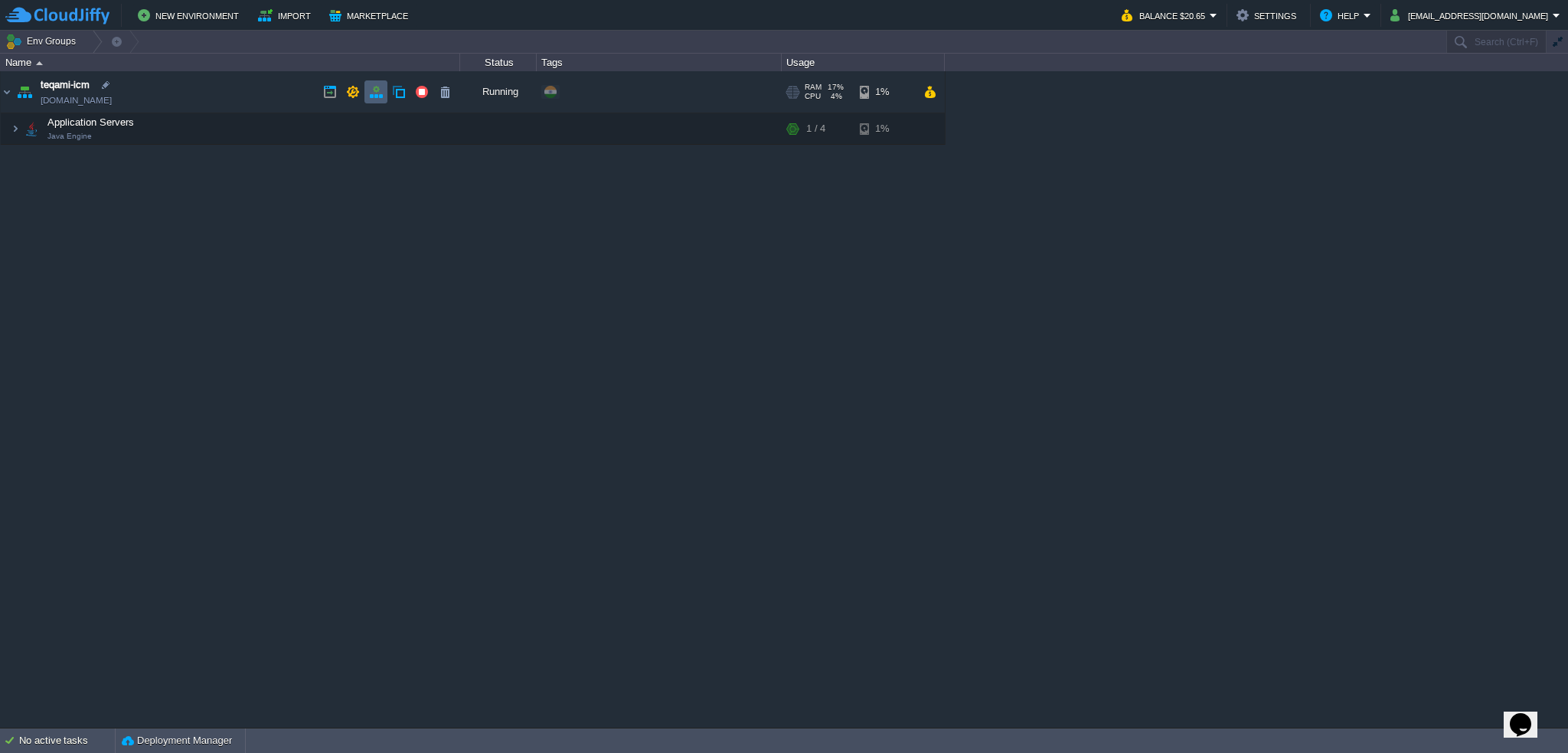
click at [376, 93] on button "button" at bounding box center [376, 92] width 14 height 14
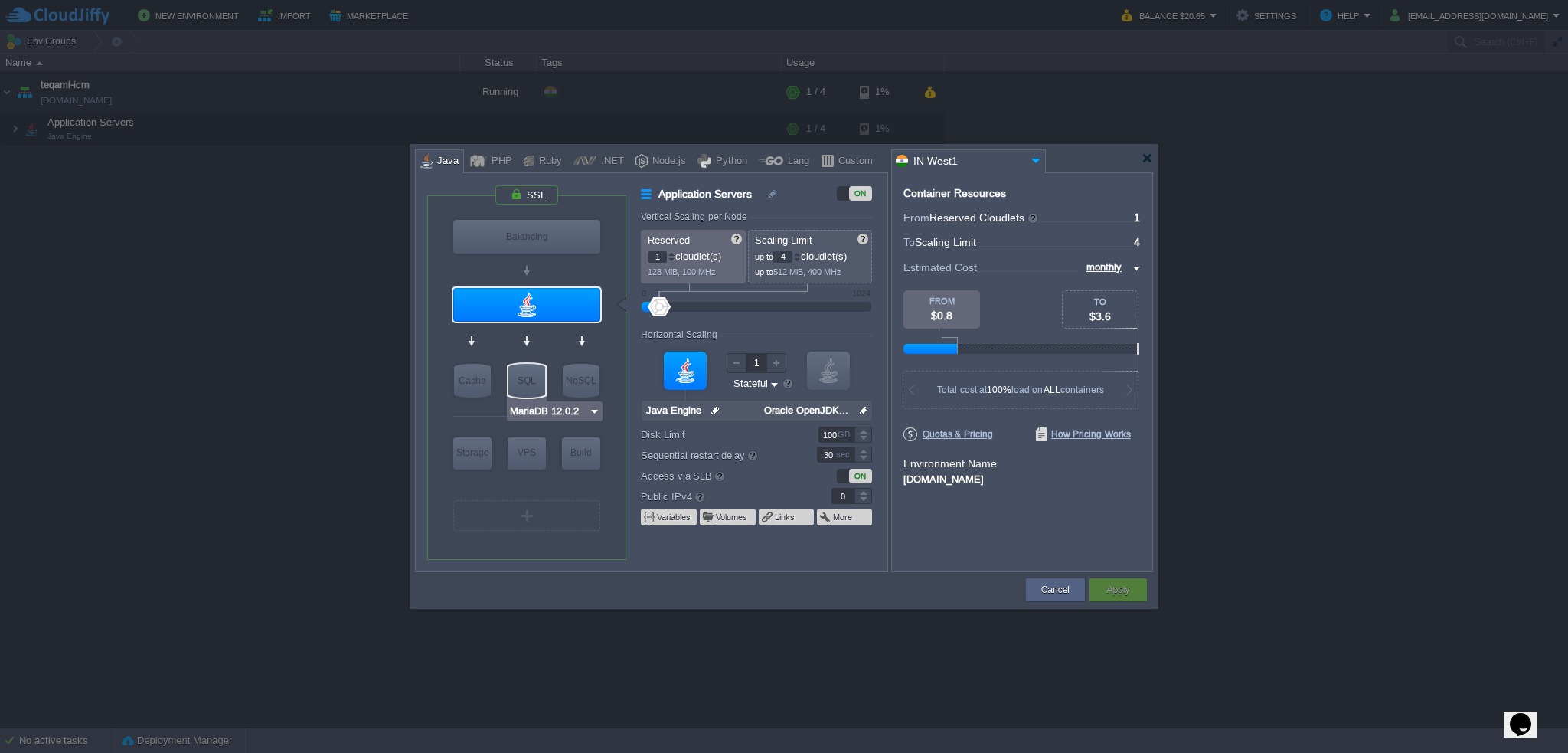
click at [595, 412] on img at bounding box center [595, 411] width 12 height 15
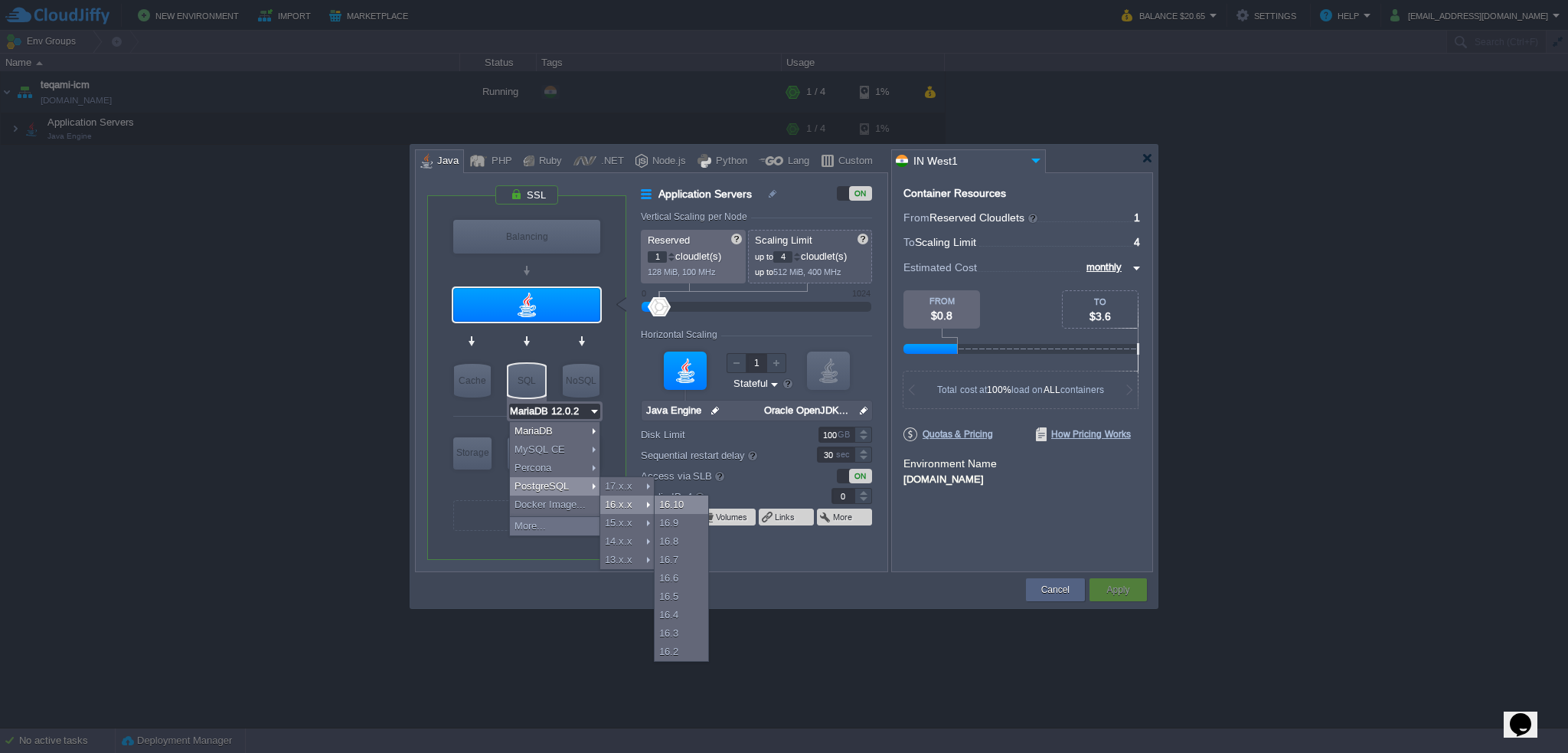
click at [699, 500] on div "16.10" at bounding box center [681, 505] width 54 height 19
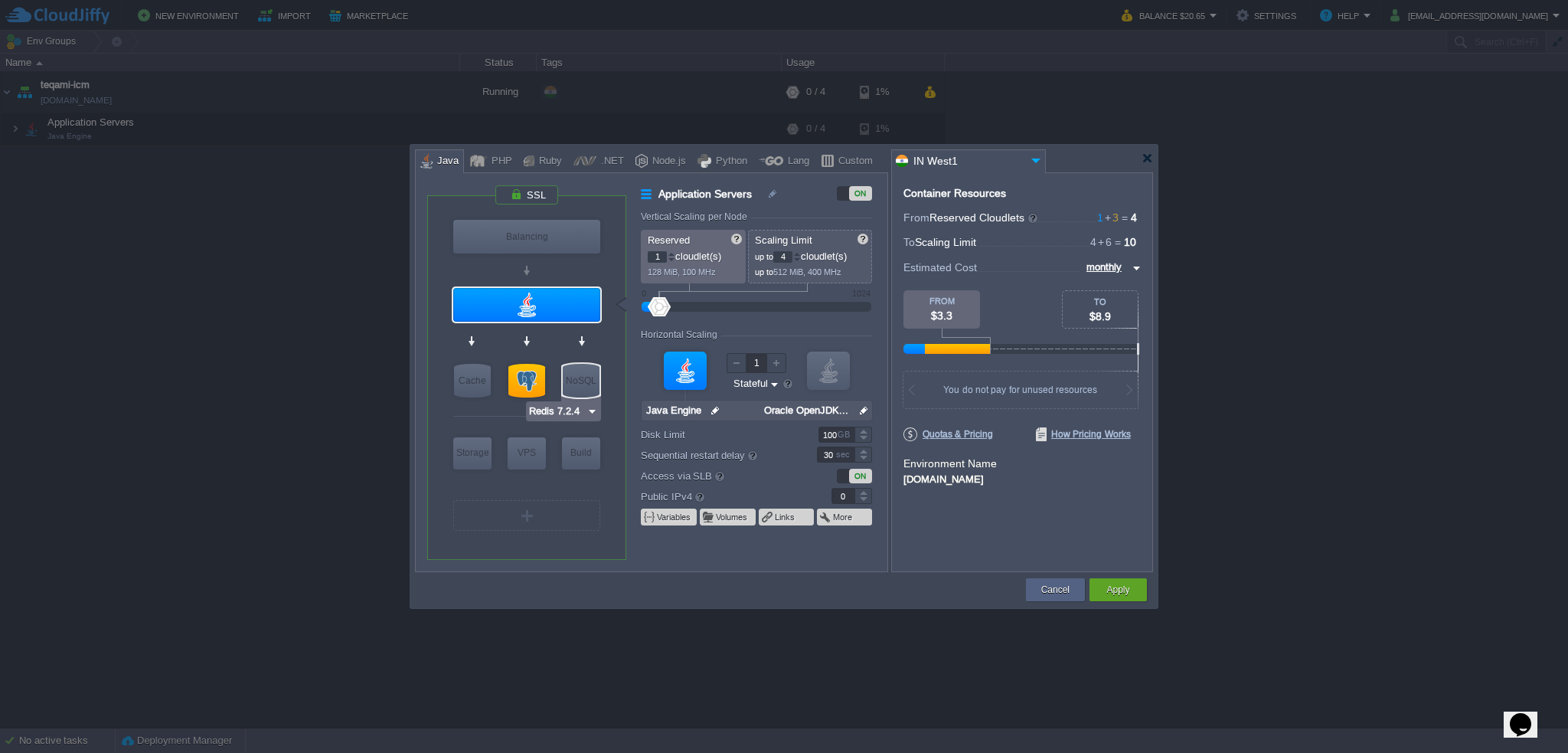
type input "PostgreSQL 16.10"
click at [527, 382] on div at bounding box center [526, 381] width 37 height 34
type input "SQL Databases"
type input "3"
type input "6"
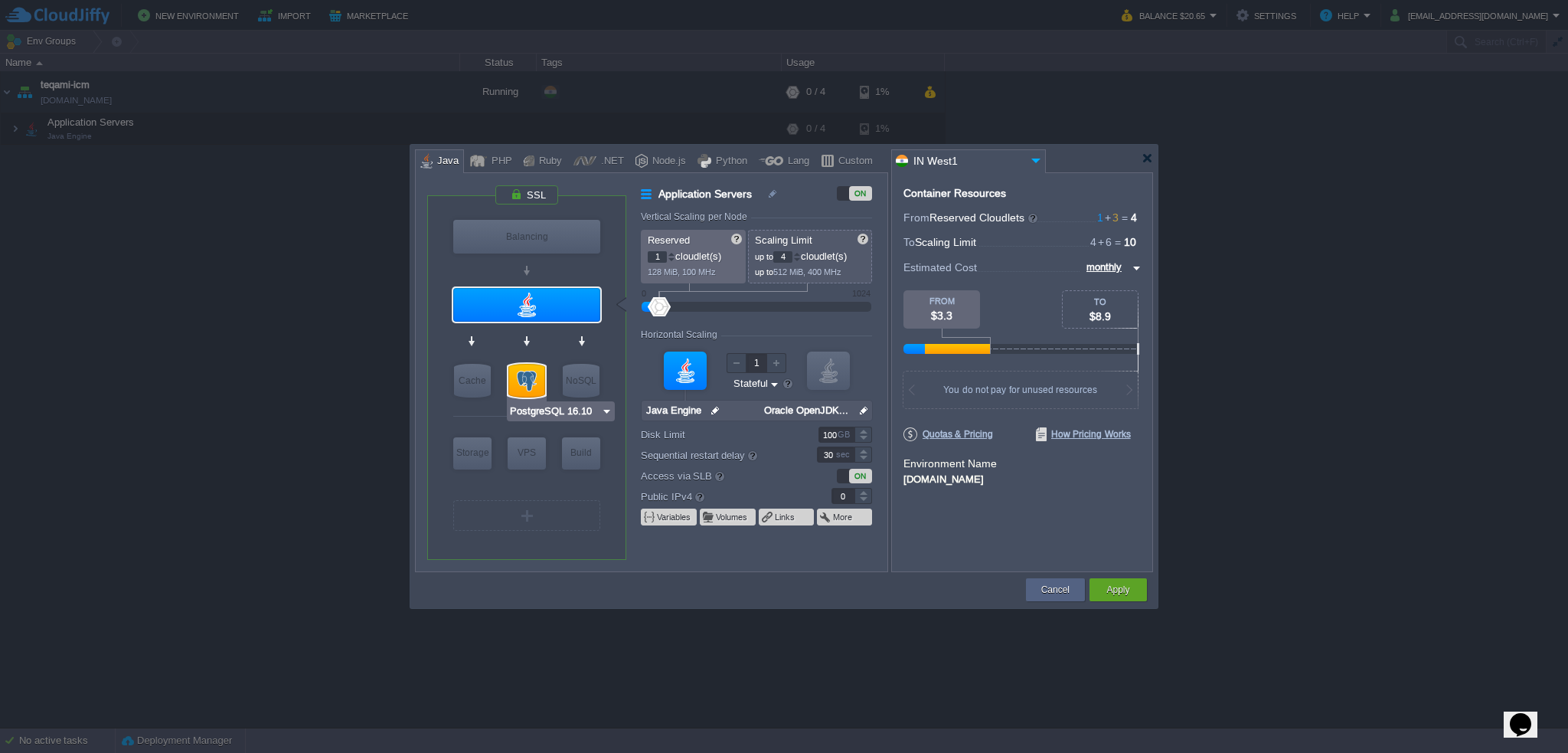
type input "PostgreSQL 16.10"
type input "16.10-almalinux-9"
type input "Stateless"
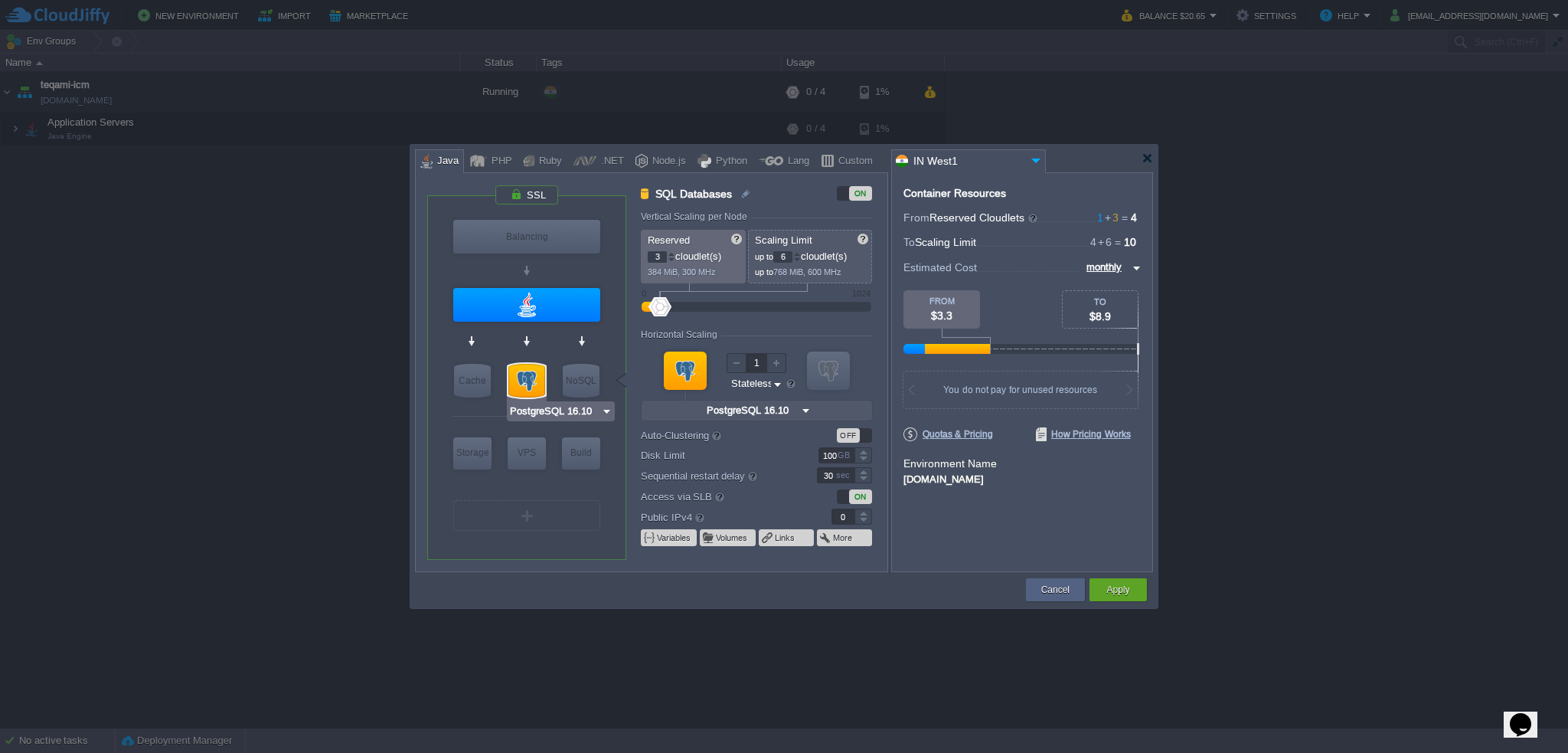
type input "Redis 7.2.4"
click at [672, 260] on div at bounding box center [671, 260] width 8 height 5
type input "1"
click at [671, 260] on div at bounding box center [671, 260] width 8 height 5
click at [801, 258] on div at bounding box center [796, 260] width 8 height 5
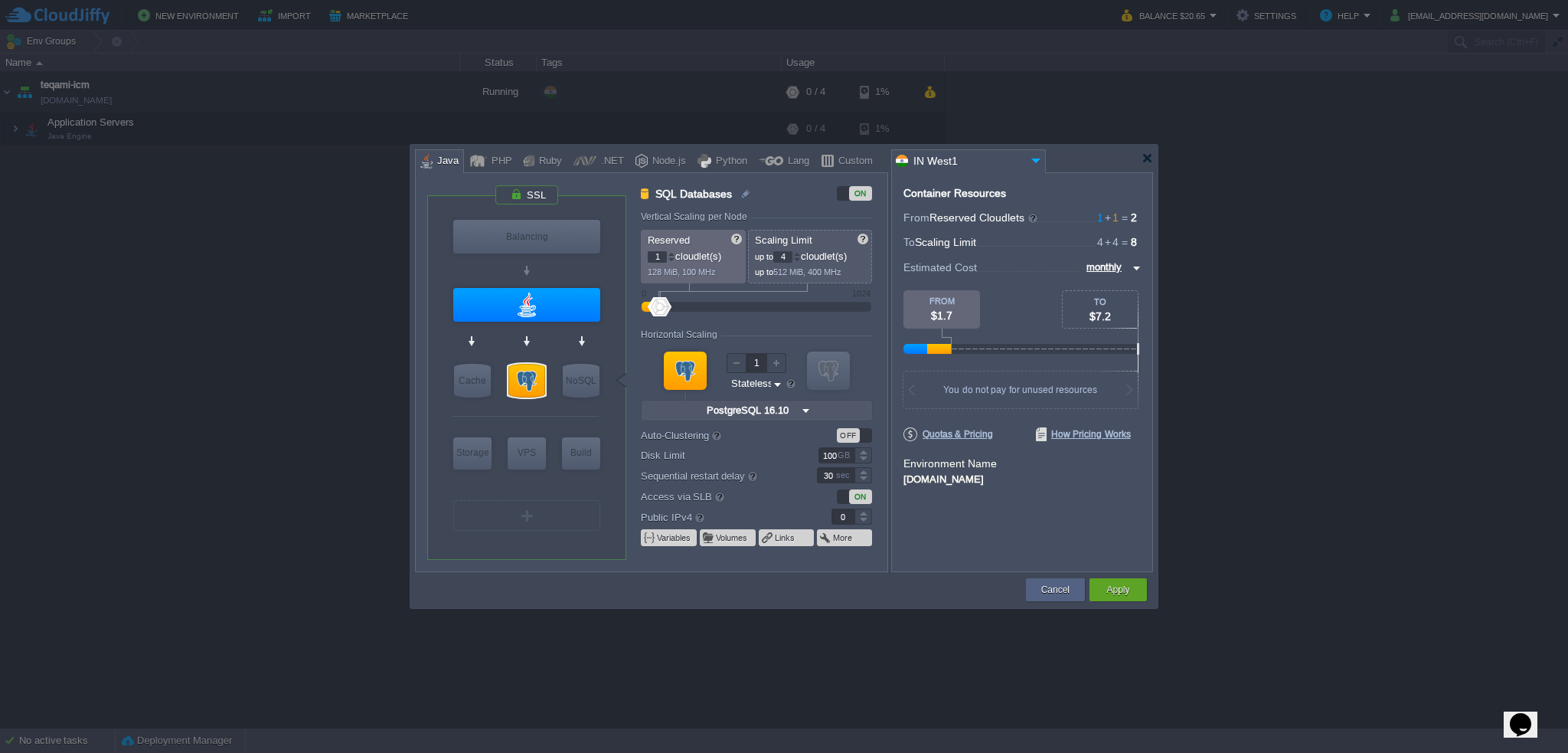
click at [801, 258] on div at bounding box center [796, 260] width 8 height 5
type input "3"
click at [799, 258] on div at bounding box center [796, 260] width 8 height 5
click at [799, 259] on div at bounding box center [796, 260] width 8 height 5
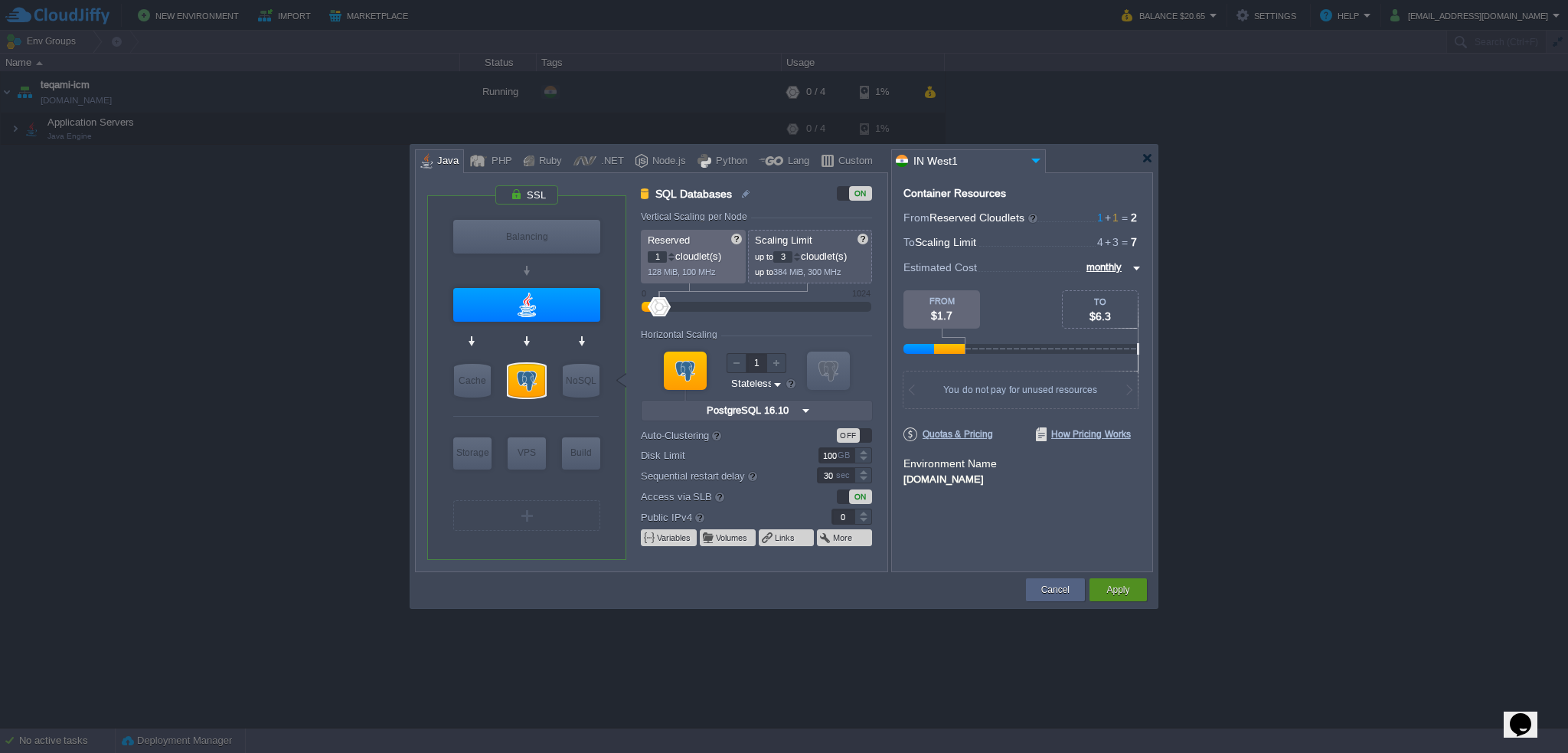
click at [1110, 584] on button "Apply" at bounding box center [1118, 590] width 23 height 15
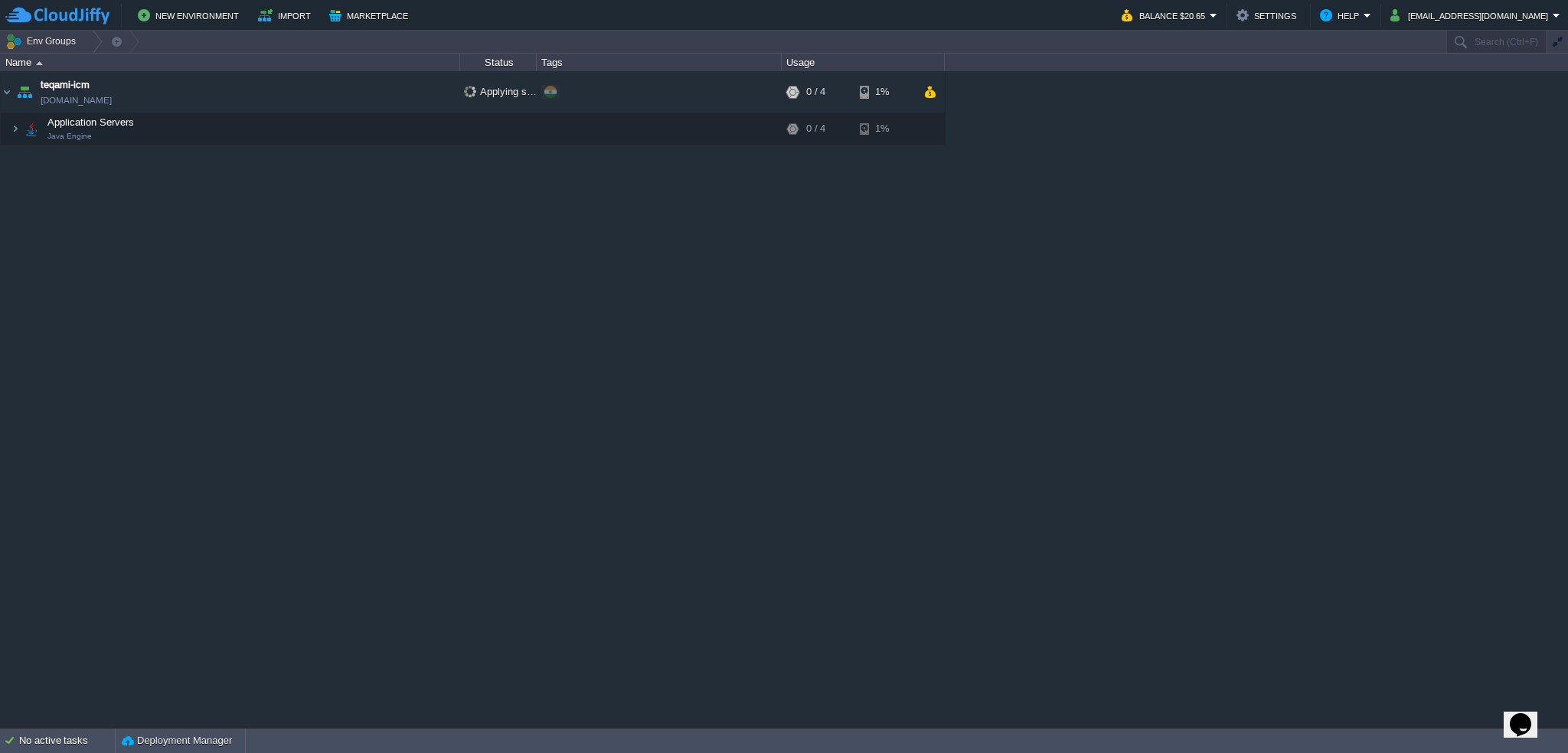
click at [588, 414] on div "teqami-icm [DOMAIN_NAME] Applying settings... + Add to Env Group RAM 0% CPU 0% …" at bounding box center [784, 399] width 1568 height 656
click at [460, 303] on div "teqami-icm [DOMAIN_NAME] Applying settings... + Add to Env Group RAM 0% CPU 0% …" at bounding box center [784, 399] width 1568 height 656
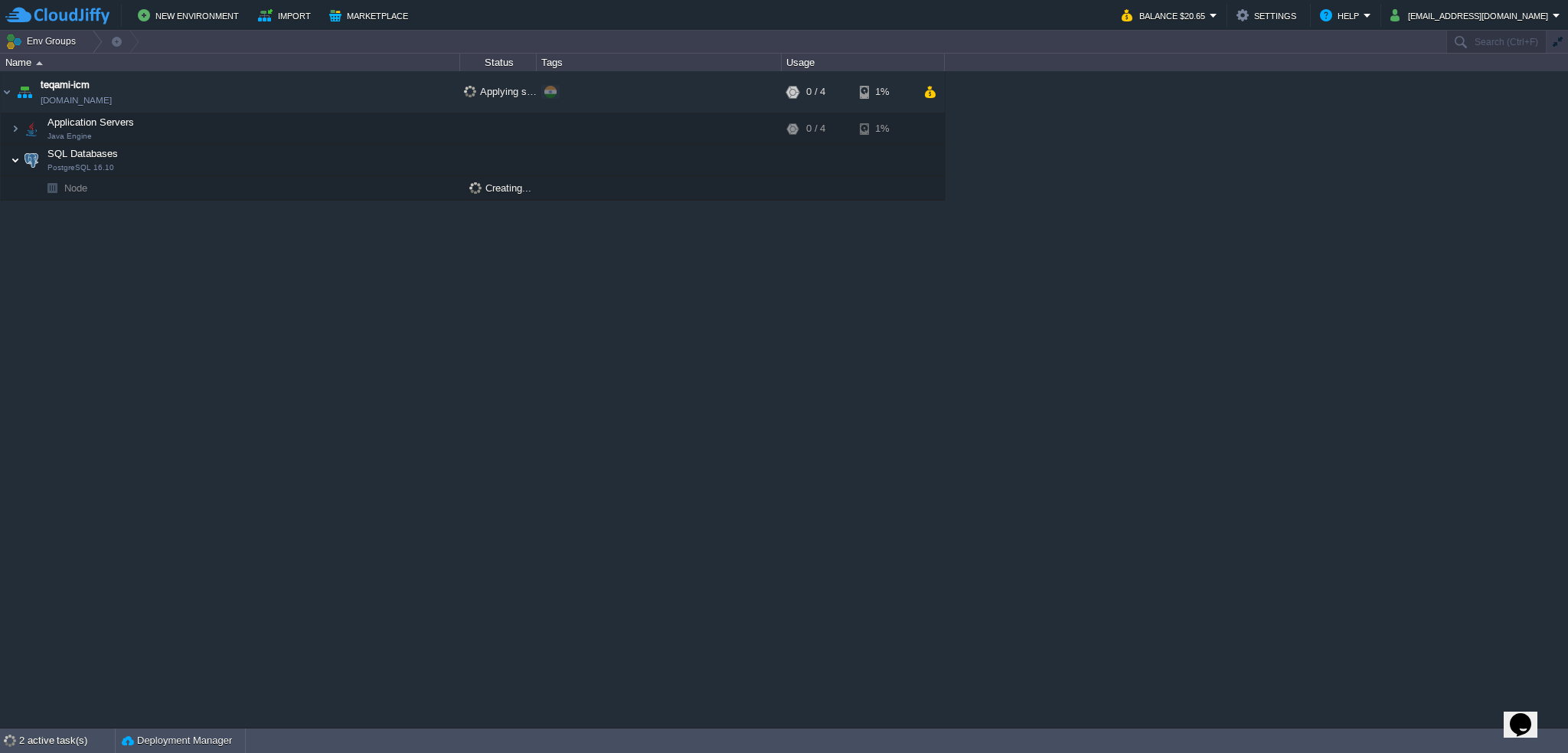
click at [15, 159] on img at bounding box center [15, 160] width 9 height 31
click at [15, 156] on img at bounding box center [15, 160] width 9 height 31
